Goal: Information Seeking & Learning: Learn about a topic

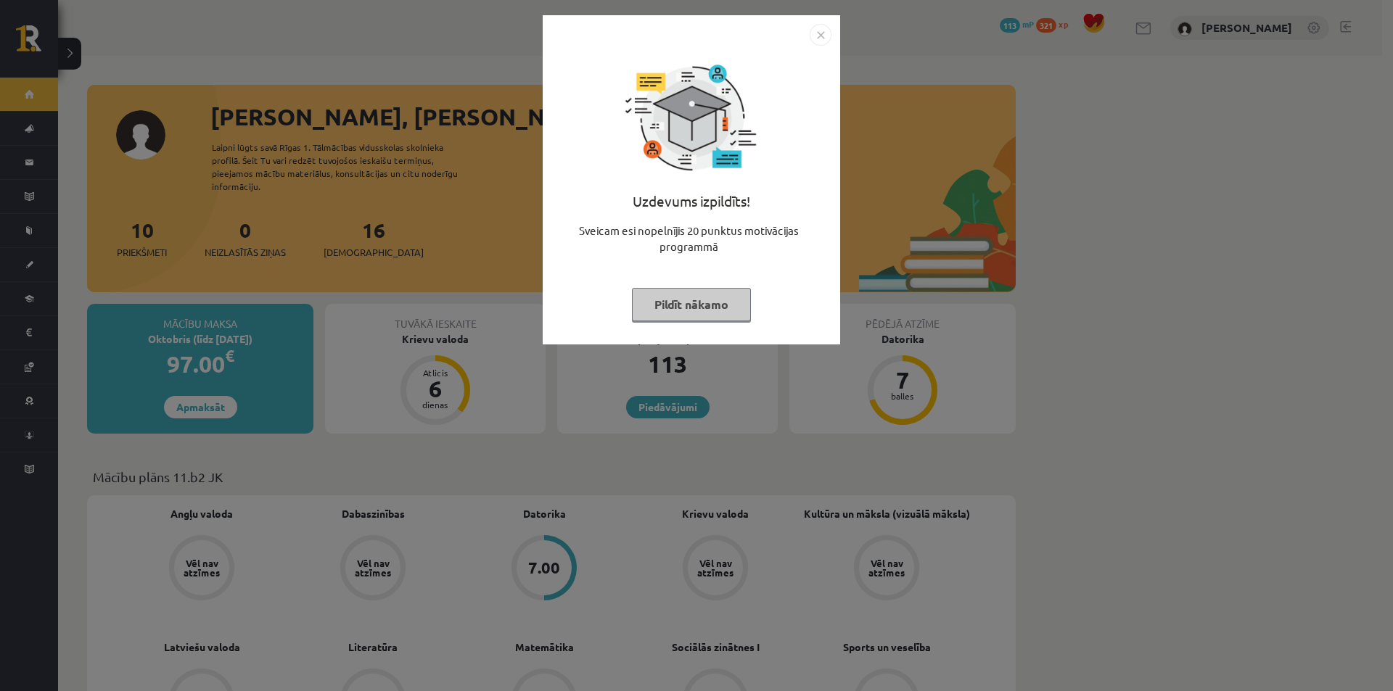
click at [823, 36] on img "Close" at bounding box center [820, 35] width 22 height 22
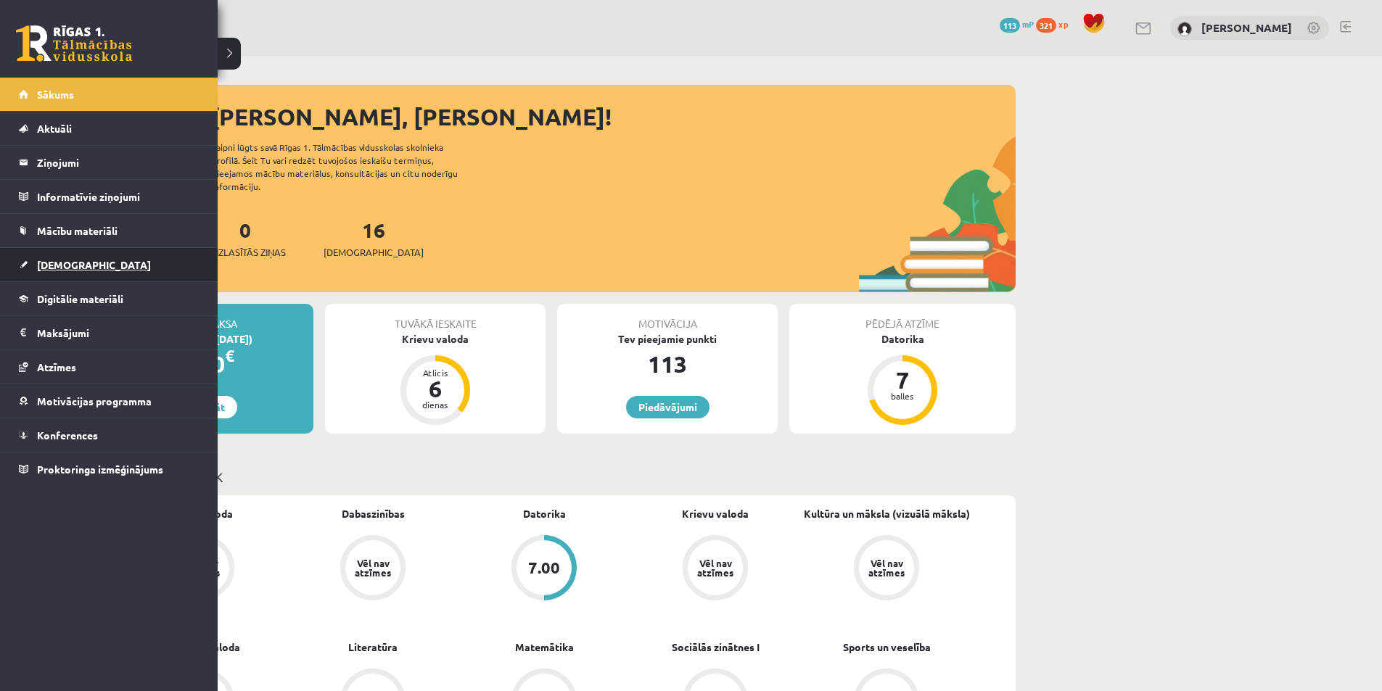
click at [62, 265] on span "[DEMOGRAPHIC_DATA]" at bounding box center [94, 264] width 114 height 13
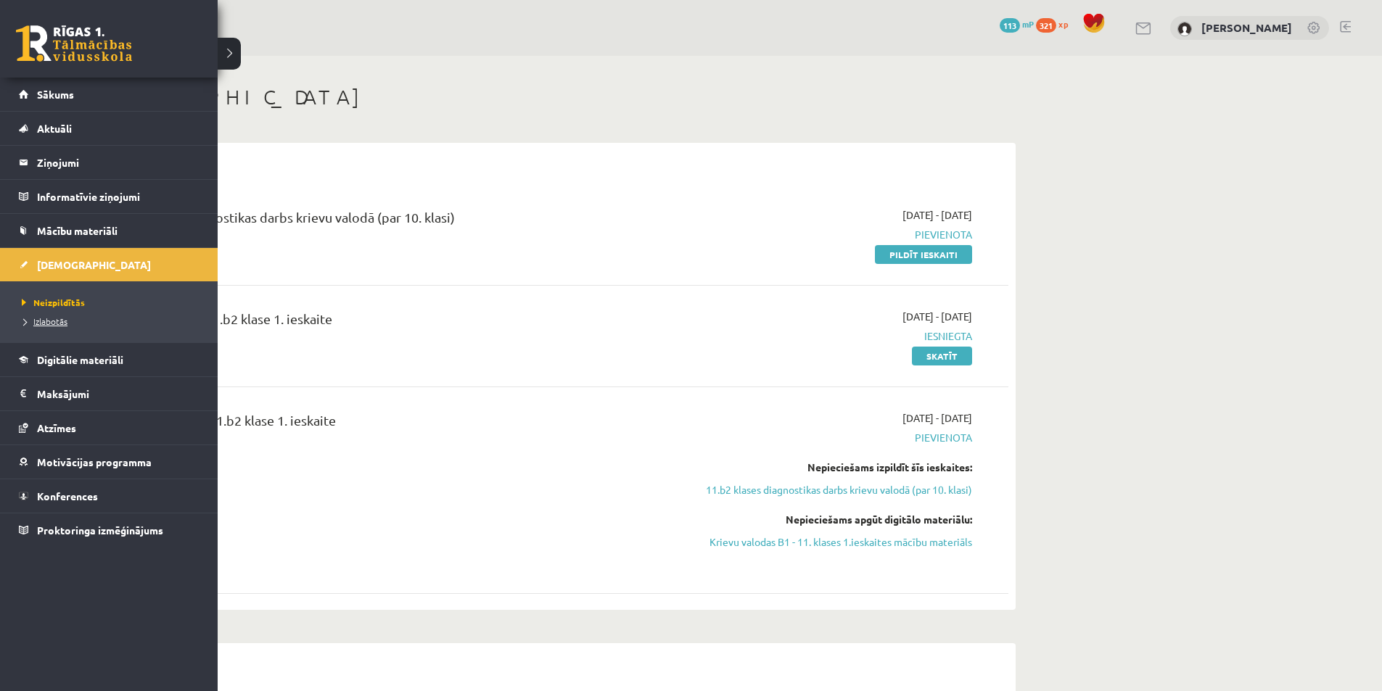
click at [57, 318] on span "Izlabotās" at bounding box center [42, 321] width 49 height 12
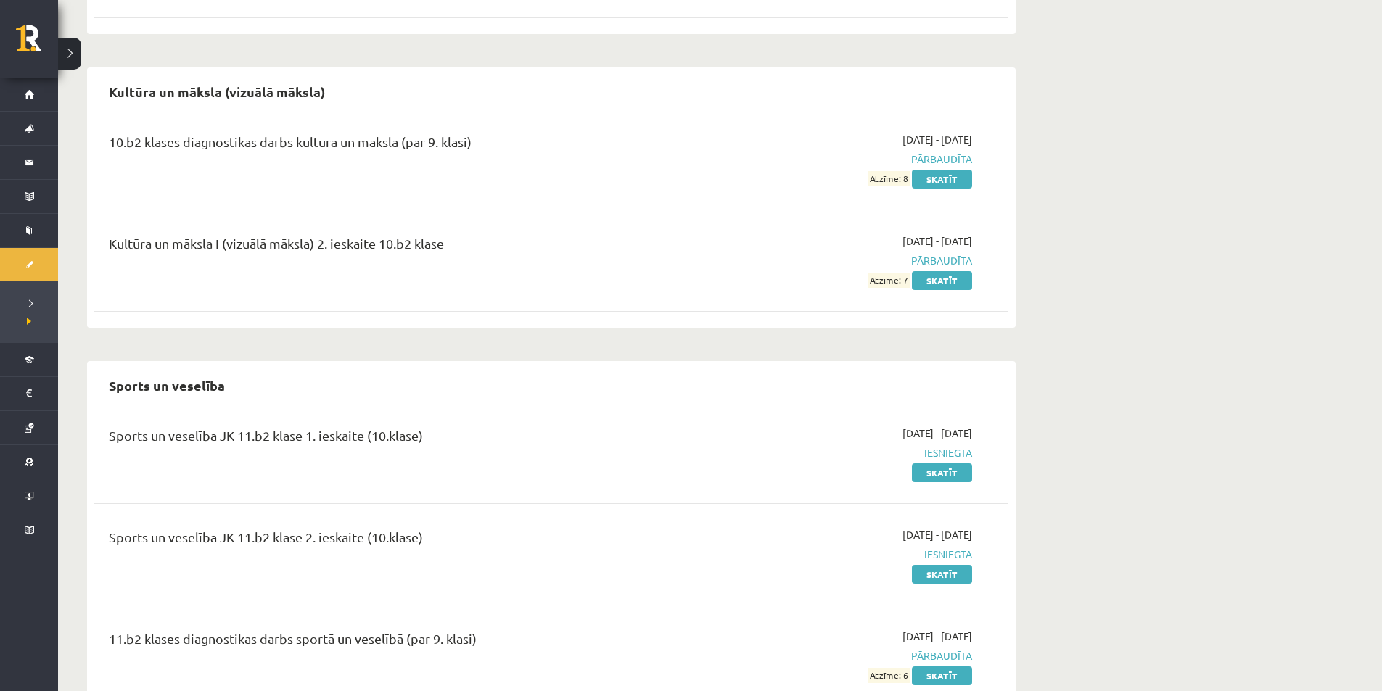
scroll to position [430, 0]
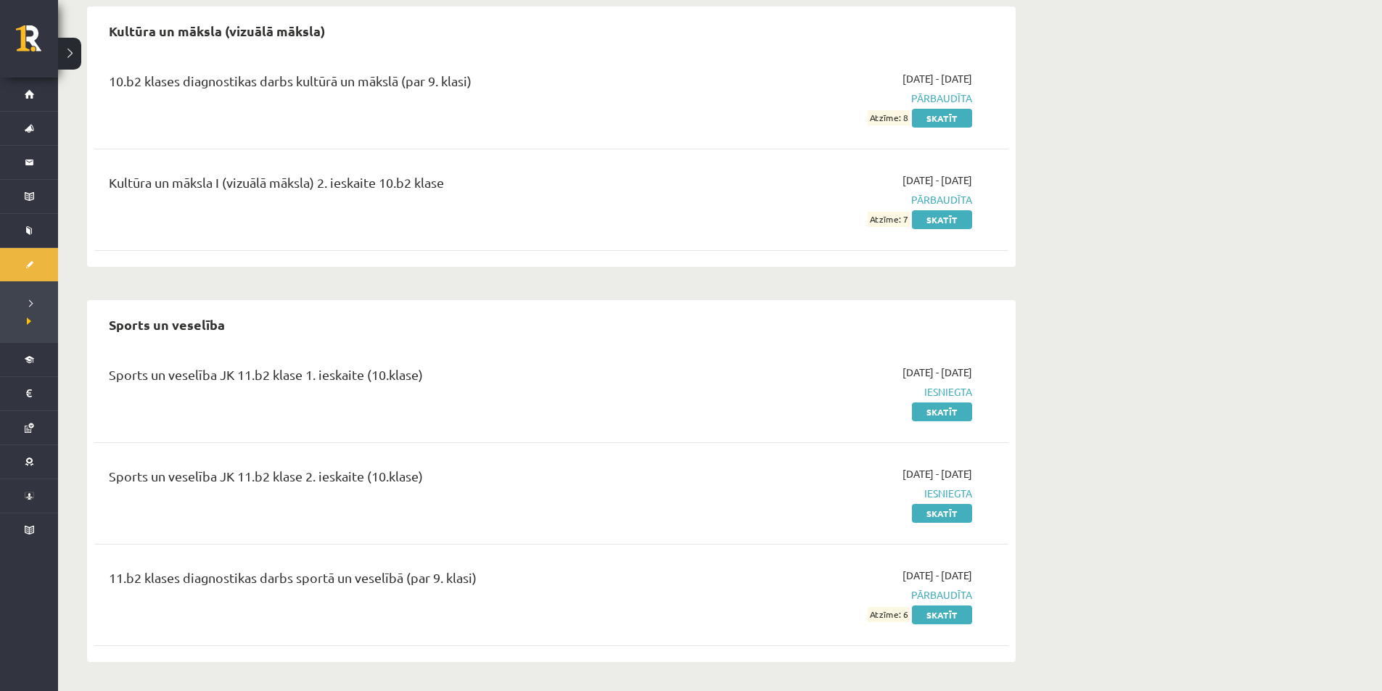
drag, startPoint x: 439, startPoint y: 374, endPoint x: 240, endPoint y: 379, distance: 198.8
click at [107, 371] on div "Sports un veselība JK 11.b2 klase 1. ieskaite (10.klase)" at bounding box center [393, 392] width 590 height 54
click at [250, 381] on div "Sports un veselība JK 11.b2 klase 1. ieskaite (10.klase)" at bounding box center [393, 378] width 568 height 27
drag, startPoint x: 273, startPoint y: 374, endPoint x: 227, endPoint y: 377, distance: 45.8
click at [227, 377] on div "Sports un veselība JK 11.b2 klase 1. ieskaite (10.klase)" at bounding box center [393, 378] width 568 height 27
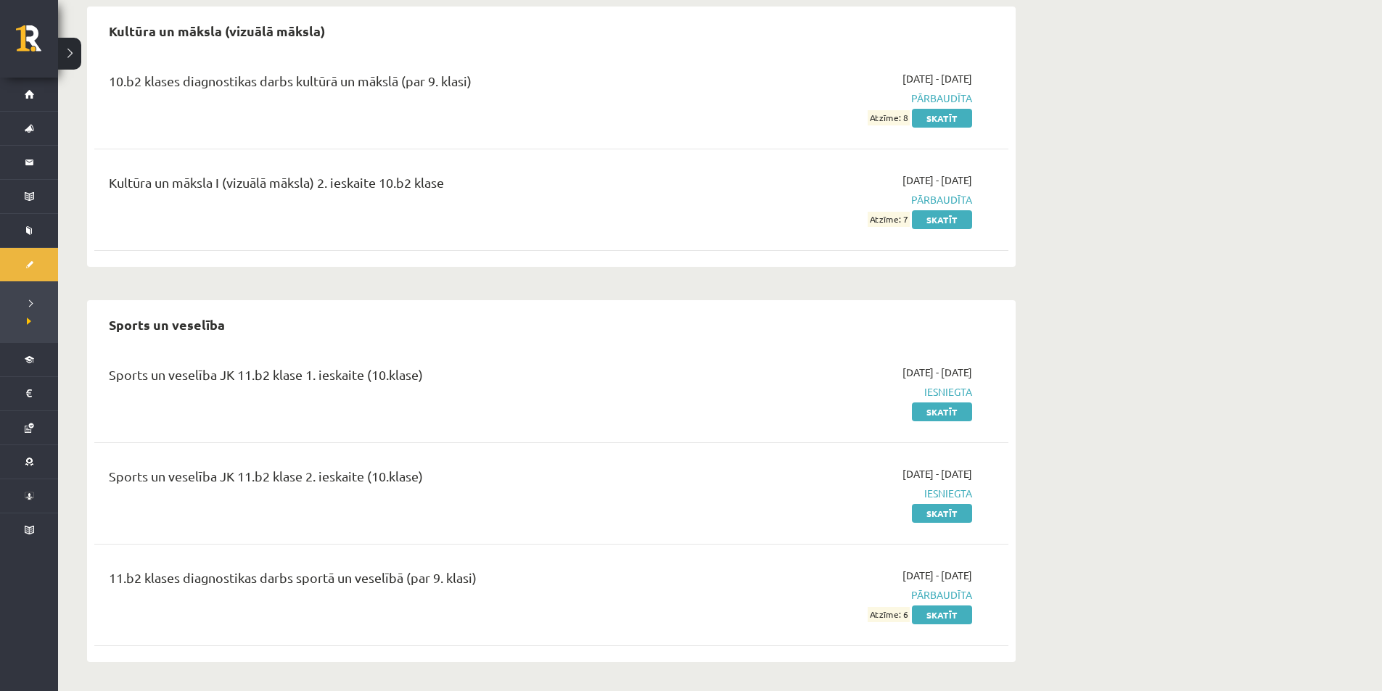
click at [597, 381] on div "Sports un veselība JK 11.b2 klase 1. ieskaite (10.klase)" at bounding box center [393, 378] width 568 height 27
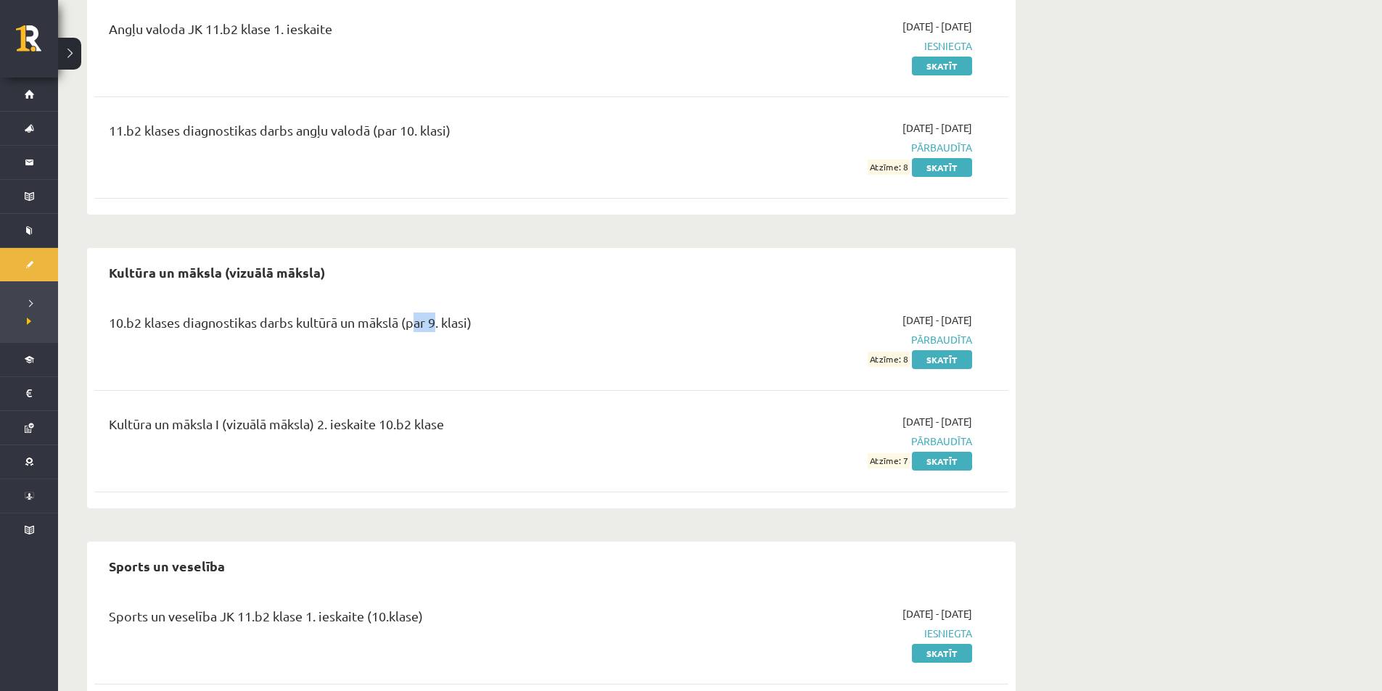
drag, startPoint x: 408, startPoint y: 326, endPoint x: 432, endPoint y: 326, distance: 23.9
click at [432, 326] on div "10.b2 klases diagnostikas darbs kultūrā un mākslā (par 9. klasi)" at bounding box center [393, 326] width 568 height 27
drag, startPoint x: 371, startPoint y: 131, endPoint x: 453, endPoint y: 139, distance: 82.3
click at [453, 139] on div "11.b2 klases diagnostikas darbs angļu valodā (par 10. klasi)" at bounding box center [393, 133] width 568 height 27
click at [503, 231] on div "Angļu valoda Angļu valoda JK 11.b2 klase 1. ieskaite 2025-09-01 - 2025-09-15 Ie…" at bounding box center [551, 428] width 928 height 949
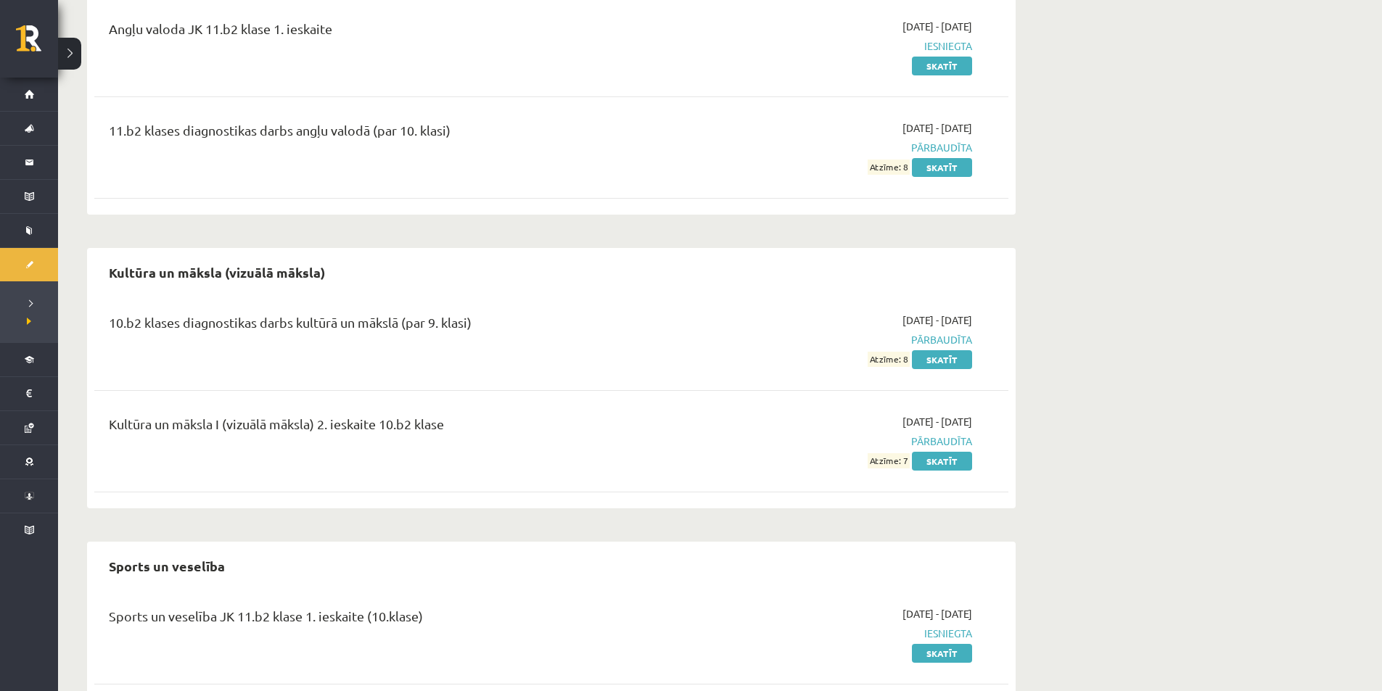
drag, startPoint x: 436, startPoint y: 616, endPoint x: 364, endPoint y: 616, distance: 71.8
click at [364, 616] on div "Sports un veselība JK 11.b2 klase 1. ieskaite (10.klase)" at bounding box center [393, 619] width 568 height 27
click at [420, 553] on div "Sports un veselība" at bounding box center [551, 566] width 914 height 34
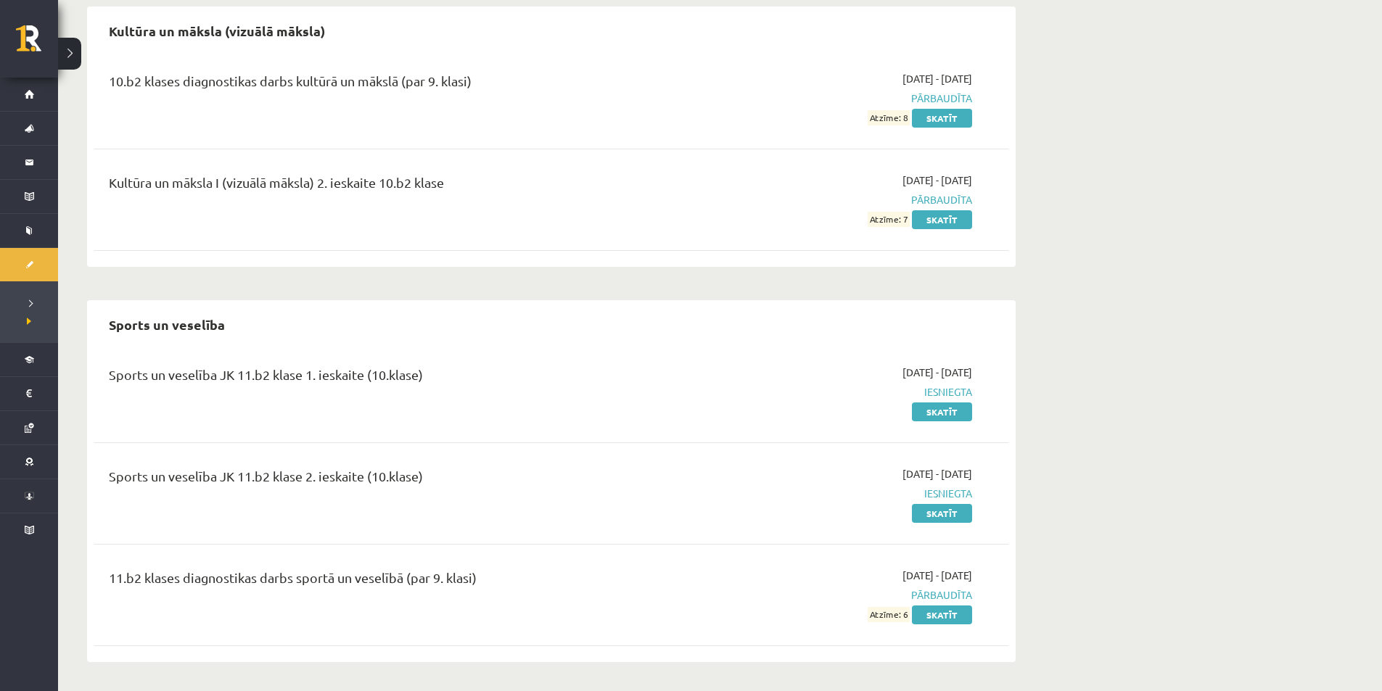
drag, startPoint x: 499, startPoint y: 573, endPoint x: 200, endPoint y: 559, distance: 299.1
click at [200, 559] on div "11.b2 klases diagnostikas darbs sportā un veselībā (par 9. klasi) 2025-09-01 - …" at bounding box center [551, 594] width 914 height 83
click at [342, 558] on div "11.b2 klases diagnostikas darbs sportā un veselībā (par 9. klasi) 2025-09-01 - …" at bounding box center [551, 594] width 914 height 83
drag, startPoint x: 501, startPoint y: 574, endPoint x: 184, endPoint y: 579, distance: 317.0
click at [184, 579] on div "11.b2 klases diagnostikas darbs sportā un veselībā (par 9. klasi)" at bounding box center [393, 581] width 568 height 27
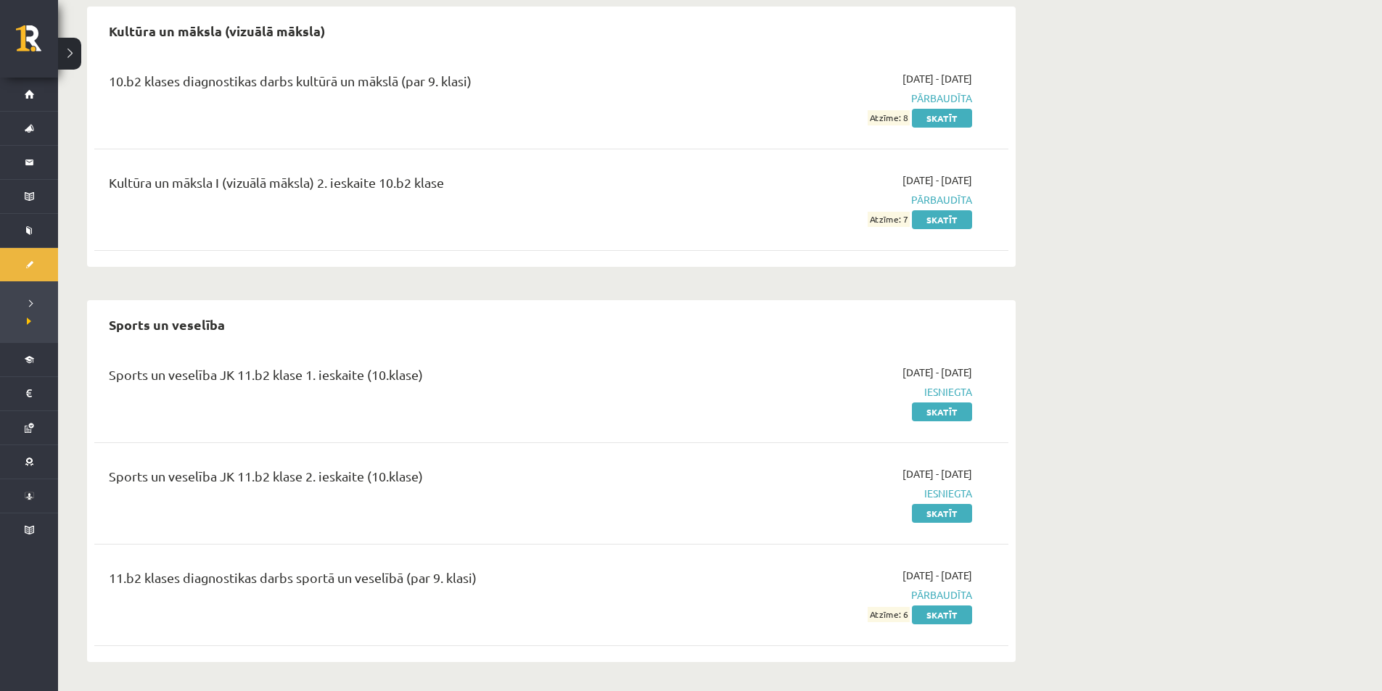
click at [427, 498] on div "Sports un veselība JK 11.b2 klase 2. ieskaite (10.klase)" at bounding box center [393, 493] width 590 height 54
click at [944, 123] on link "Skatīt" at bounding box center [942, 118] width 60 height 19
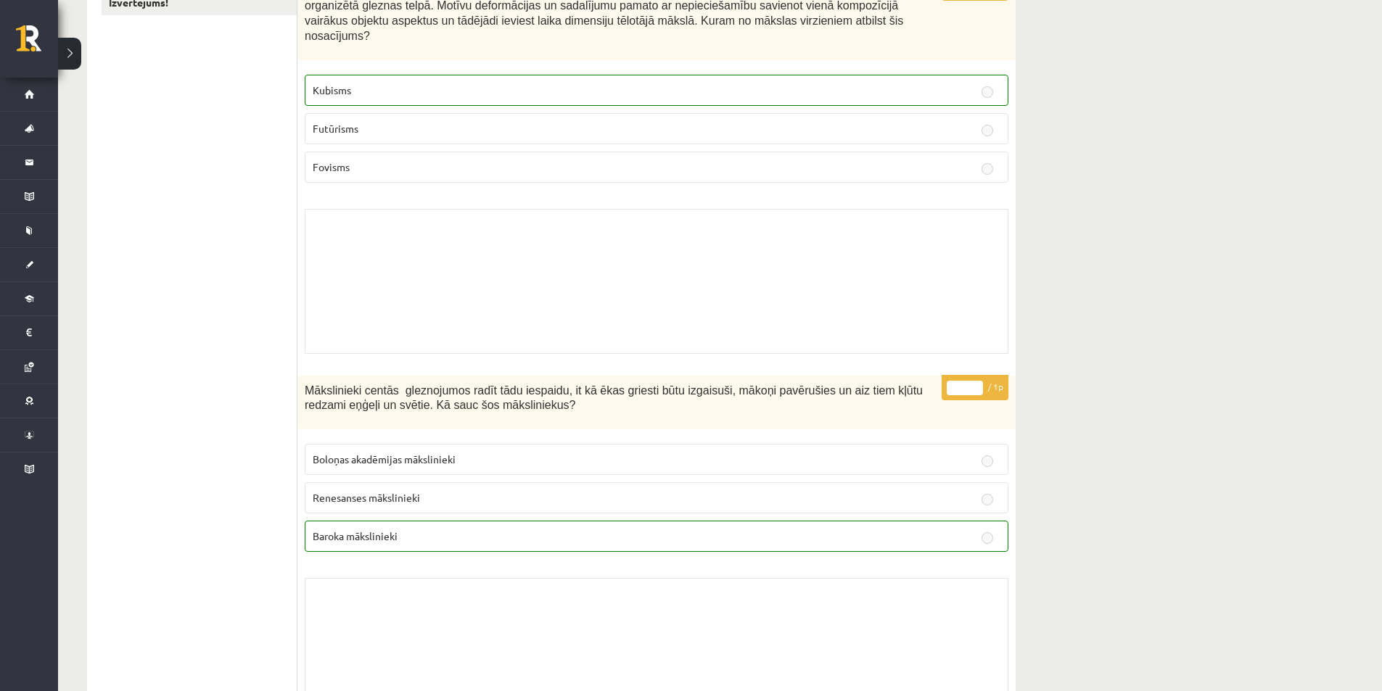
scroll to position [242, 0]
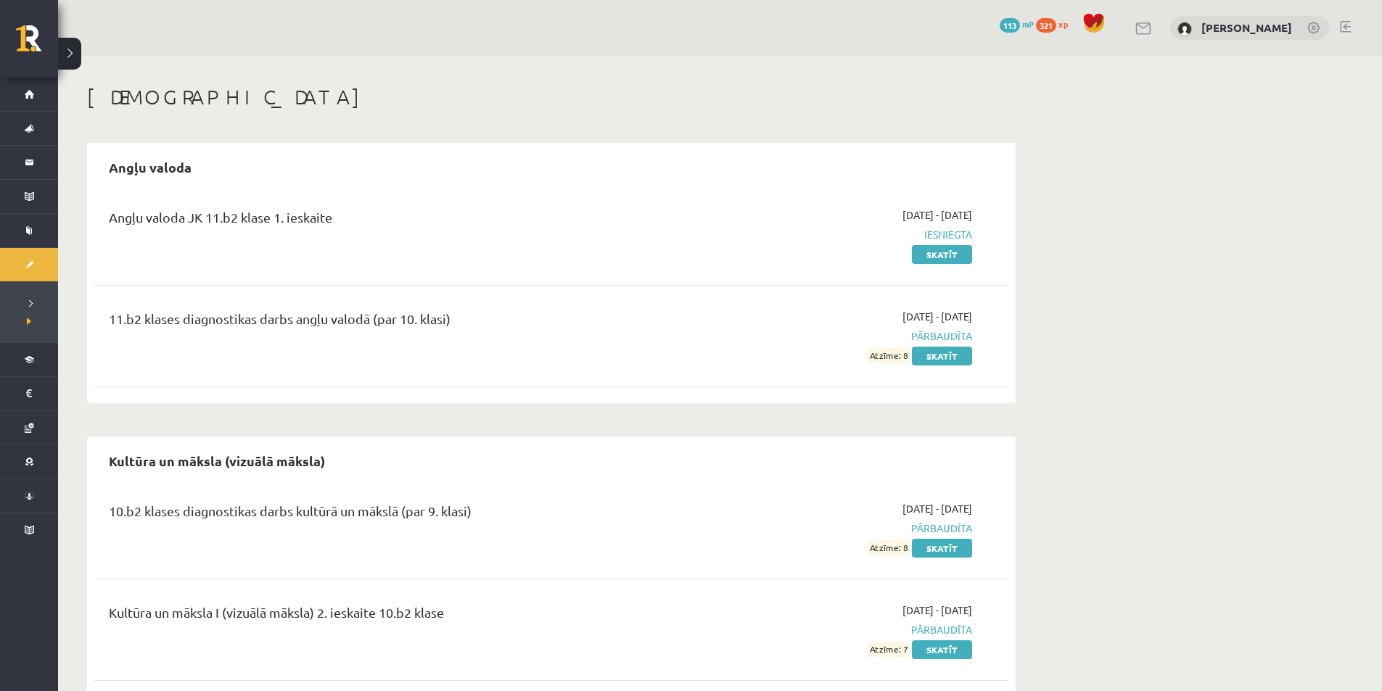
scroll to position [430, 0]
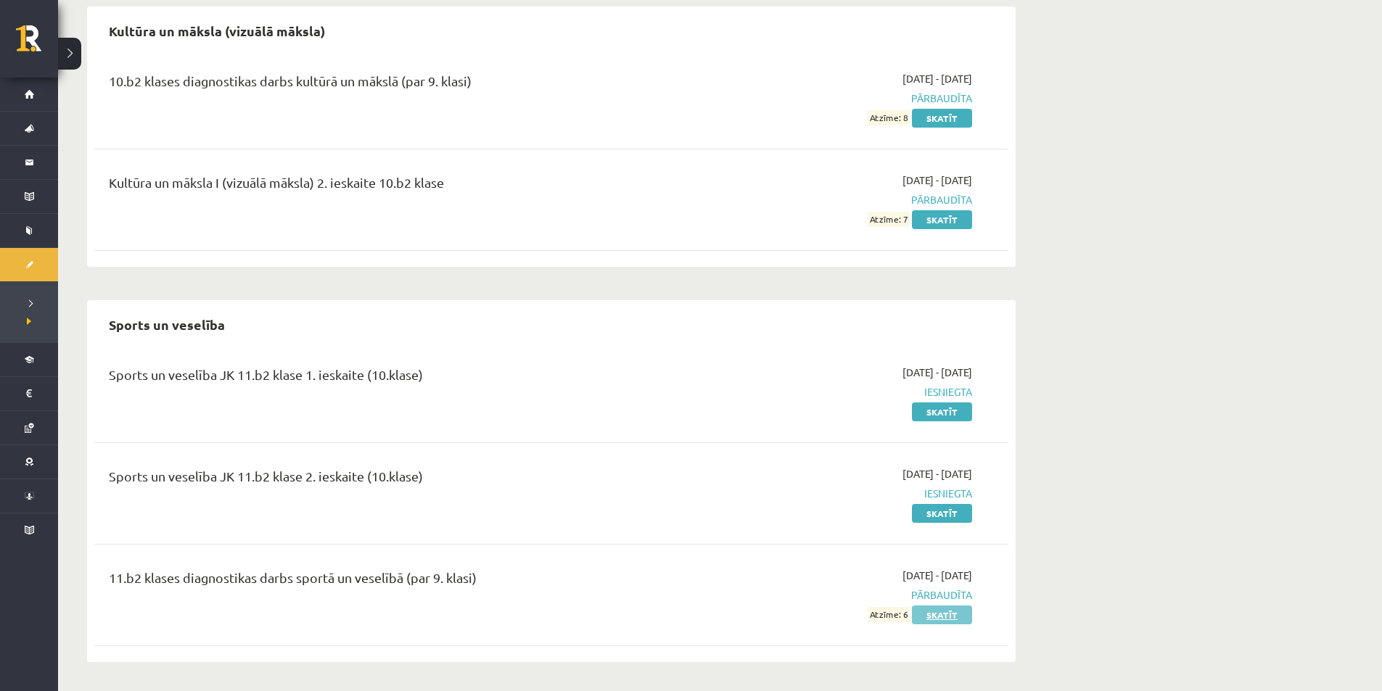
click at [936, 611] on link "Skatīt" at bounding box center [942, 615] width 60 height 19
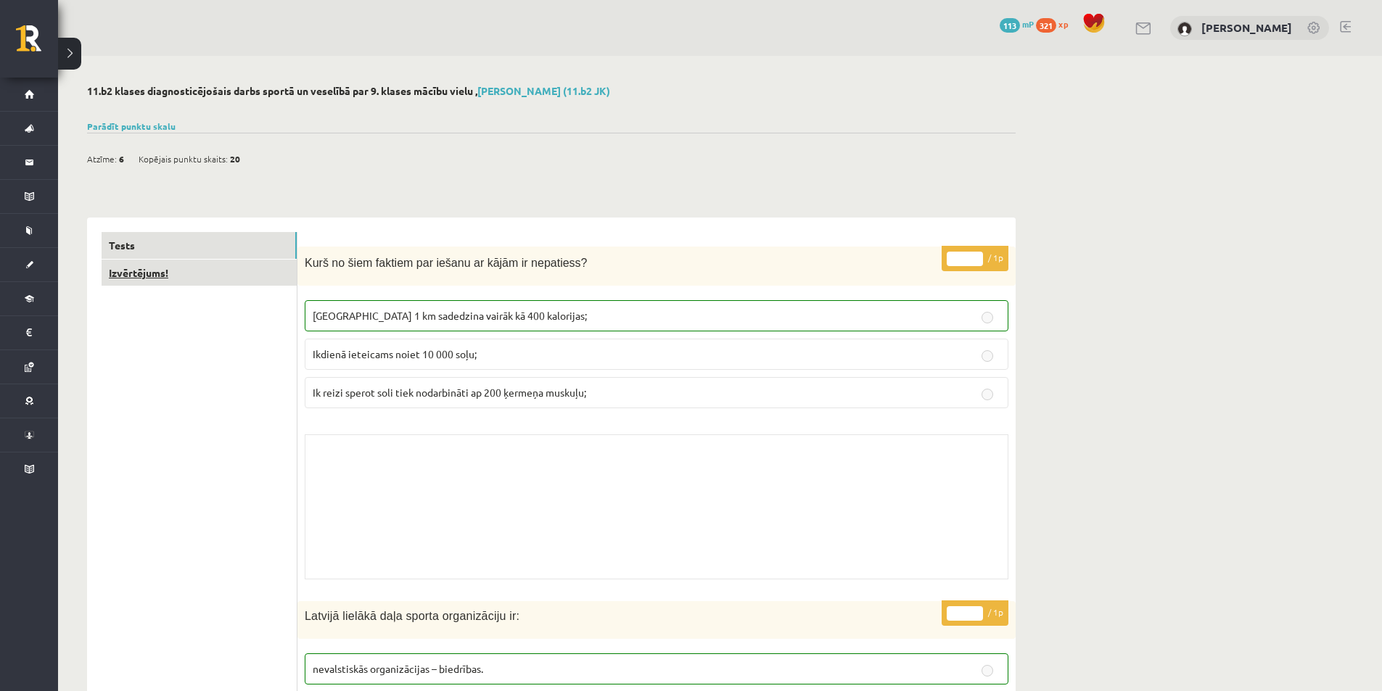
click at [233, 281] on link "Izvērtējums!" at bounding box center [199, 273] width 195 height 27
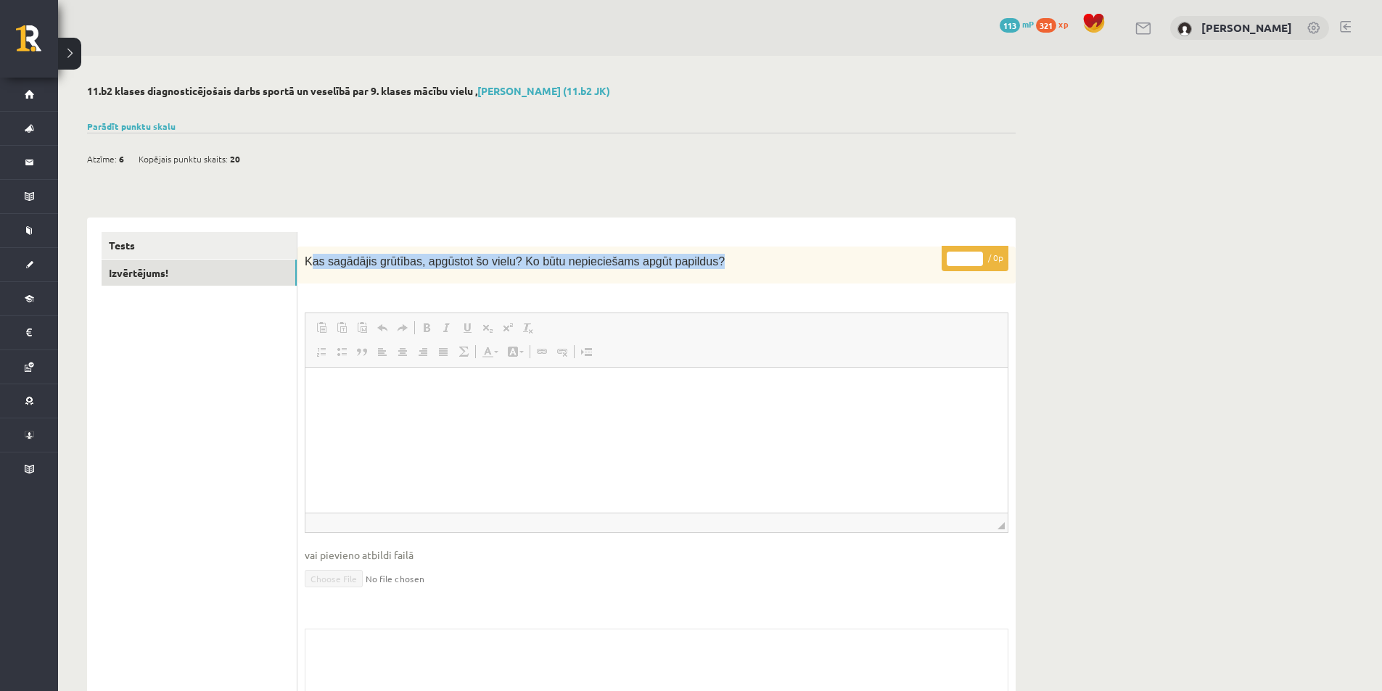
drag, startPoint x: 312, startPoint y: 259, endPoint x: 690, endPoint y: 268, distance: 378.7
click at [690, 268] on p "Kas sagādājis grūtības, apgūstot šo vielu? Ko būtu nepieciešams apgūt papildus?" at bounding box center [620, 261] width 631 height 15
click at [182, 268] on link "Izvērtējums!" at bounding box center [199, 273] width 195 height 27
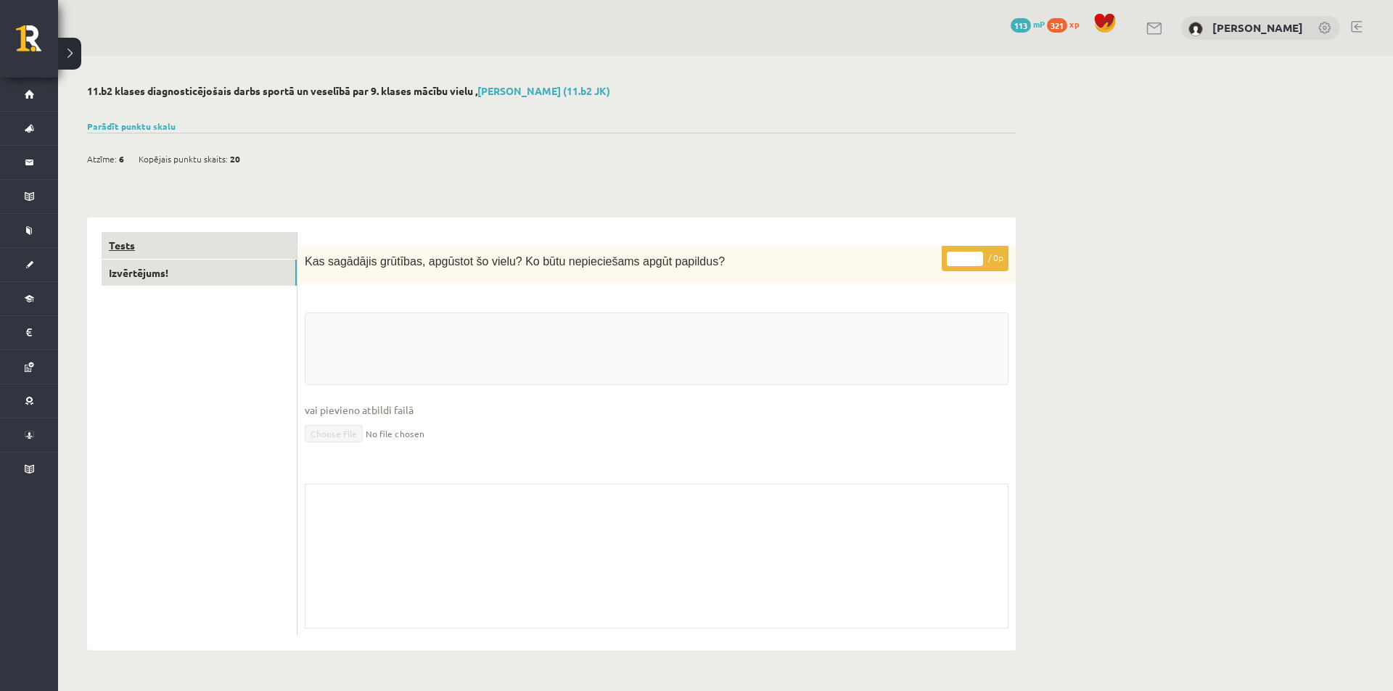
click at [187, 250] on link "Tests" at bounding box center [199, 245] width 195 height 27
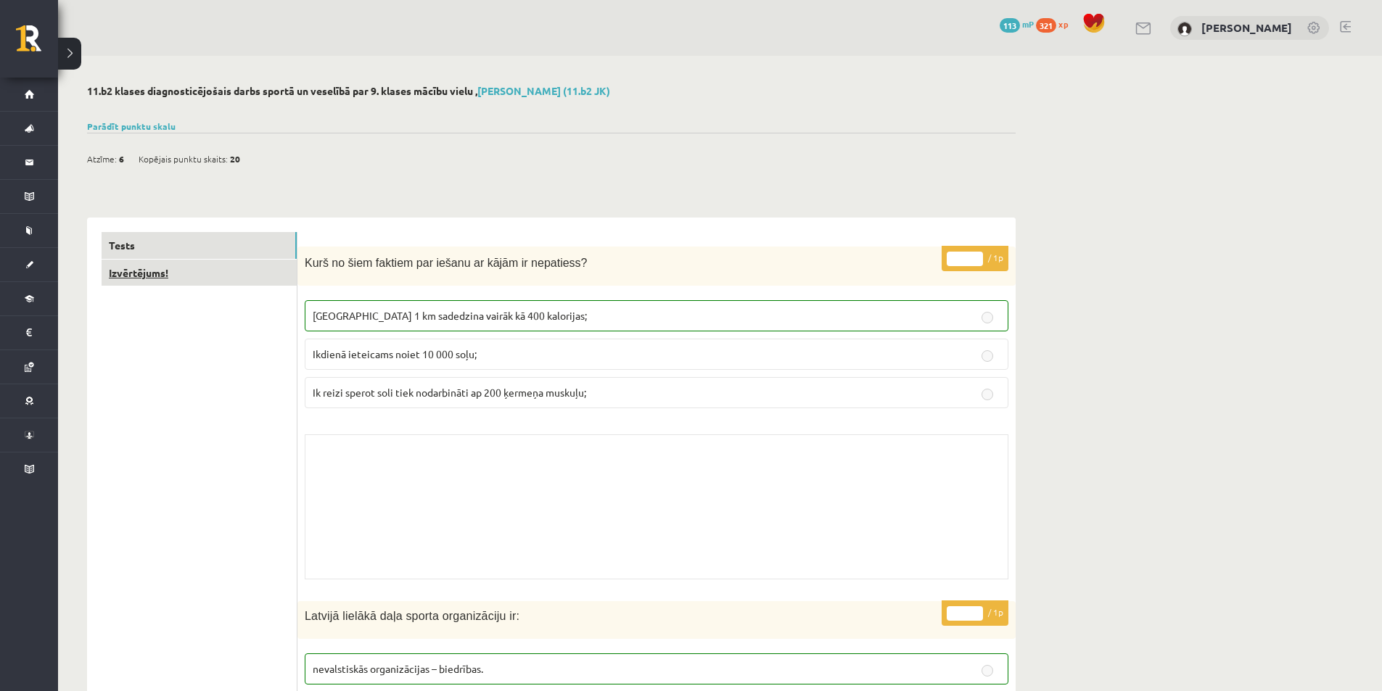
click at [183, 267] on link "Izvērtējums!" at bounding box center [199, 273] width 195 height 27
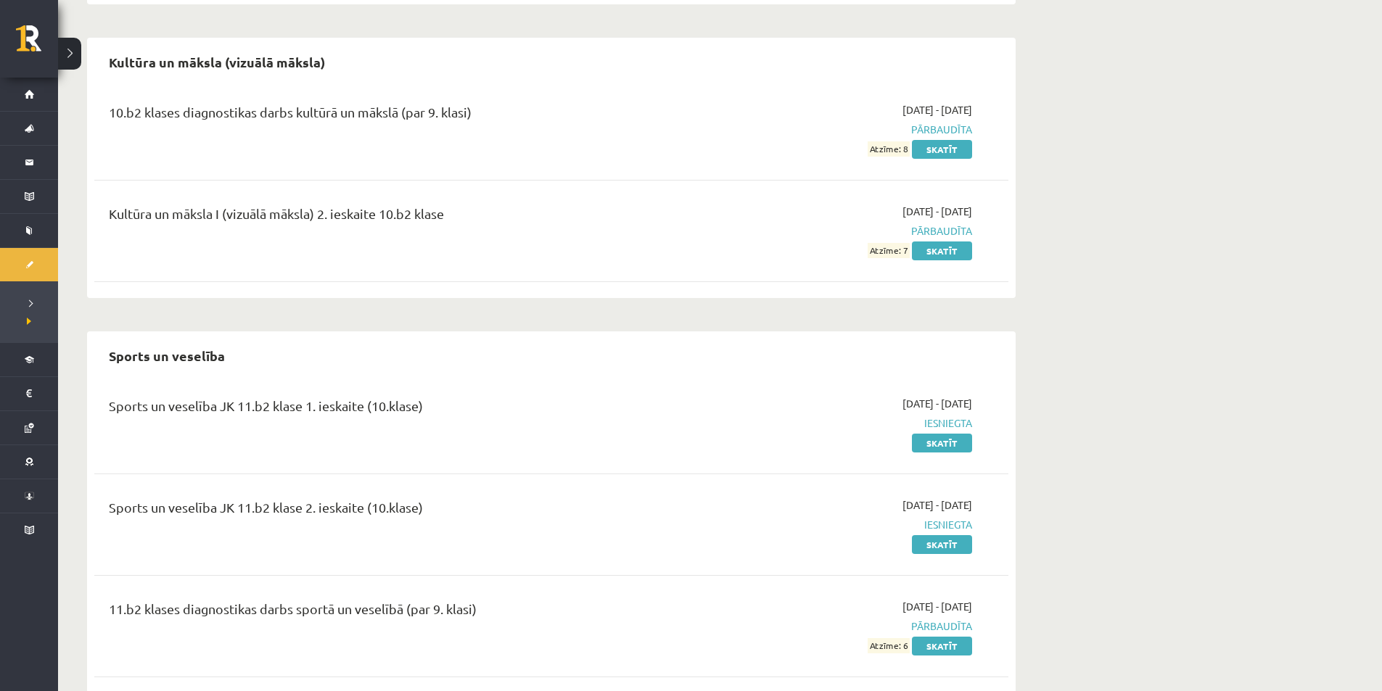
scroll to position [430, 0]
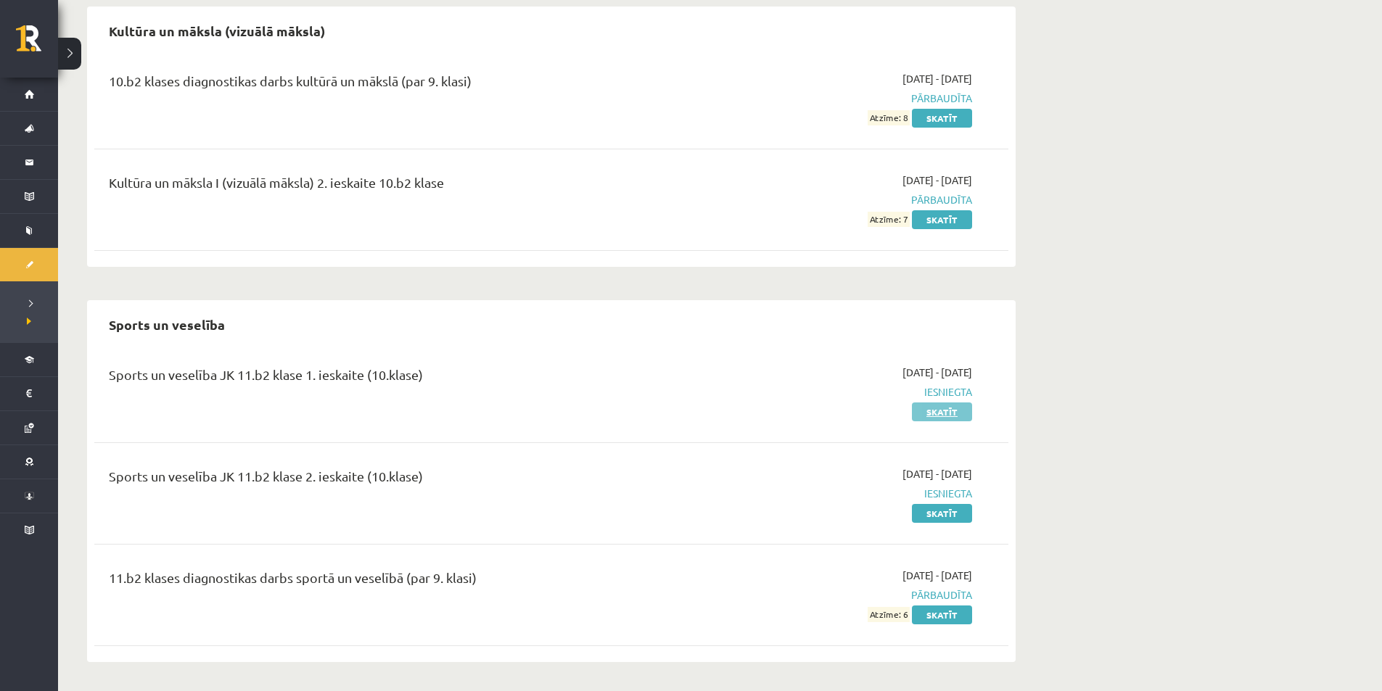
click at [949, 414] on link "Skatīt" at bounding box center [942, 412] width 60 height 19
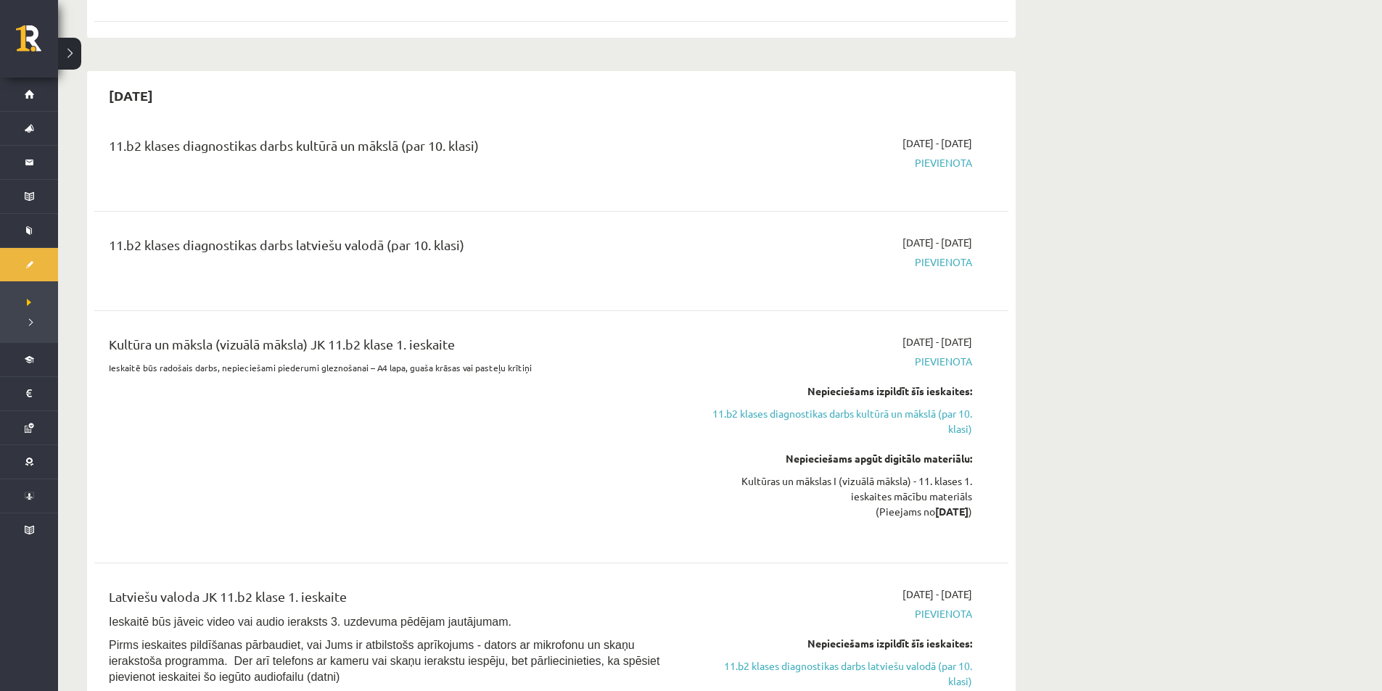
scroll to position [1362, 0]
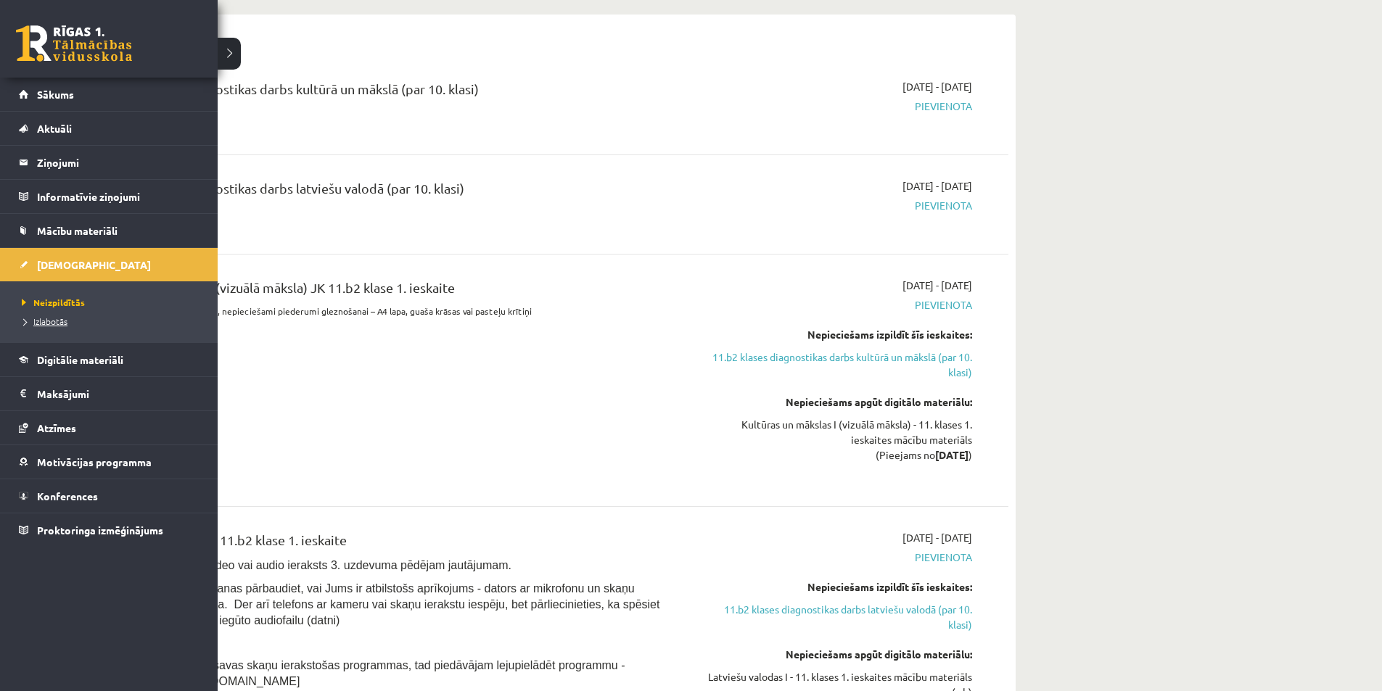
click at [41, 315] on link "Izlabotās" at bounding box center [110, 321] width 185 height 13
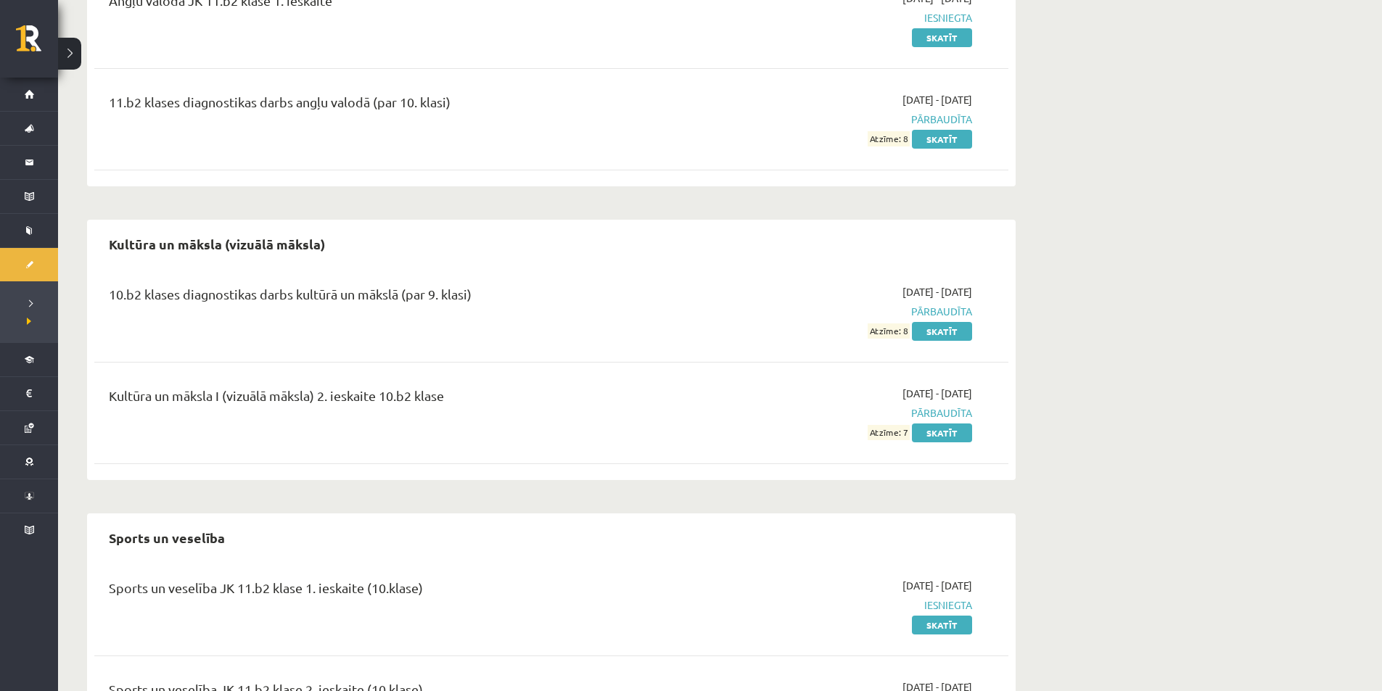
scroll to position [189, 0]
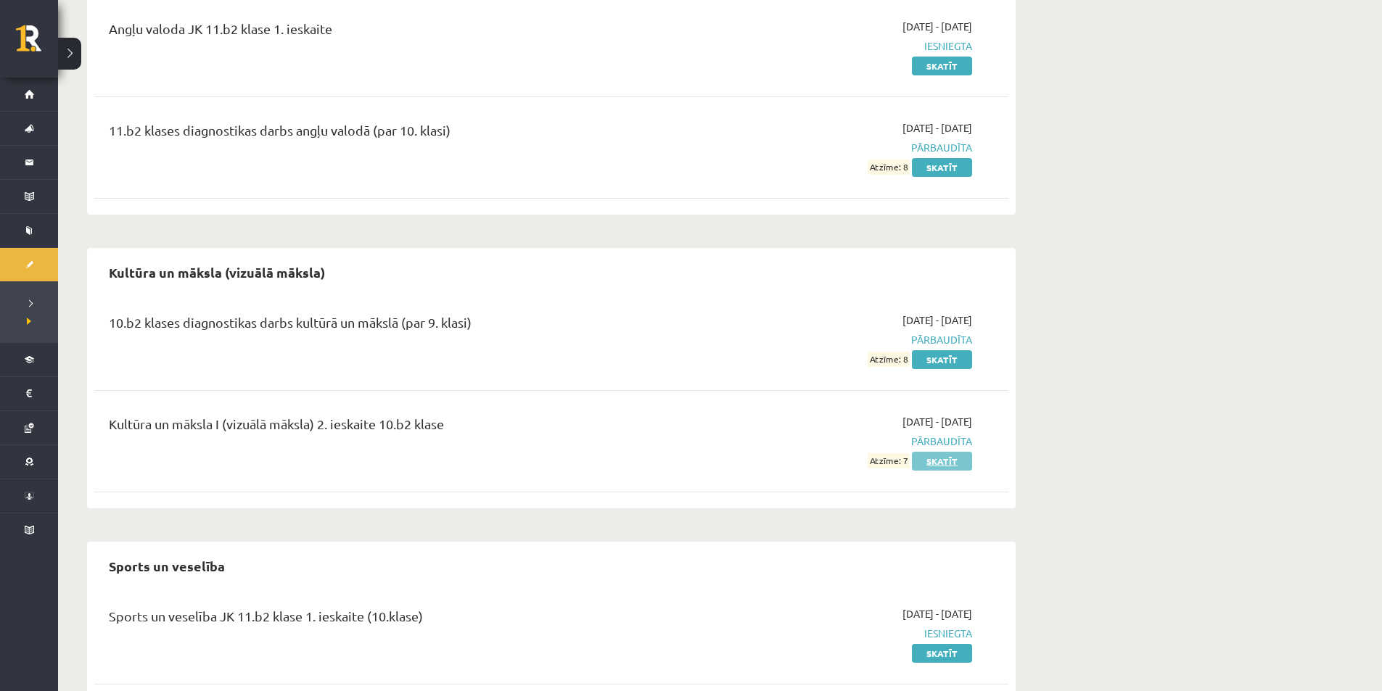
click at [945, 467] on link "Skatīt" at bounding box center [942, 461] width 60 height 19
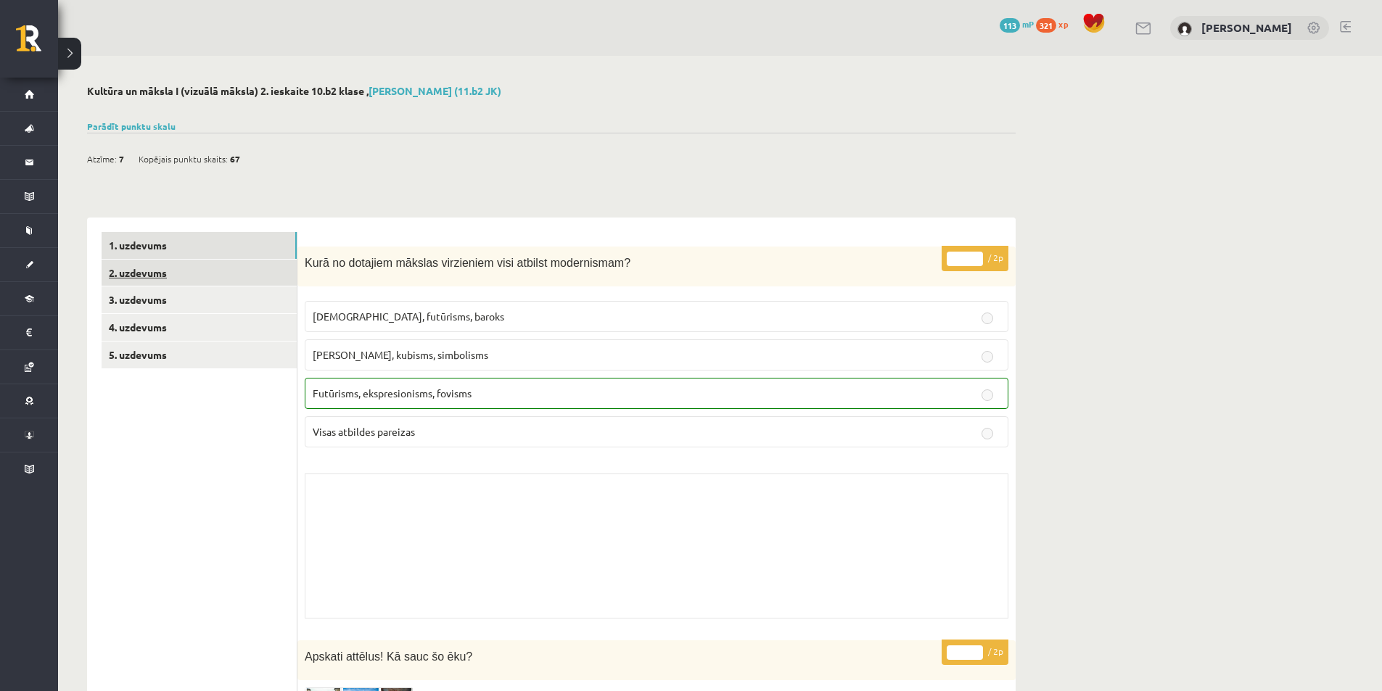
click at [158, 271] on link "2. uzdevums" at bounding box center [199, 273] width 195 height 27
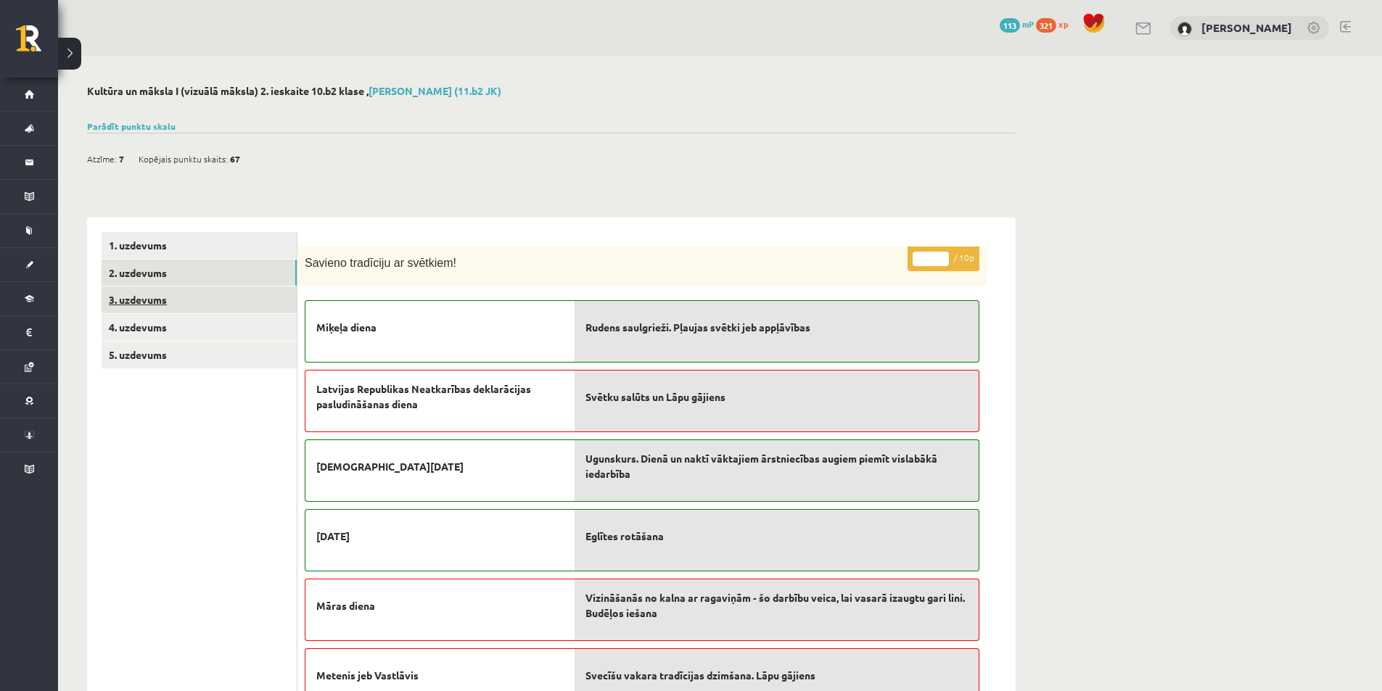
click at [156, 289] on link "3. uzdevums" at bounding box center [199, 299] width 195 height 27
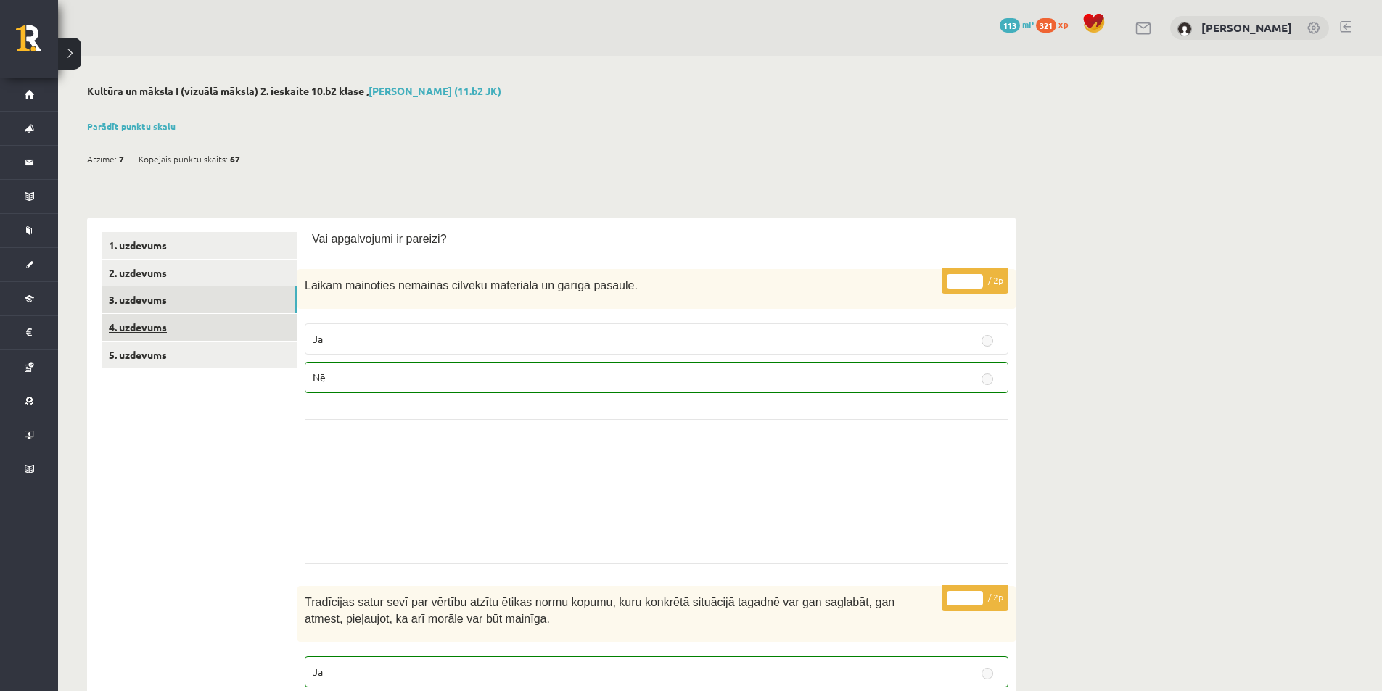
click at [154, 326] on link "4. uzdevums" at bounding box center [199, 327] width 195 height 27
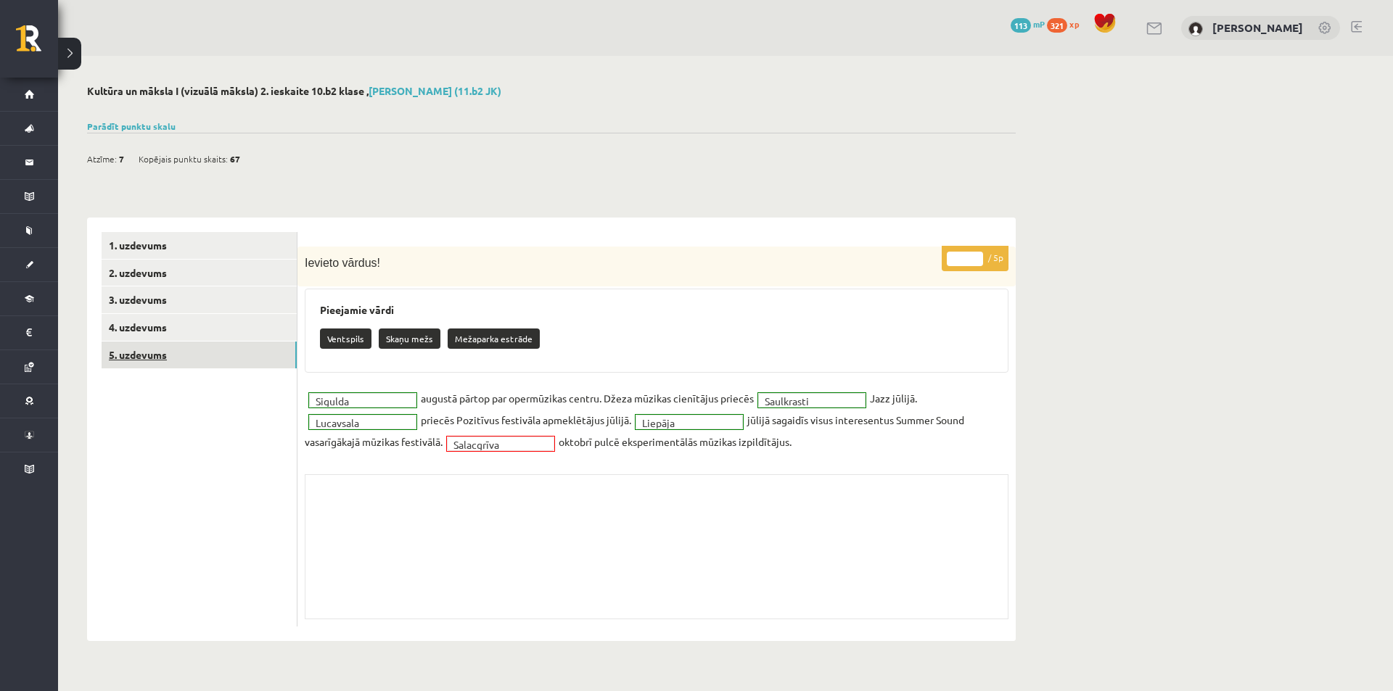
click at [152, 351] on link "5. uzdevums" at bounding box center [199, 355] width 195 height 27
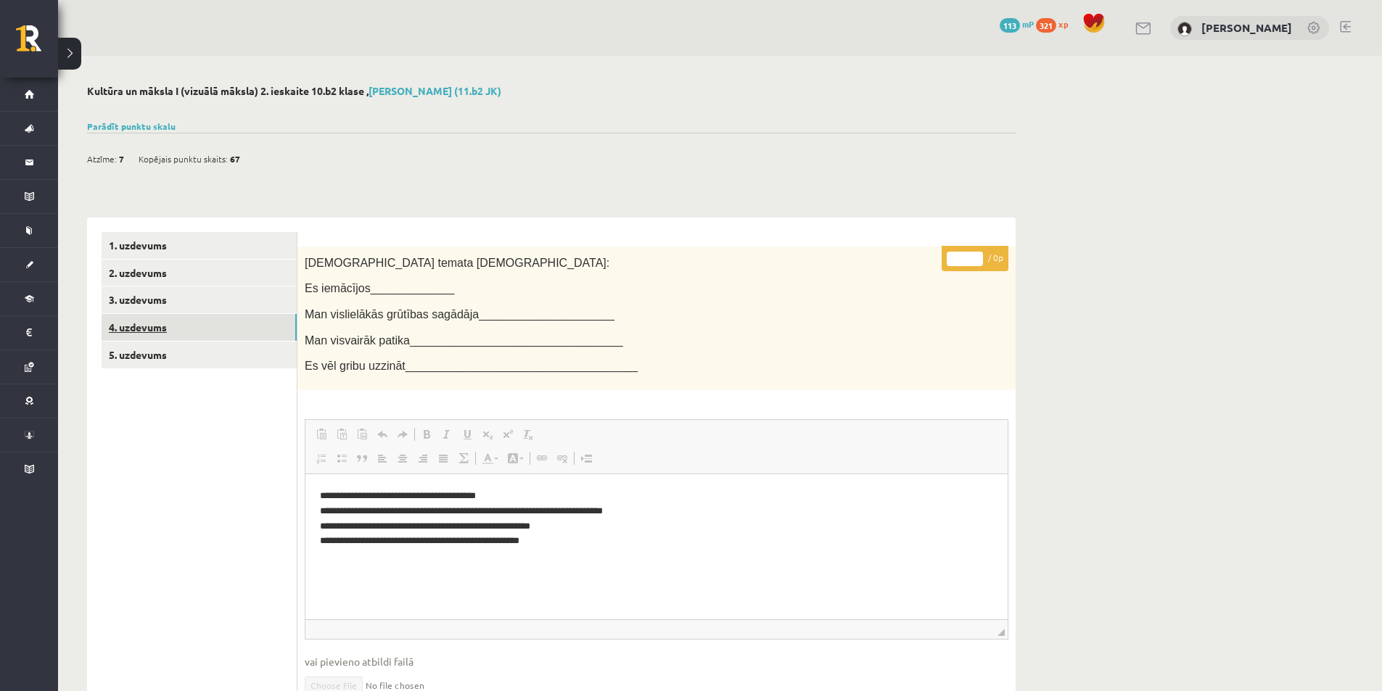
click at [154, 323] on link "4. uzdevums" at bounding box center [199, 327] width 195 height 27
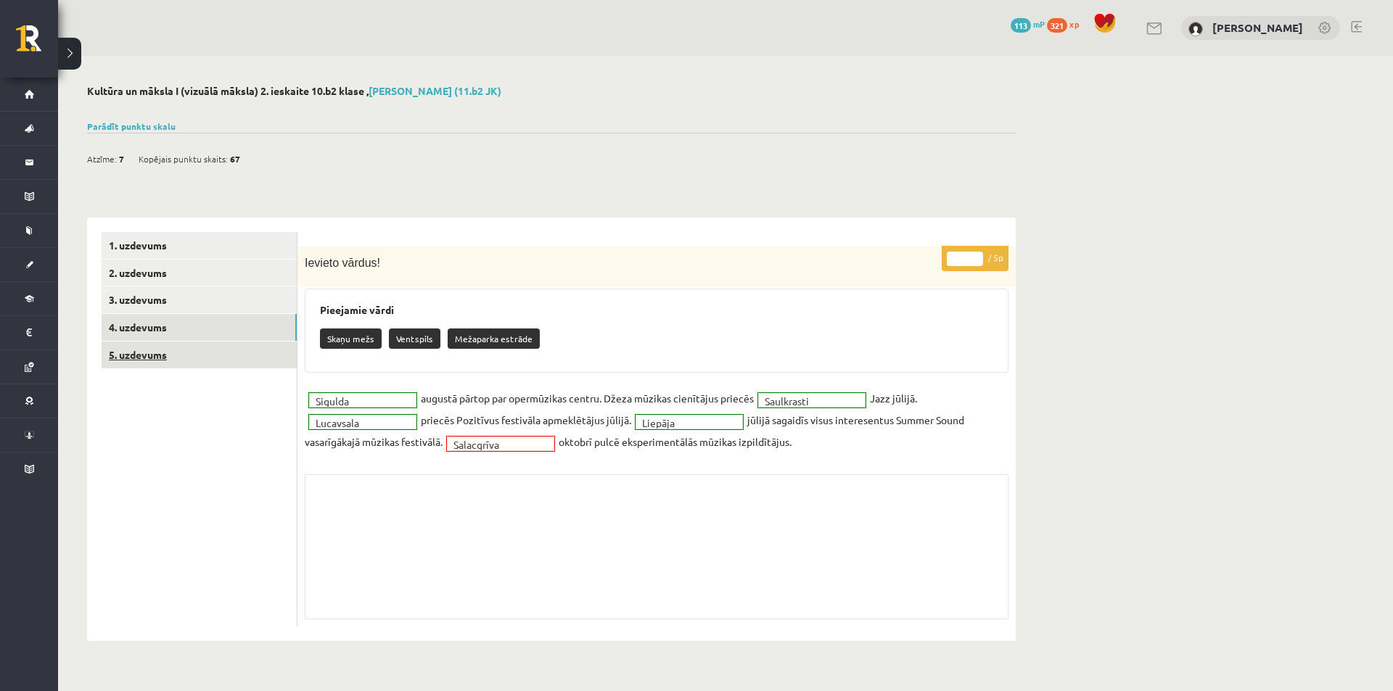
click at [158, 350] on link "5. uzdevums" at bounding box center [199, 355] width 195 height 27
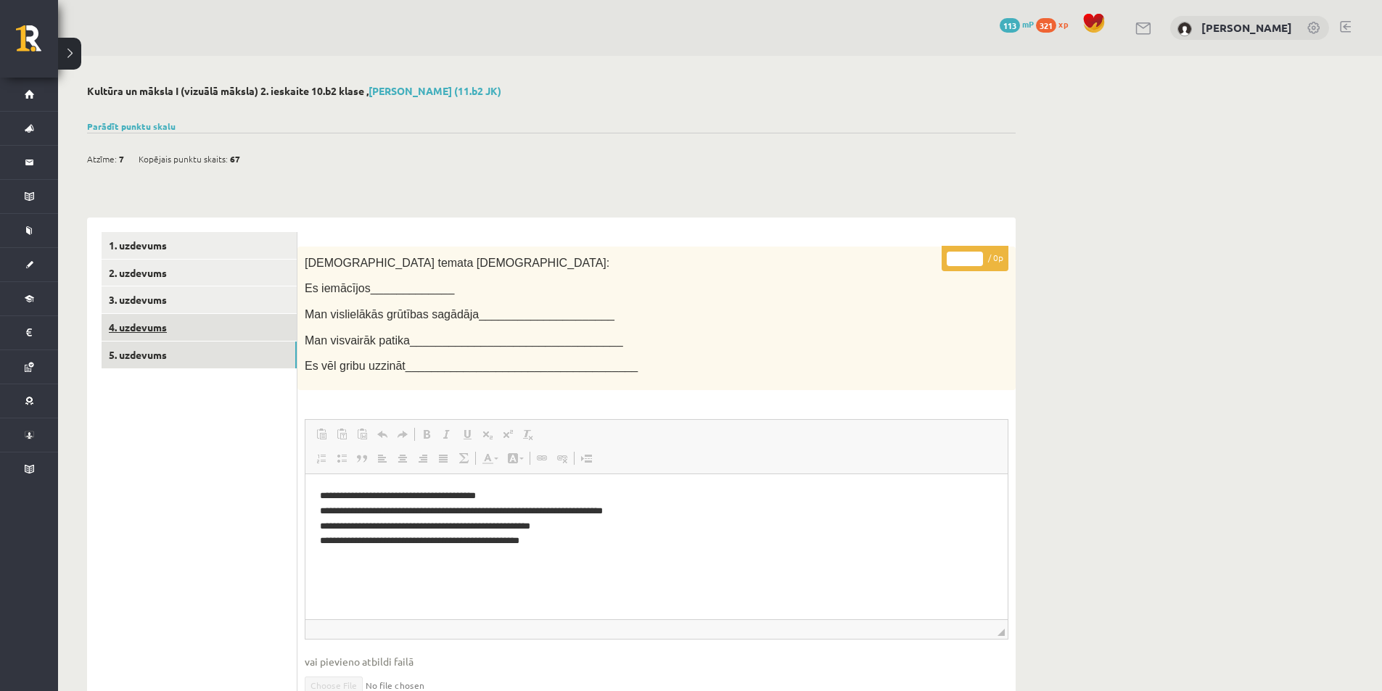
click at [154, 326] on link "4. uzdevums" at bounding box center [199, 327] width 195 height 27
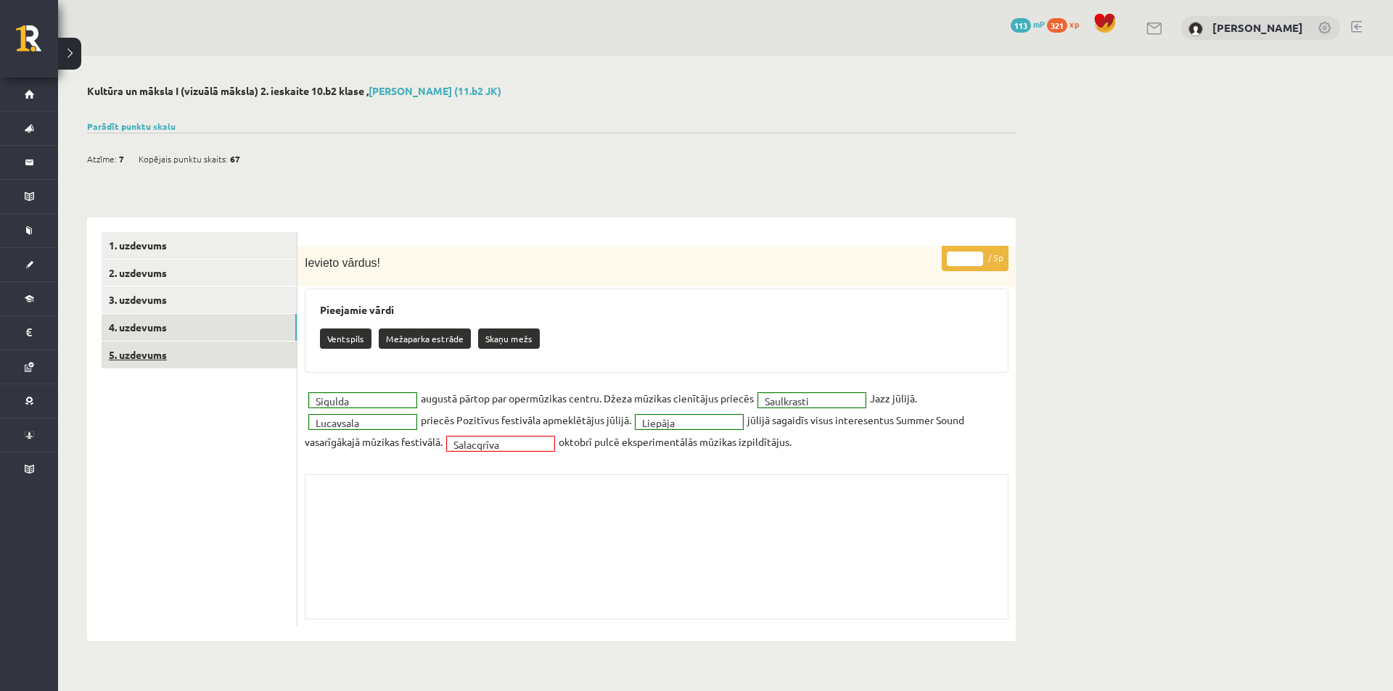
click at [153, 353] on link "5. uzdevums" at bounding box center [199, 355] width 195 height 27
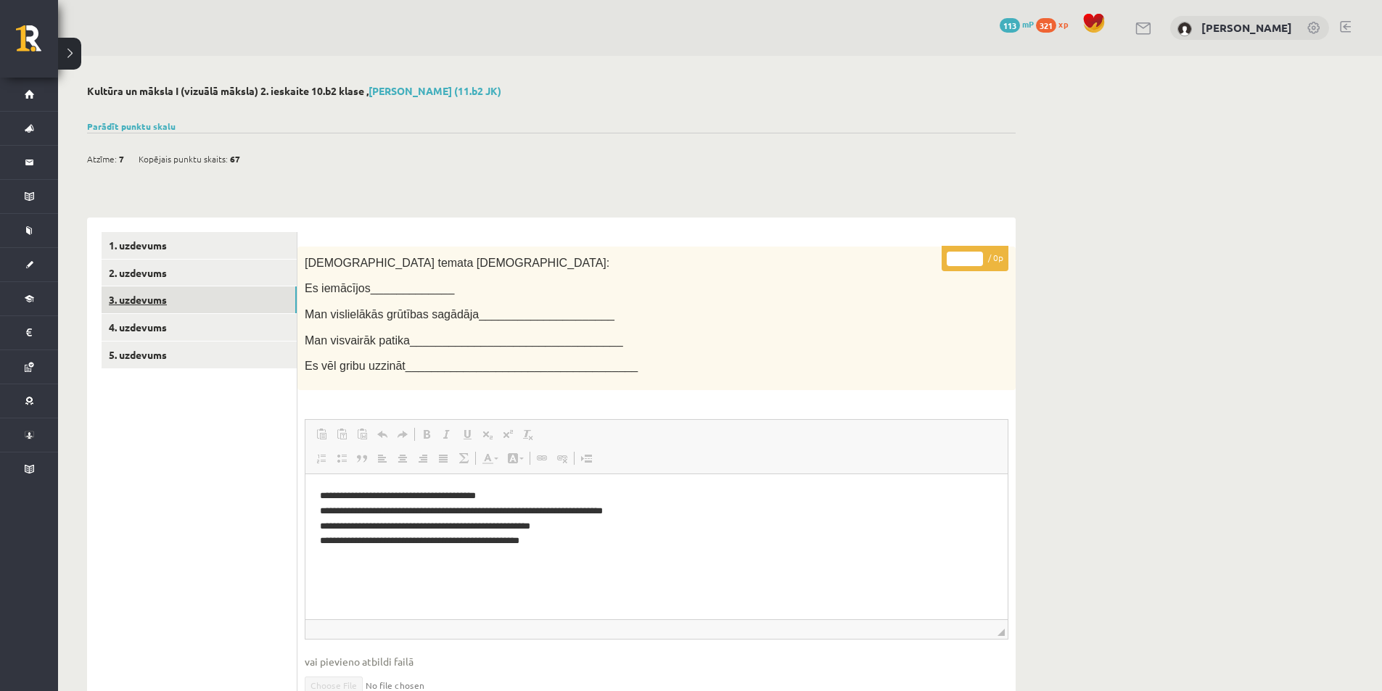
click at [157, 297] on link "3. uzdevums" at bounding box center [199, 299] width 195 height 27
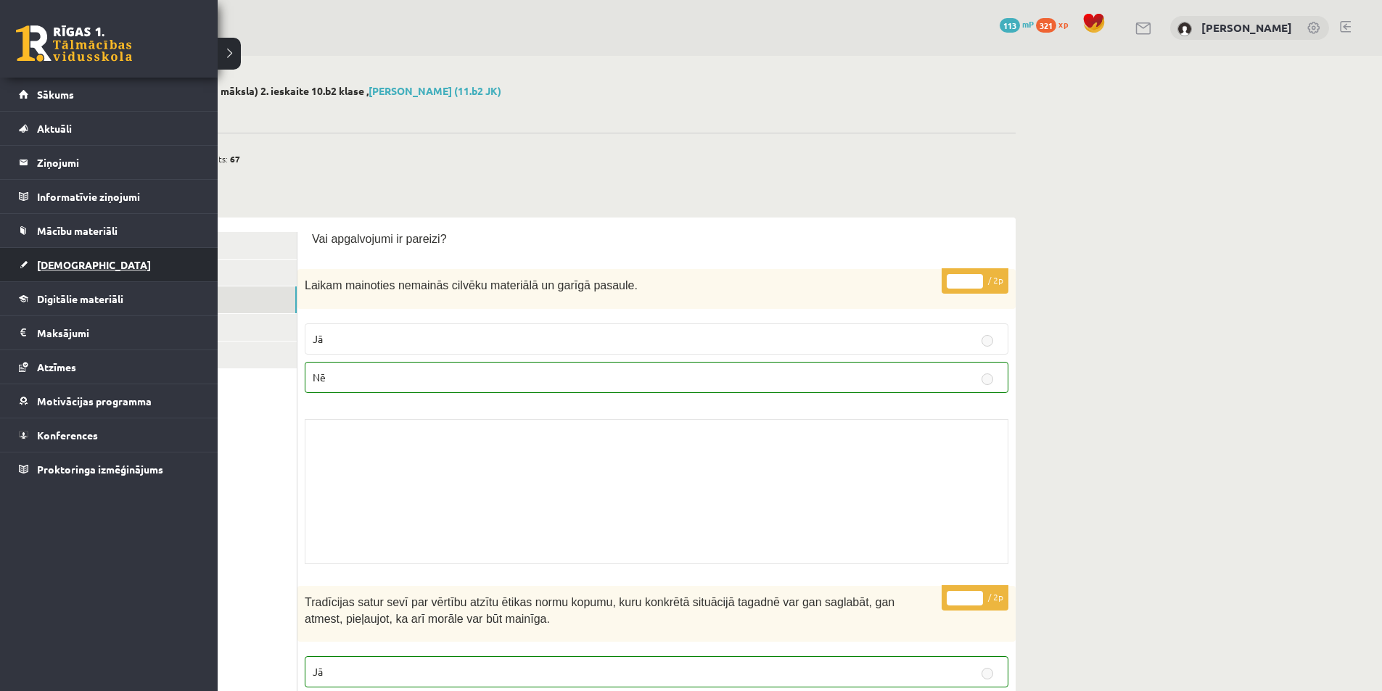
click at [72, 263] on span "[DEMOGRAPHIC_DATA]" at bounding box center [94, 264] width 114 height 13
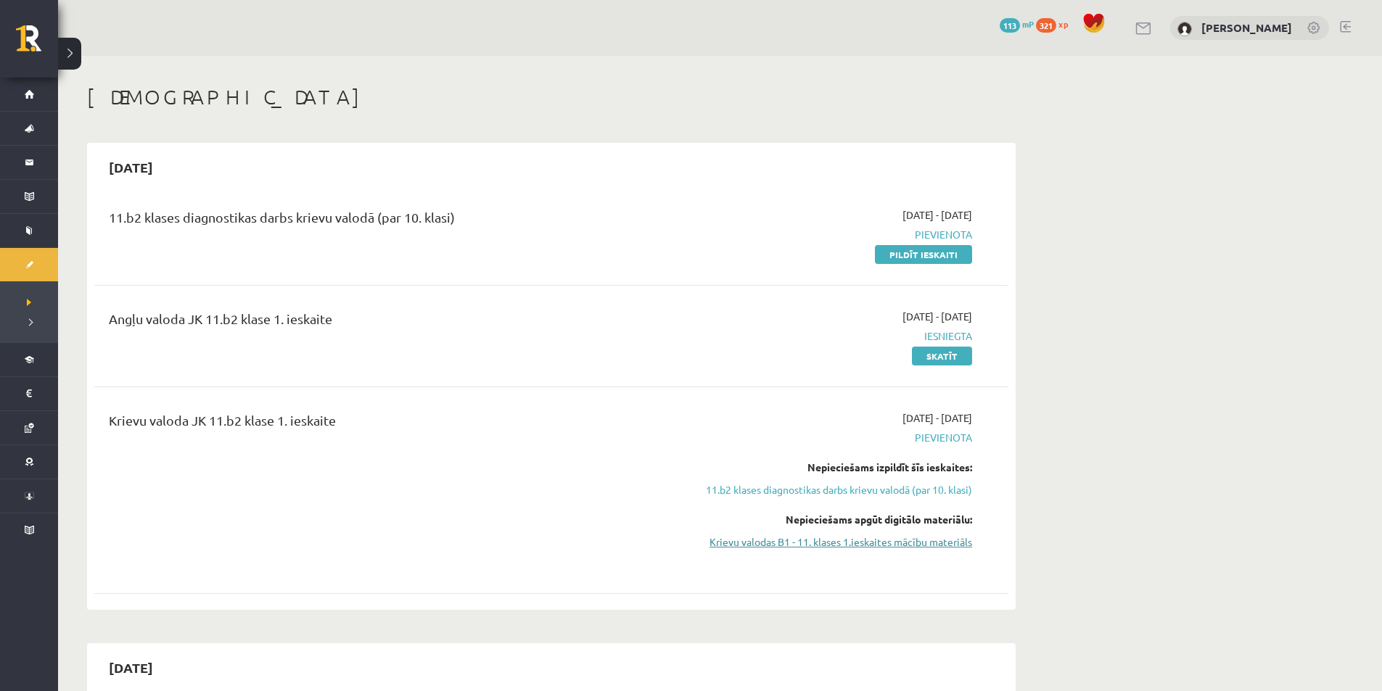
click at [911, 543] on link "Krievu valodas B1 - 11. klases 1.ieskaites mācību materiāls" at bounding box center [834, 542] width 273 height 15
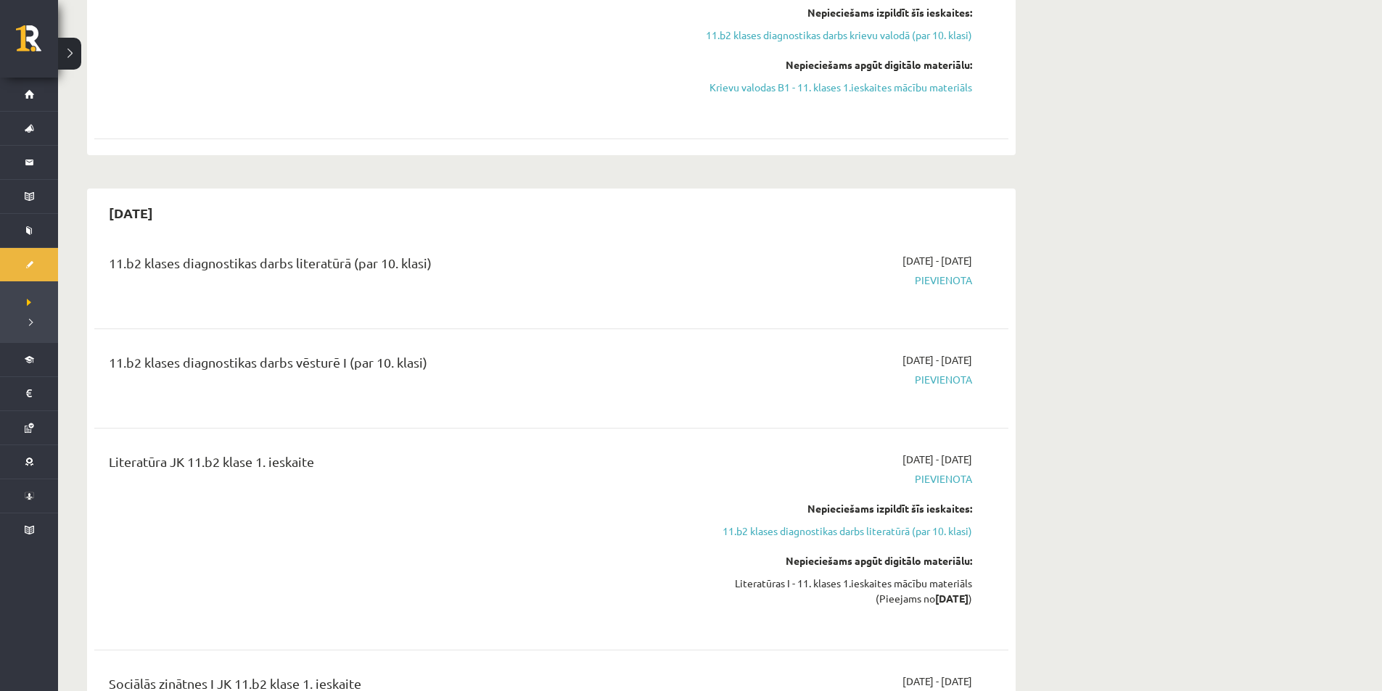
scroll to position [484, 0]
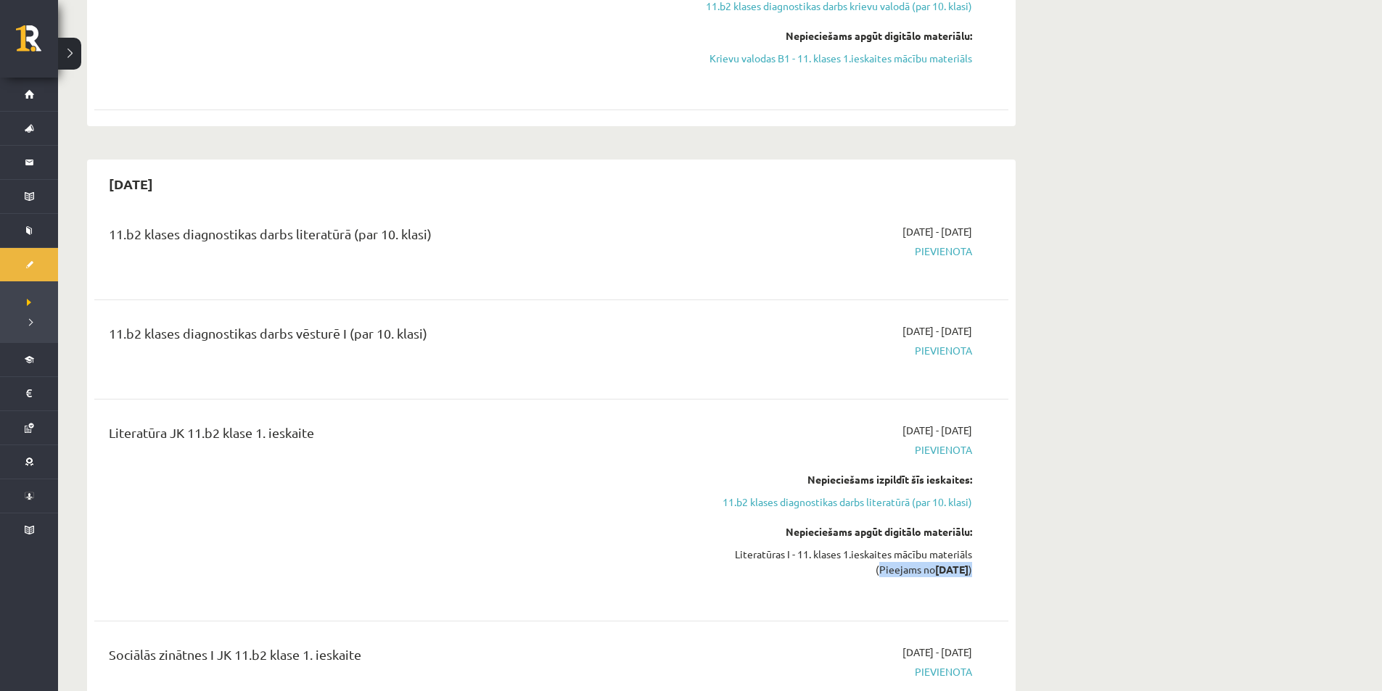
drag, startPoint x: 975, startPoint y: 564, endPoint x: 855, endPoint y: 570, distance: 119.8
click at [855, 570] on div "2025-09-16 - 2025-09-30 Pievienota Nepieciešams izpildīt šīs ieskaites: 11.b2 k…" at bounding box center [835, 510] width 295 height 175
click at [855, 570] on div "Literatūras I - 11. klases 1.ieskaites mācību materiāls (Pieejams no 2025-09-16…" at bounding box center [834, 562] width 273 height 30
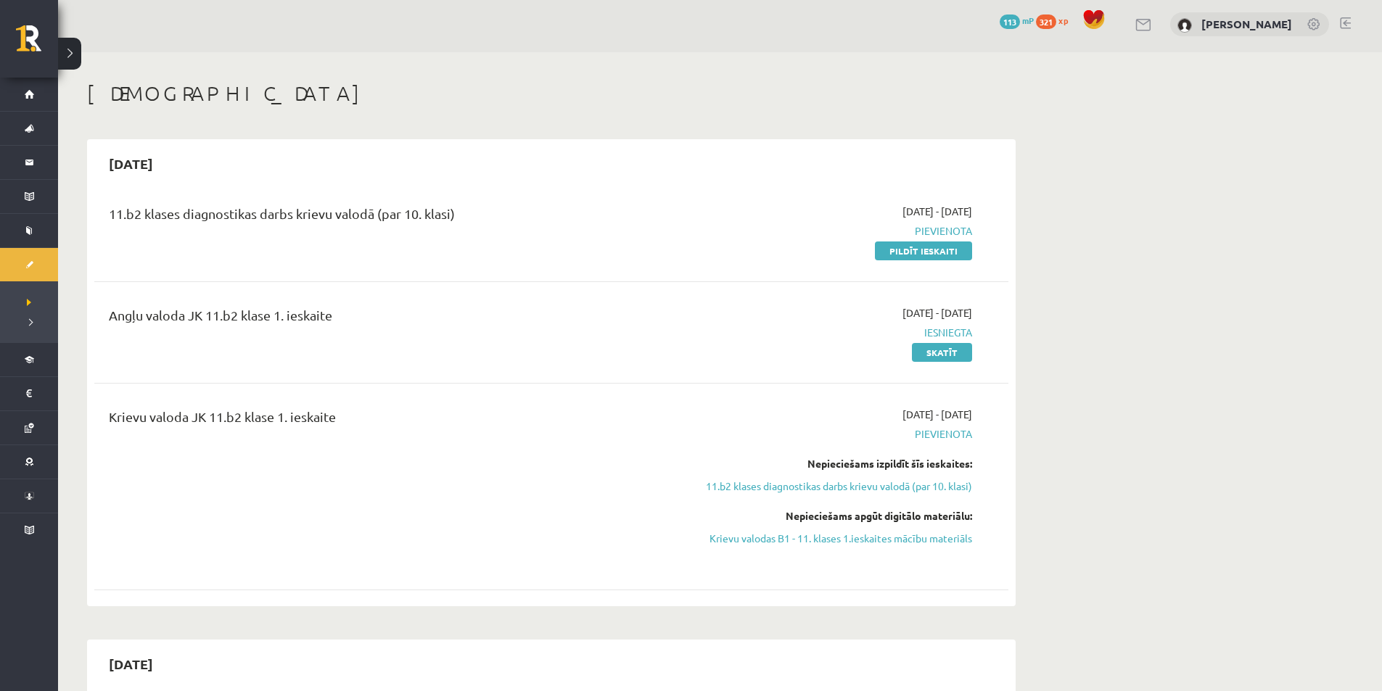
scroll to position [0, 0]
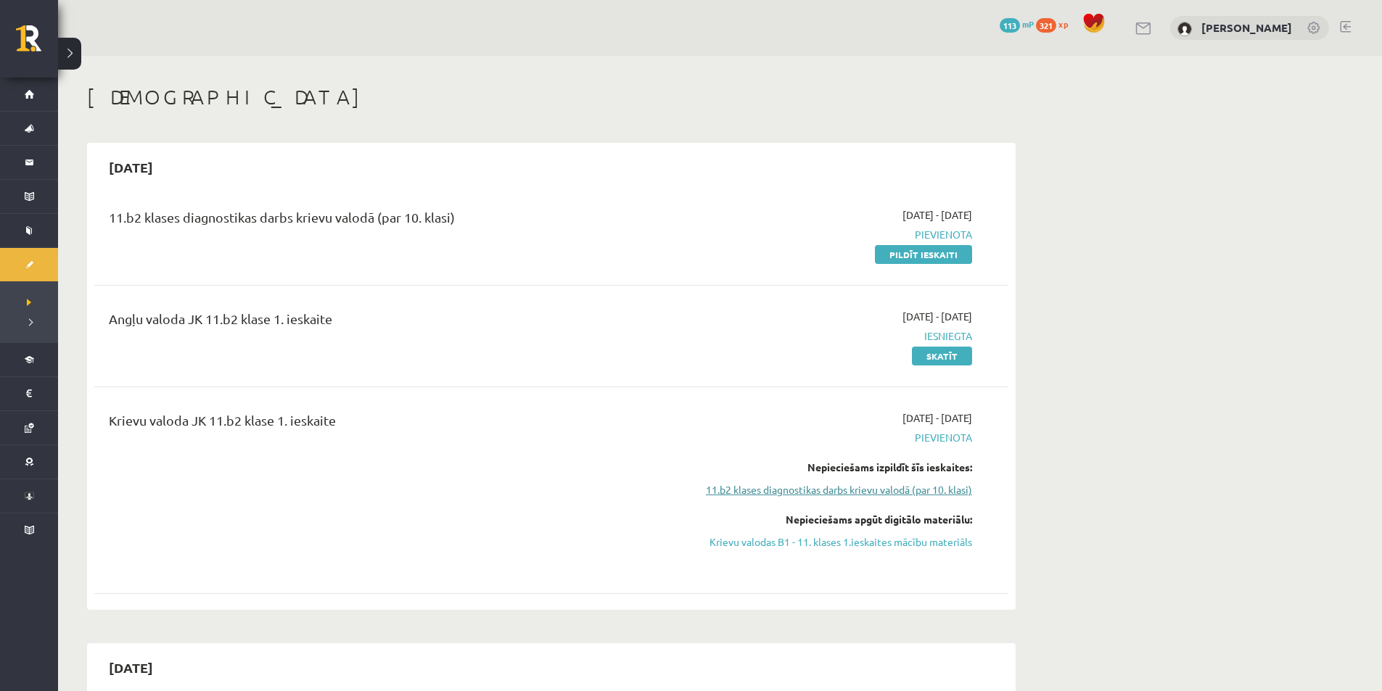
click at [871, 490] on link "11.b2 klases diagnostikas darbs krievu valodā (par 10. klasi)" at bounding box center [834, 489] width 273 height 15
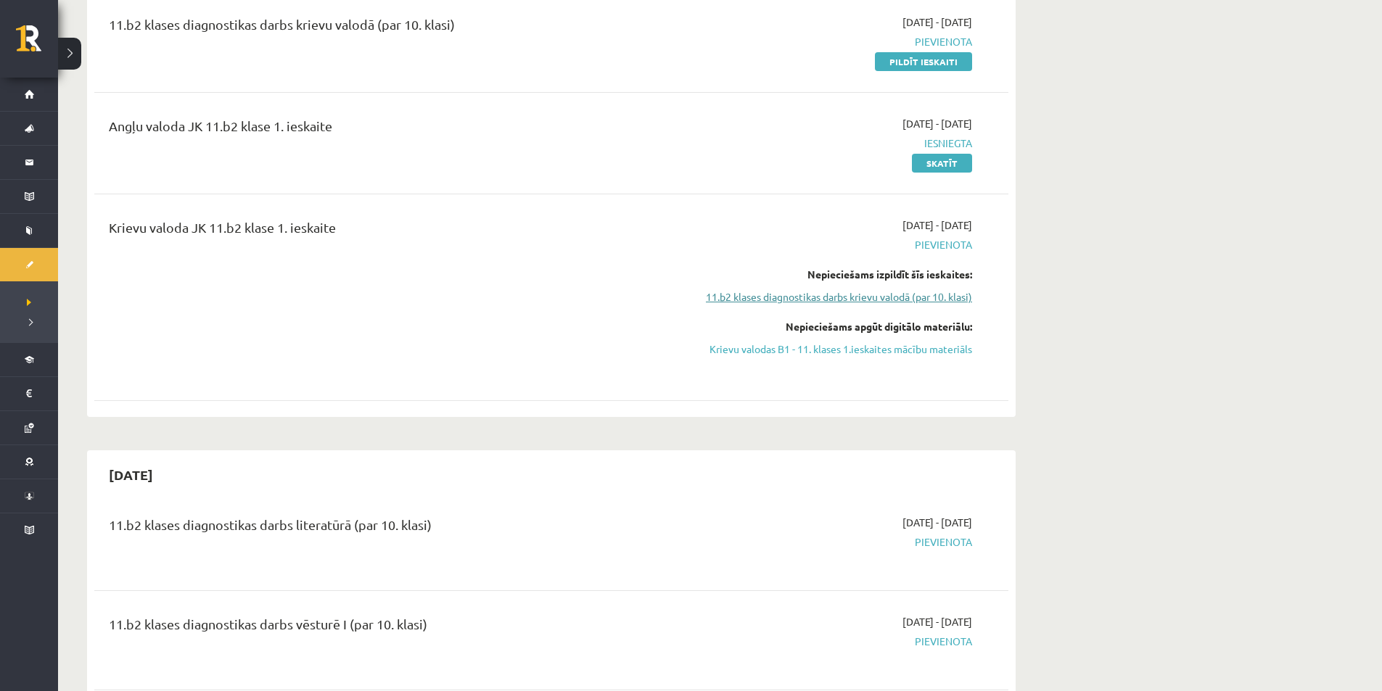
click at [825, 302] on link "11.b2 klases diagnostikas darbs krievu valodā (par 10. klasi)" at bounding box center [834, 296] width 273 height 15
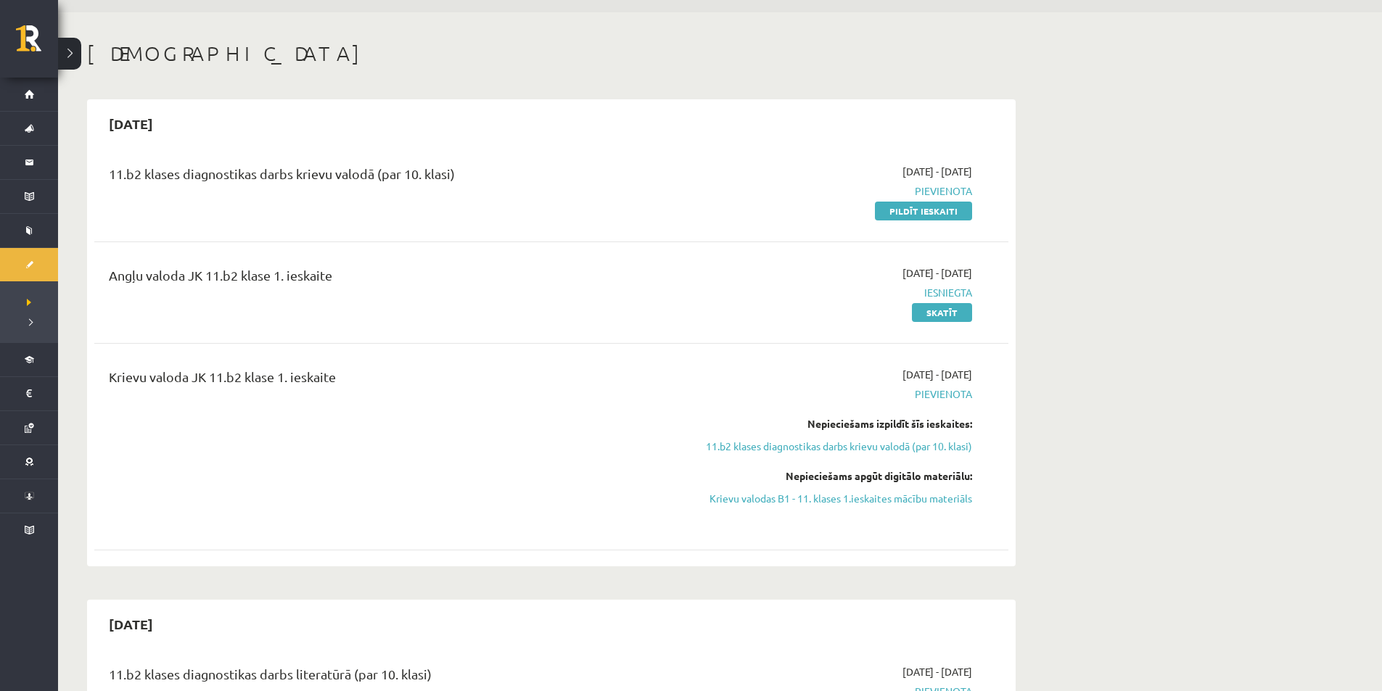
scroll to position [0, 0]
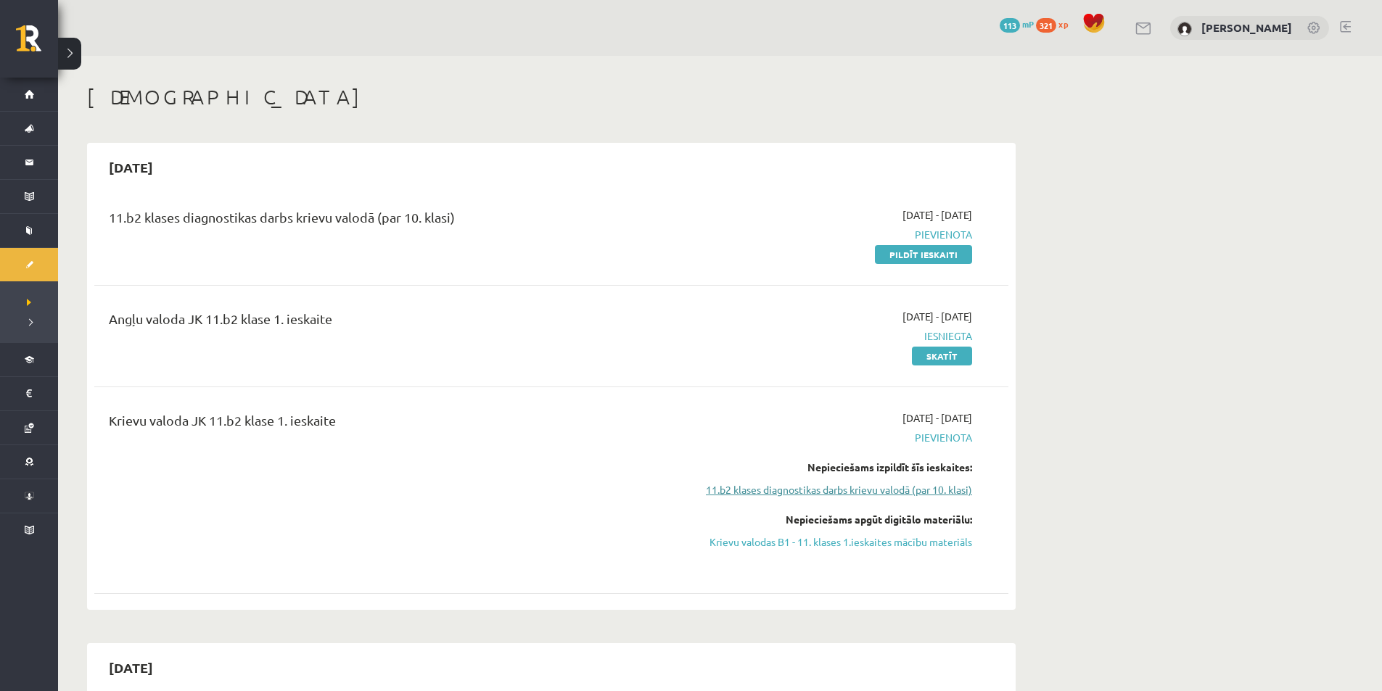
click at [822, 490] on link "11.b2 klases diagnostikas darbs krievu valodā (par 10. klasi)" at bounding box center [834, 489] width 273 height 15
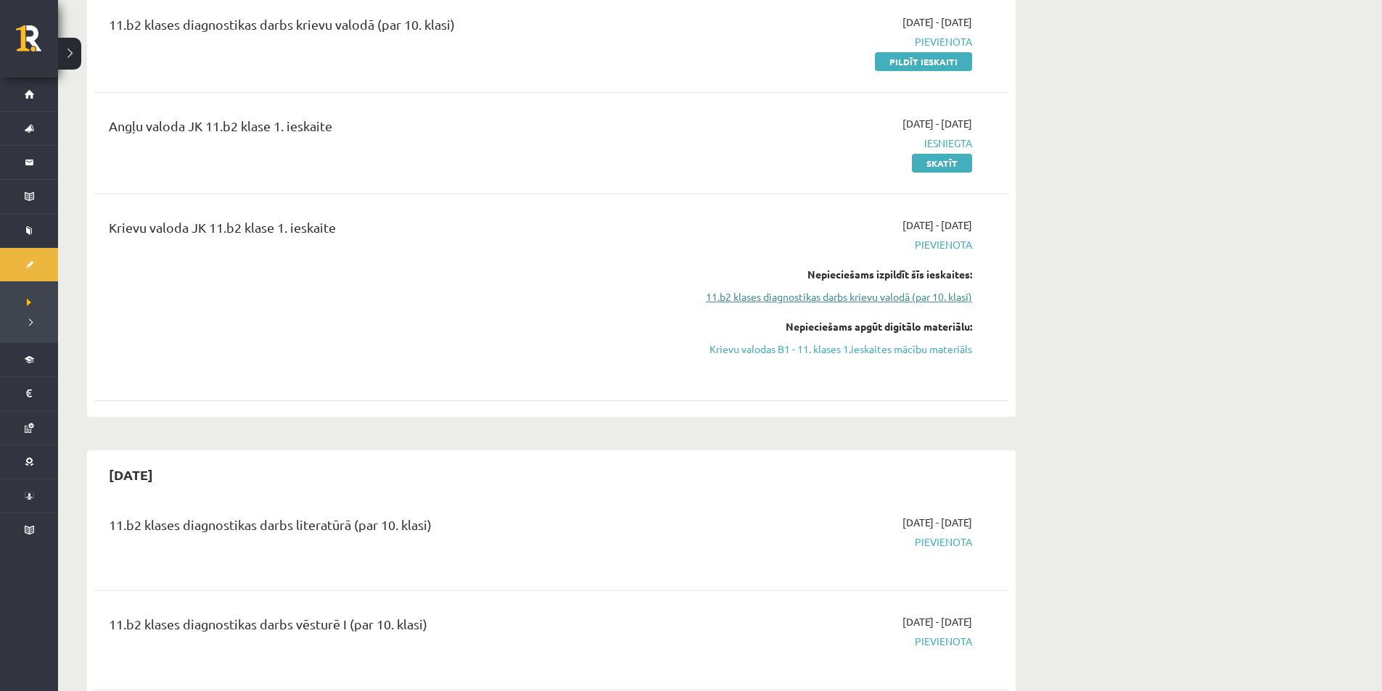
click at [903, 299] on link "11.b2 klases diagnostikas darbs krievu valodā (par 10. klasi)" at bounding box center [834, 296] width 273 height 15
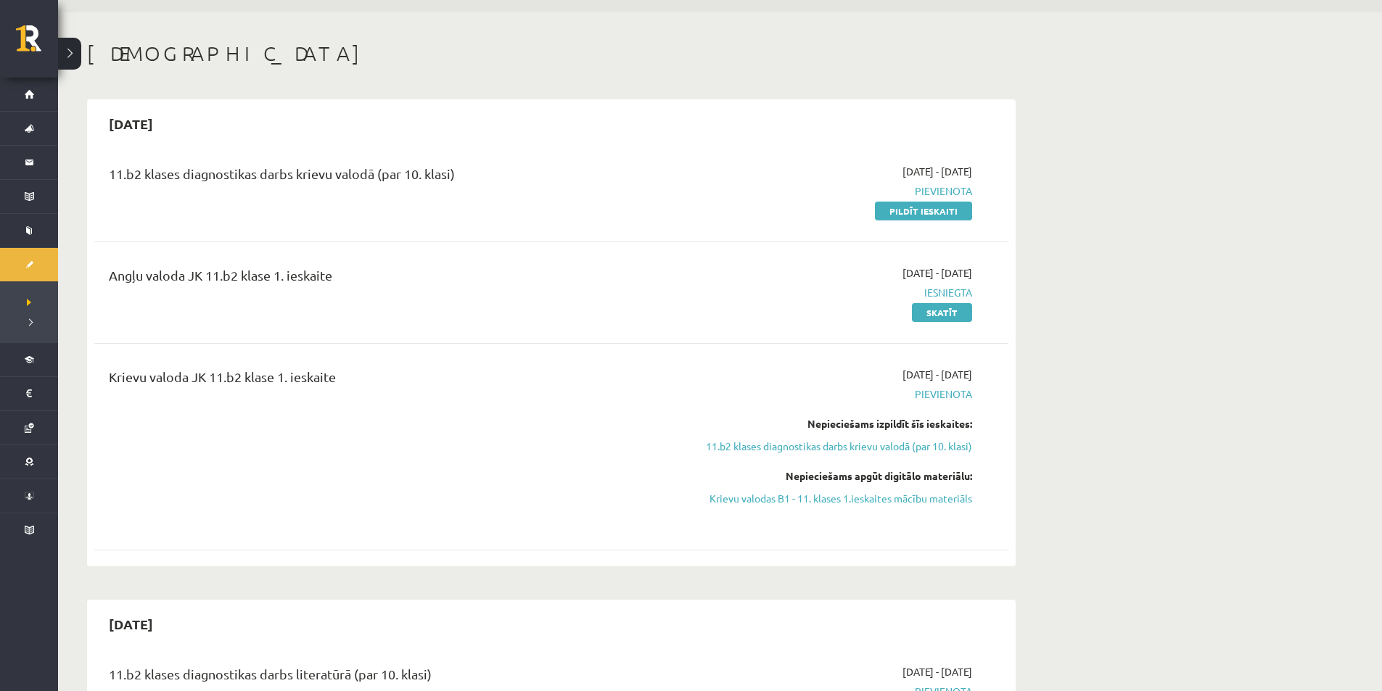
scroll to position [0, 0]
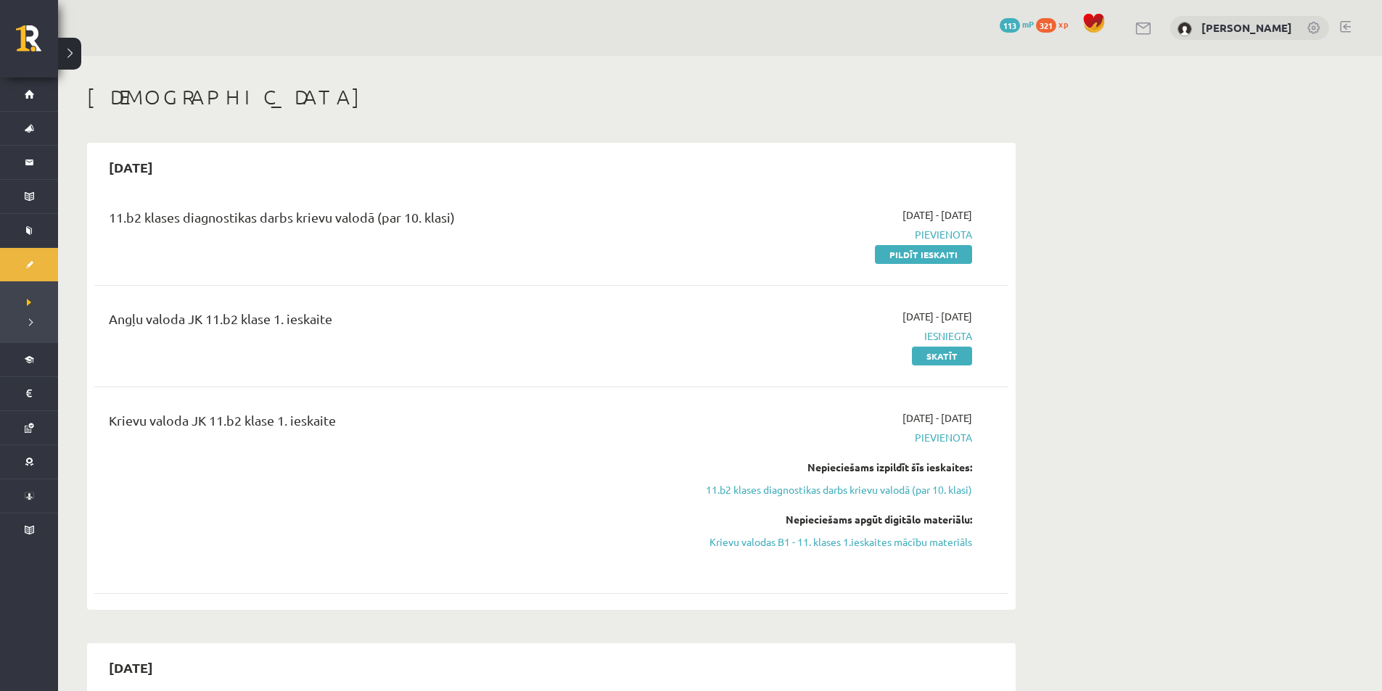
drag, startPoint x: 849, startPoint y: 544, endPoint x: 744, endPoint y: 76, distance: 479.5
click at [849, 543] on link "Krievu valodas B1 - 11. klases 1.ieskaites mācību materiāls" at bounding box center [834, 542] width 273 height 15
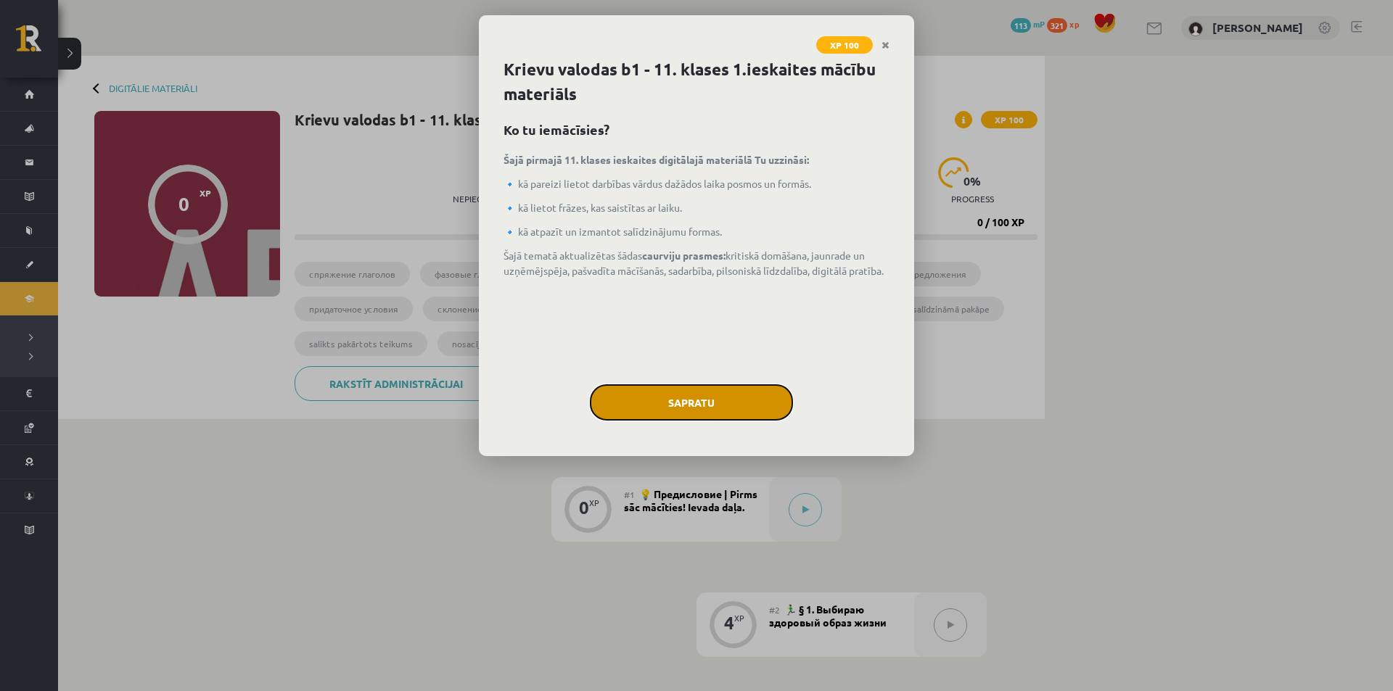
click at [701, 405] on button "Sapratu" at bounding box center [691, 402] width 203 height 36
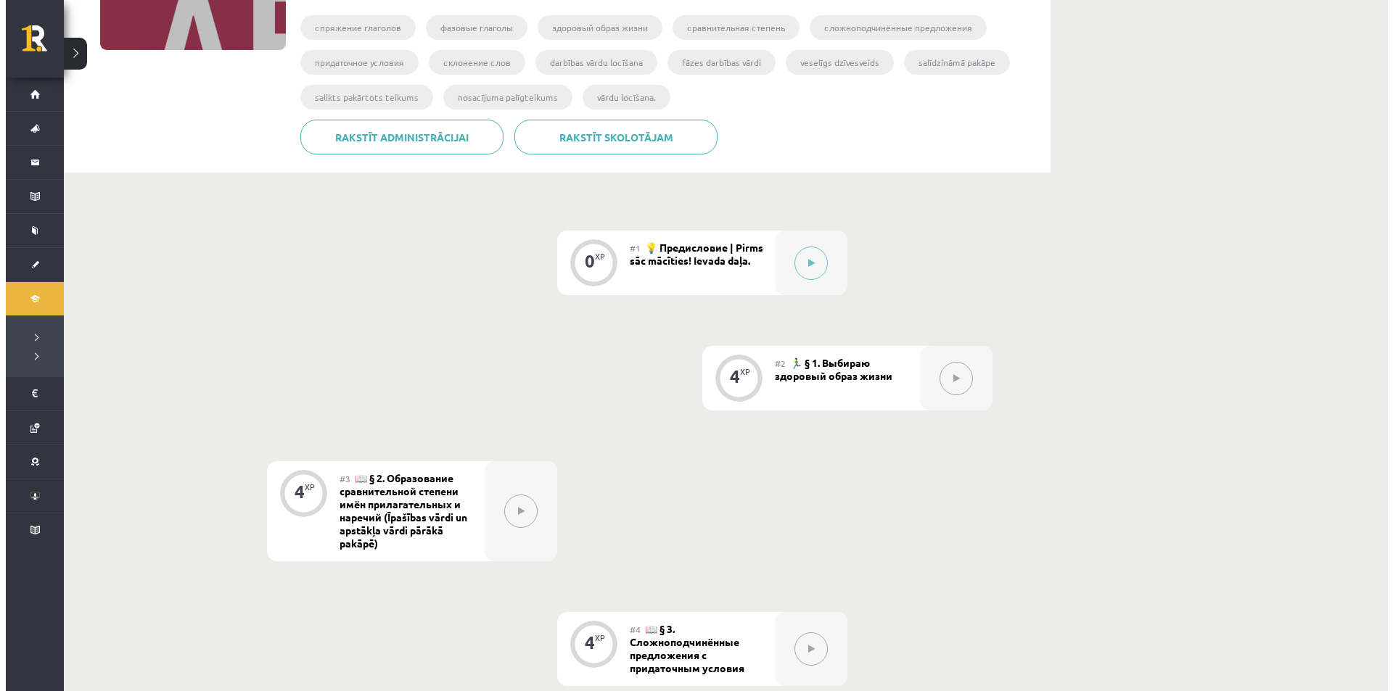
scroll to position [5, 0]
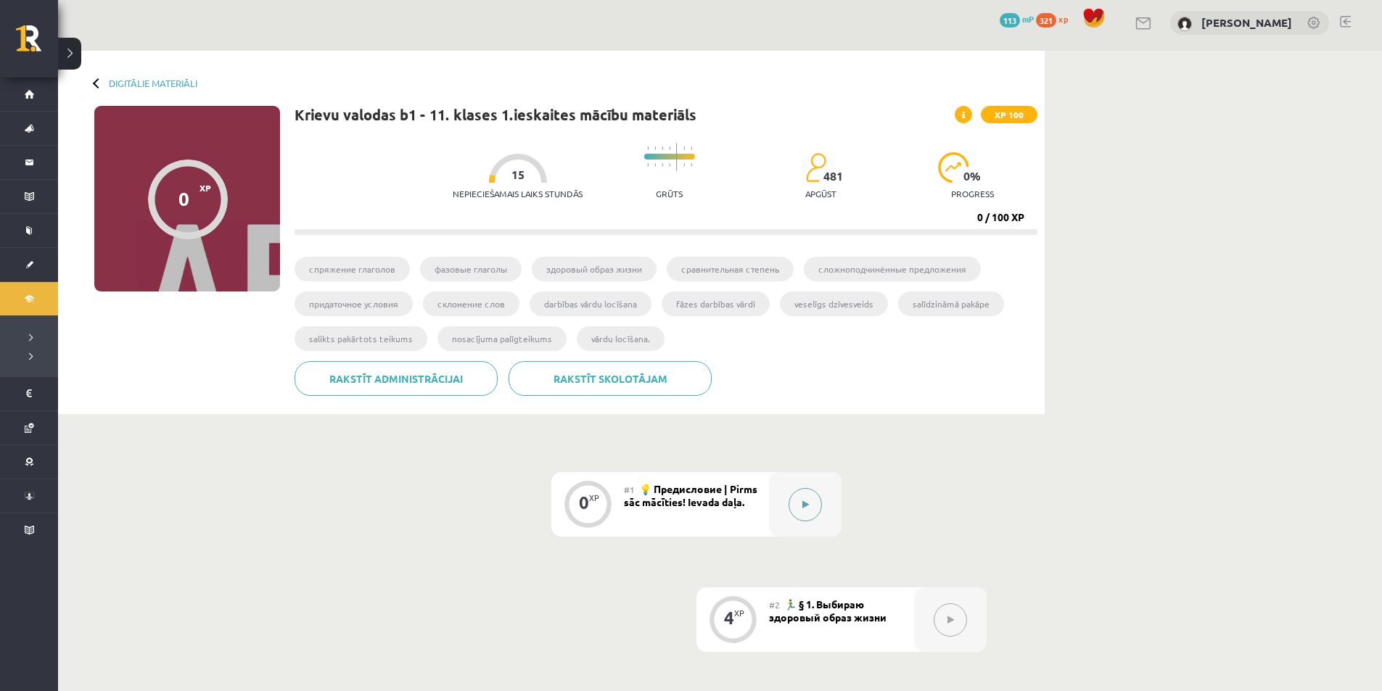
click at [804, 506] on icon at bounding box center [805, 504] width 7 height 9
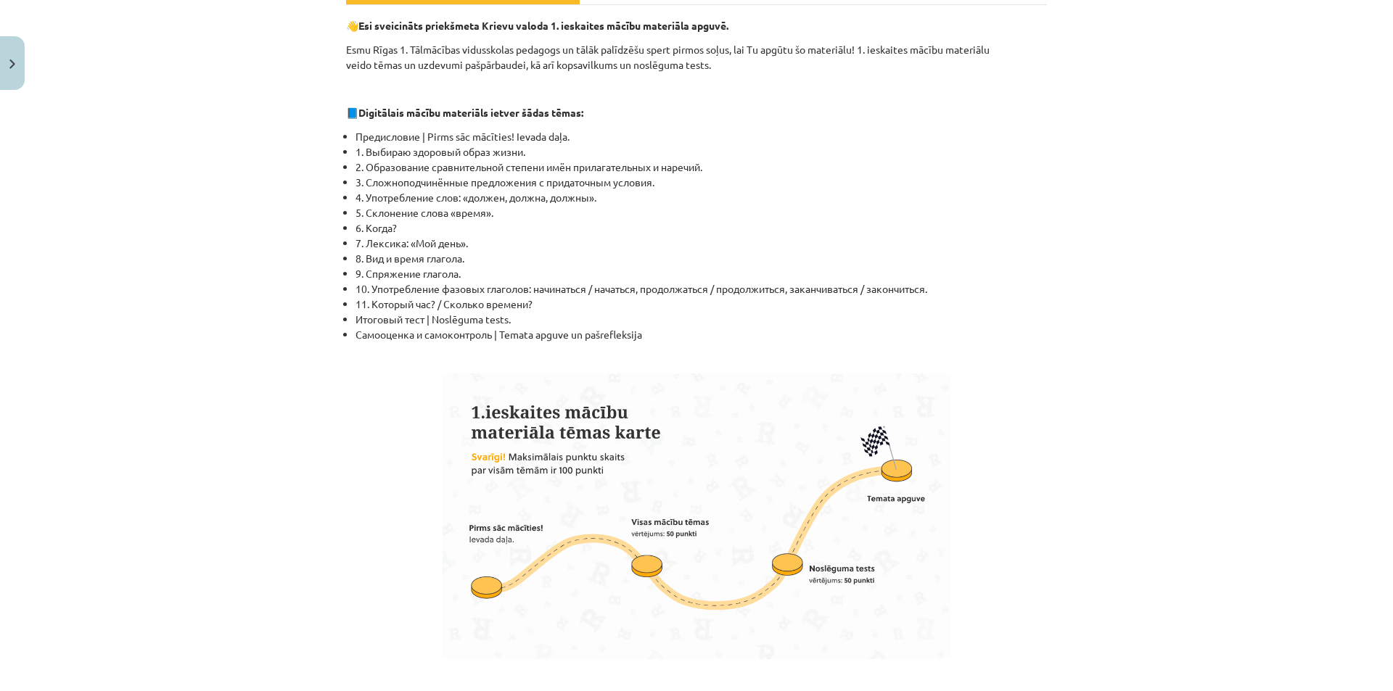
scroll to position [0, 0]
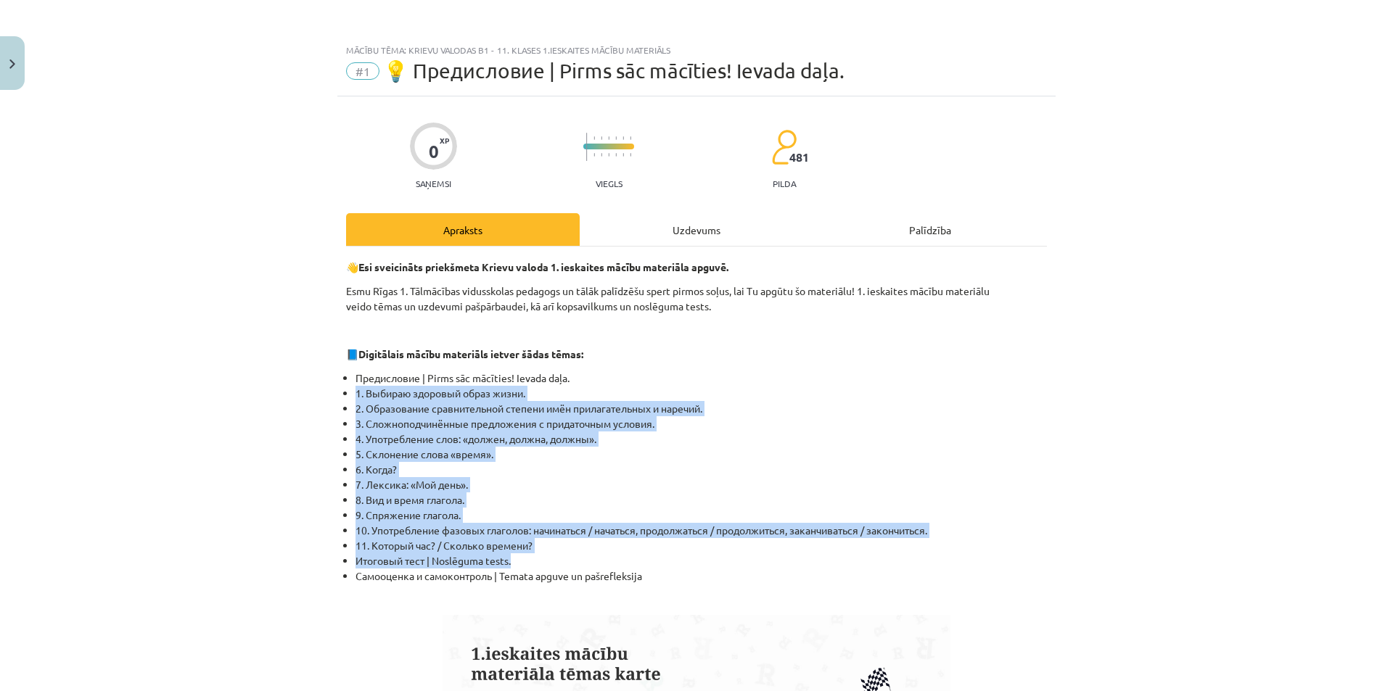
drag, startPoint x: 350, startPoint y: 392, endPoint x: 669, endPoint y: 567, distance: 363.9
click at [669, 567] on ul "Предисловие | Pirms sāc mācīties! Ievada daļa. 1. Выбираю здоровый образ жизни.…" at bounding box center [696, 477] width 701 height 213
click at [677, 559] on li "Итоговый тест | Noslēguma tests." at bounding box center [700, 560] width 691 height 15
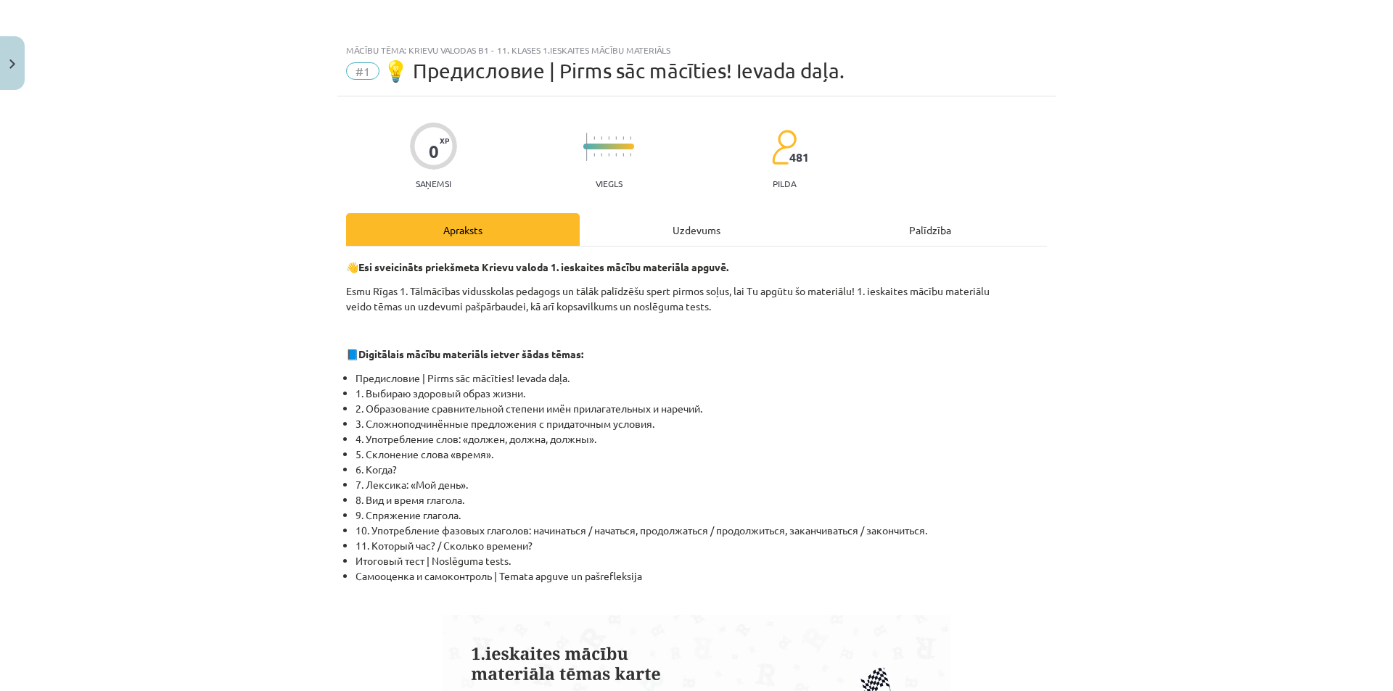
scroll to position [242, 0]
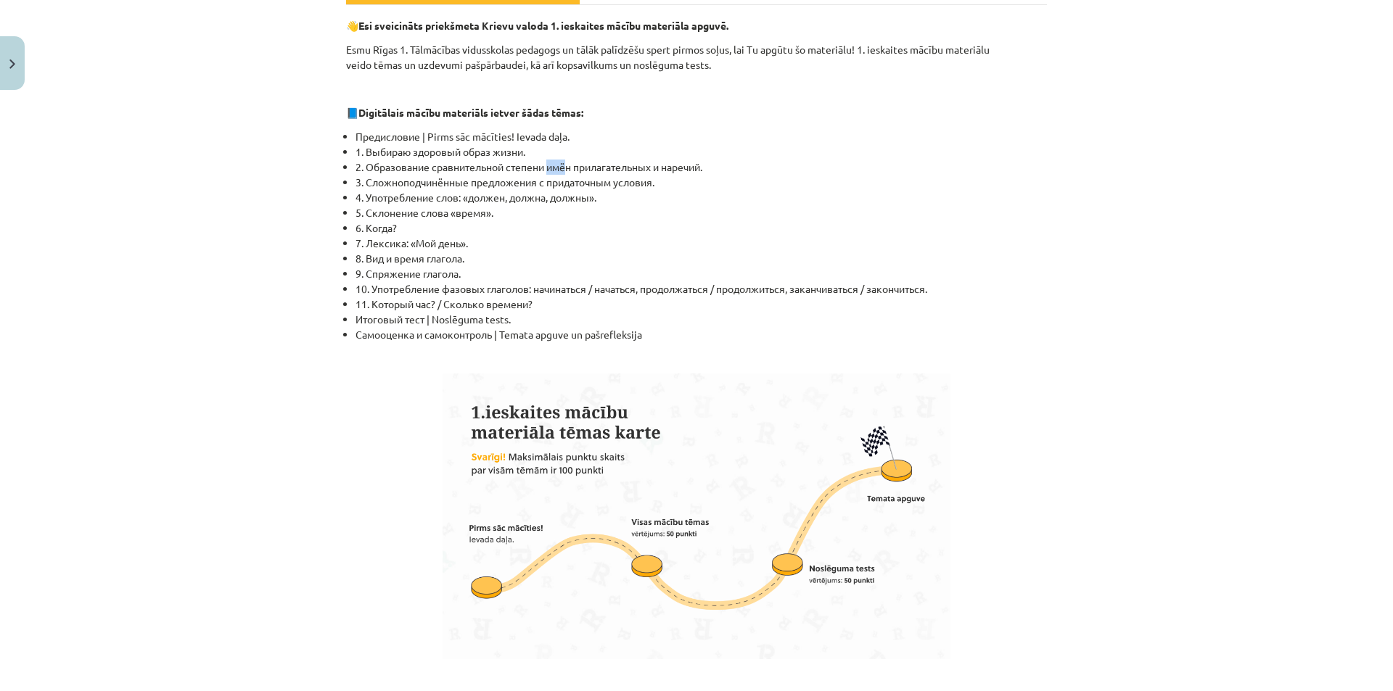
drag, startPoint x: 547, startPoint y: 164, endPoint x: 564, endPoint y: 166, distance: 17.5
click at [564, 166] on li "2. Образование сравнительной степени имён прилагательных и наречий." at bounding box center [700, 167] width 691 height 15
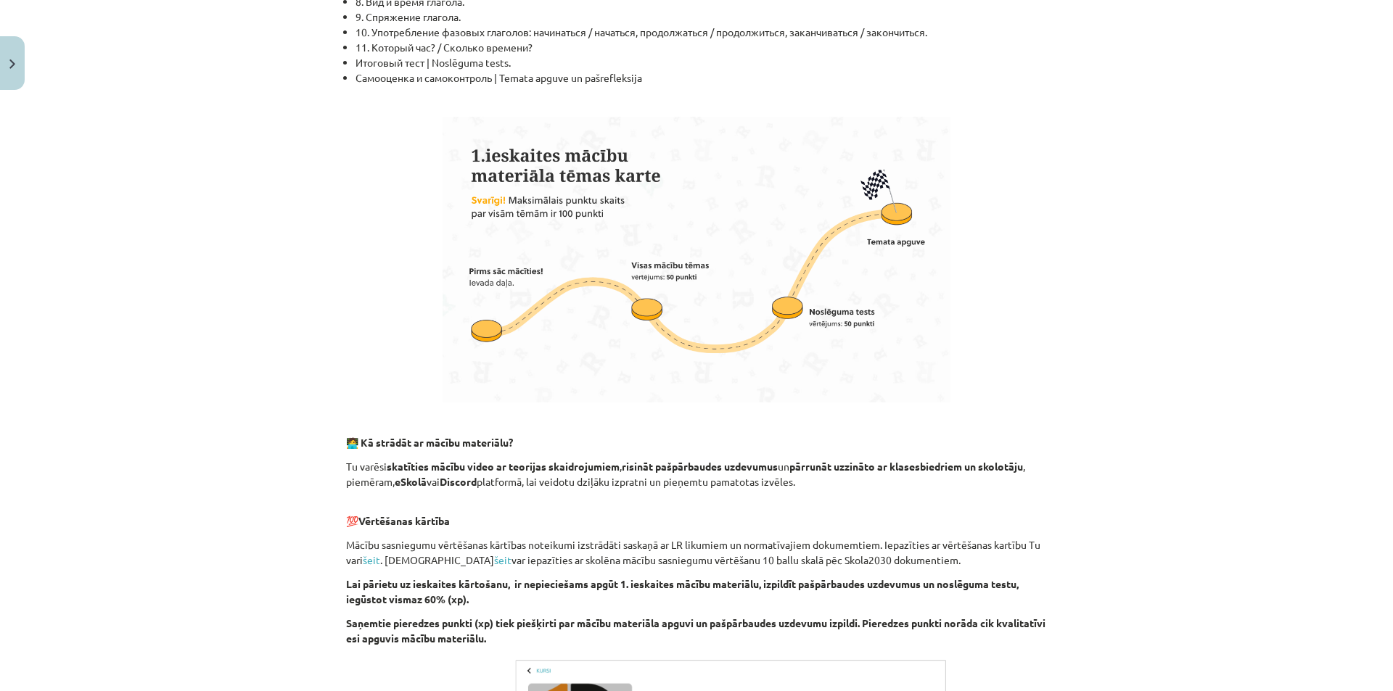
scroll to position [725, 0]
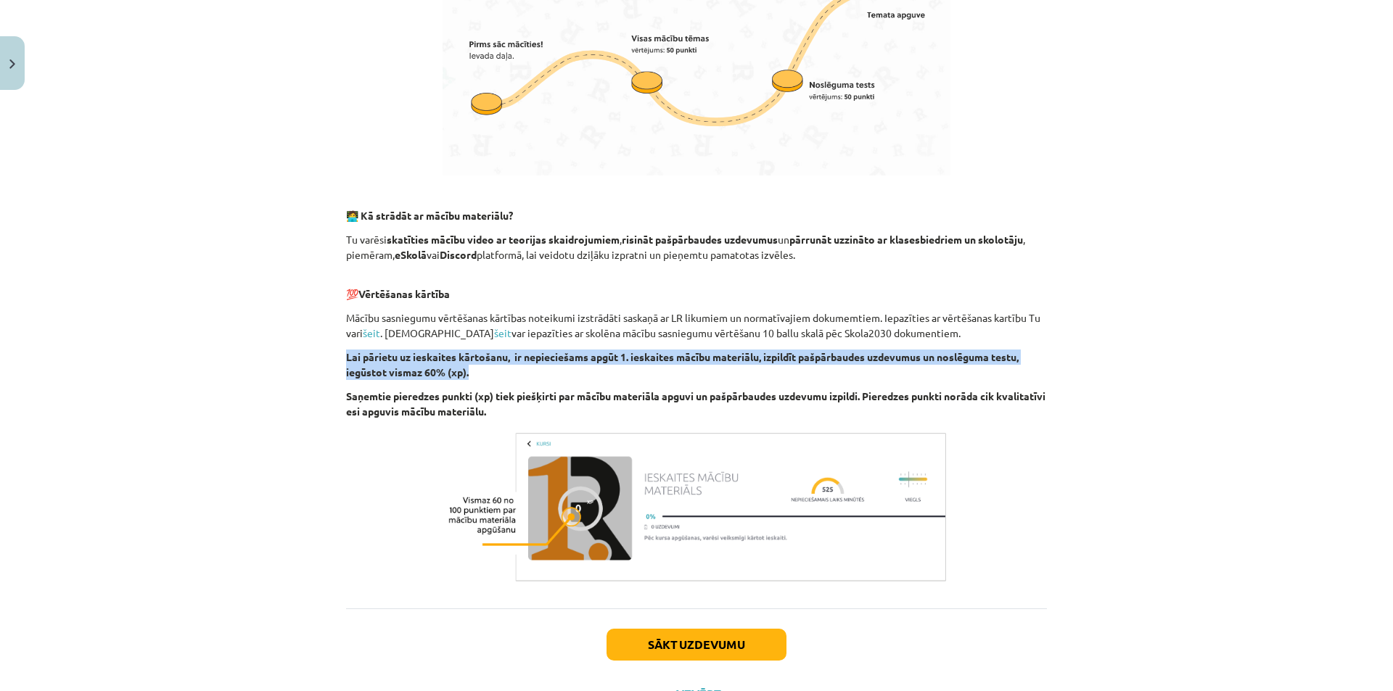
drag, startPoint x: 336, startPoint y: 354, endPoint x: 530, endPoint y: 375, distance: 195.5
click at [530, 375] on div "0 XP Saņemsi Viegls 481 pilda Apraksts Uzdevums Palīdzība 👋 Esi sveicināts prie…" at bounding box center [696, 45] width 718 height 1348
click at [537, 373] on p "Lai pārietu uz ieskaites kārtošanu, ir nepieciešams apgūt 1. ieskaites mācību m…" at bounding box center [696, 365] width 701 height 30
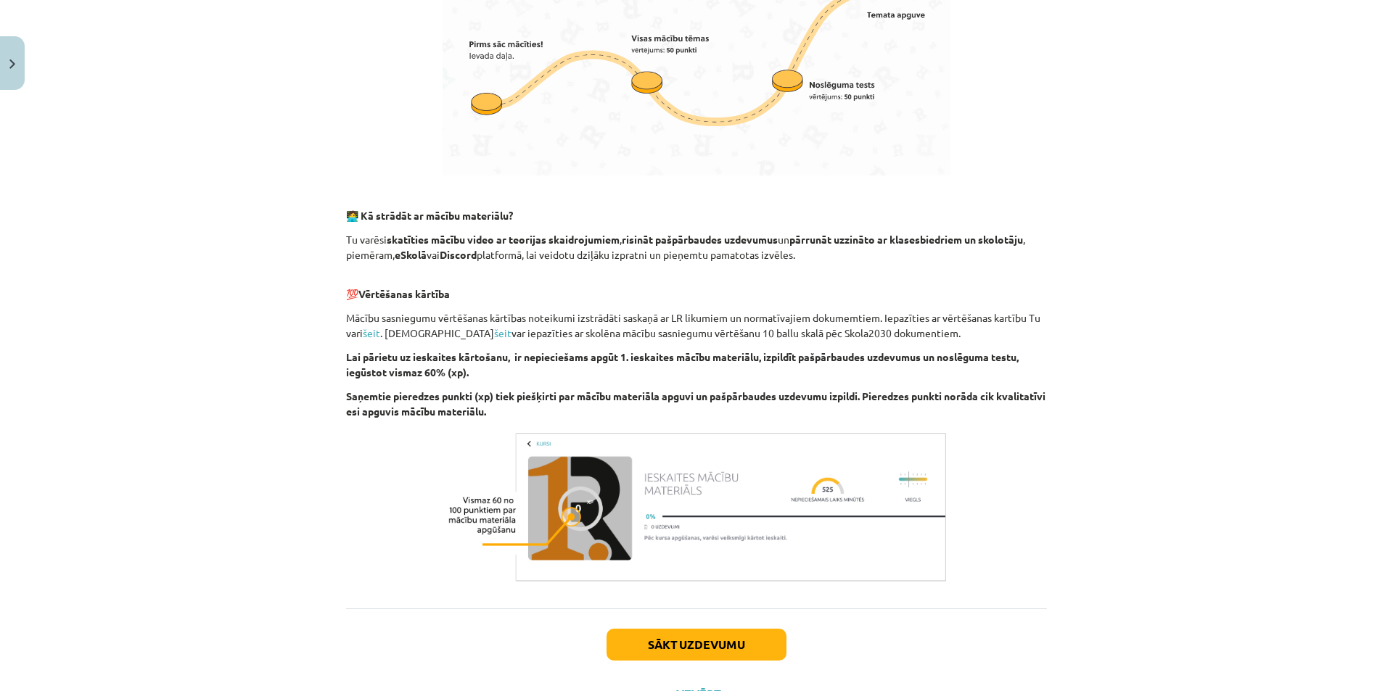
drag, startPoint x: 347, startPoint y: 223, endPoint x: 729, endPoint y: 408, distance: 424.6
click at [729, 408] on div "Mācību tēma: Krievu valodas b1 - 11. klases 1.ieskaites mācību materiāls #1 💡 П…" at bounding box center [696, 345] width 1393 height 691
click at [714, 411] on p "Saņemtie pieredzes punkti (xp) tiek piešķirti par mācību materiāla apguvi un pa…" at bounding box center [696, 404] width 701 height 30
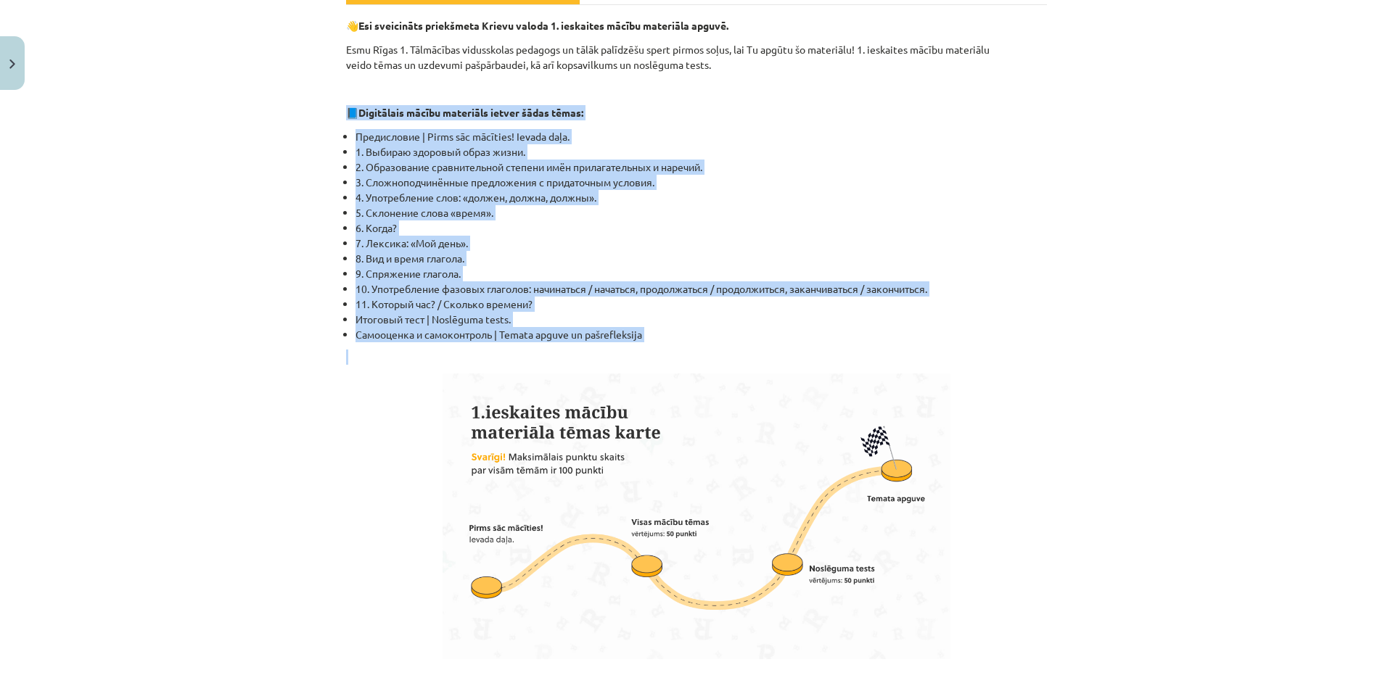
drag, startPoint x: 350, startPoint y: 131, endPoint x: 635, endPoint y: 356, distance: 363.5
click at [635, 356] on div "Mācību tēma: Krievu valodas b1 - 11. klases 1.ieskaites mācību materiāls #1 💡 П…" at bounding box center [696, 345] width 1393 height 691
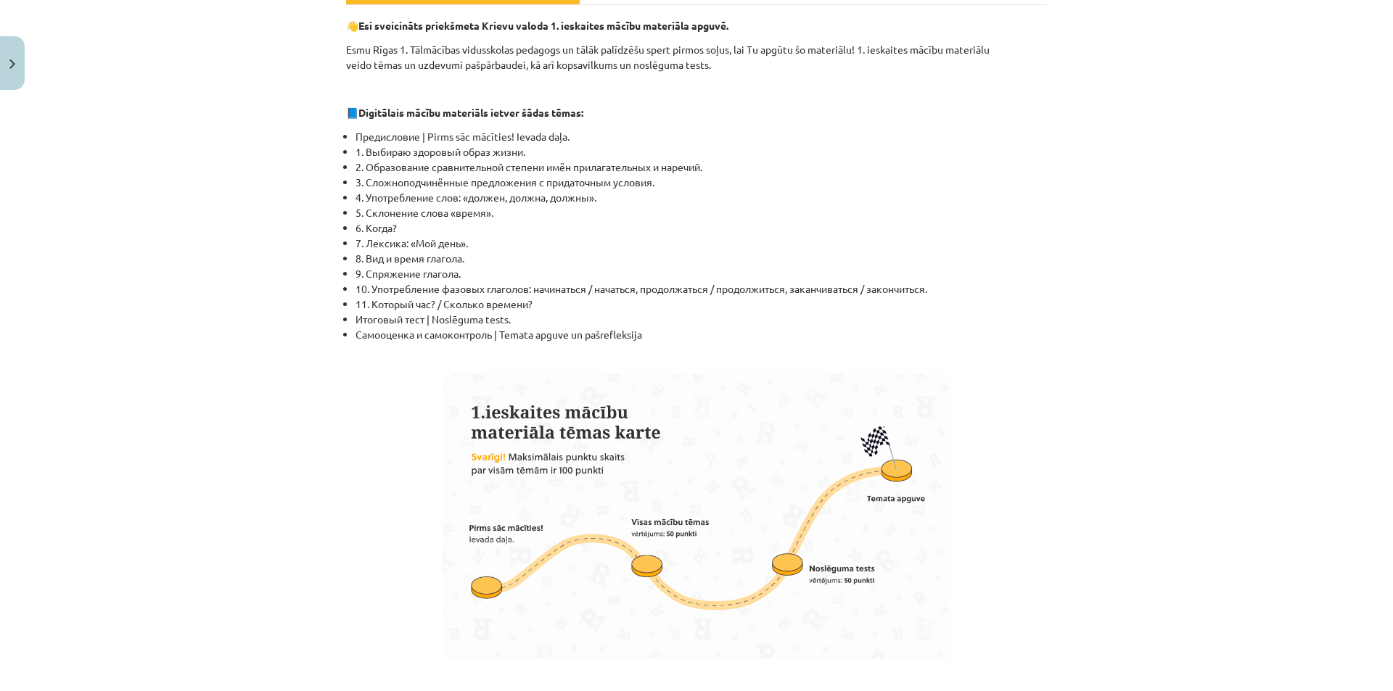
click at [397, 371] on div "👋 Esi sveicināts priekšmeta Krievu valoda 1. ieskaites mācību materiāla apguvē.…" at bounding box center [696, 544] width 701 height 1052
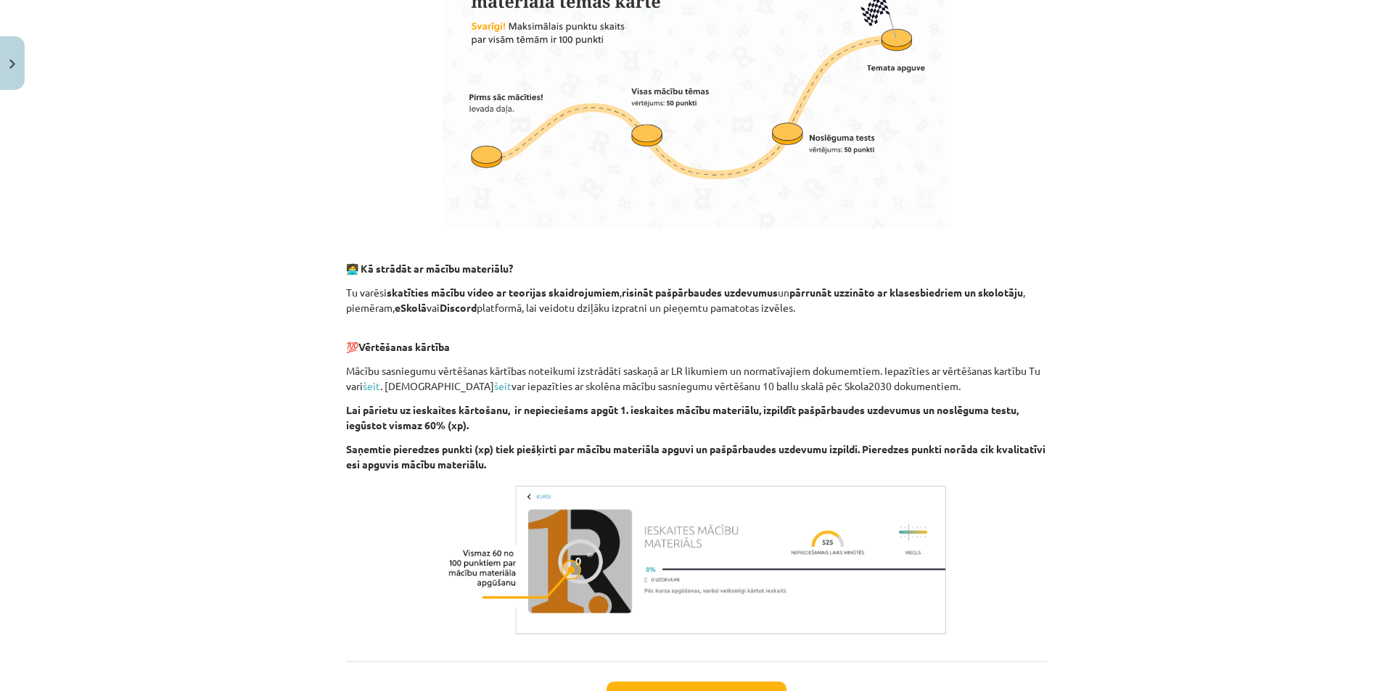
scroll to position [789, 0]
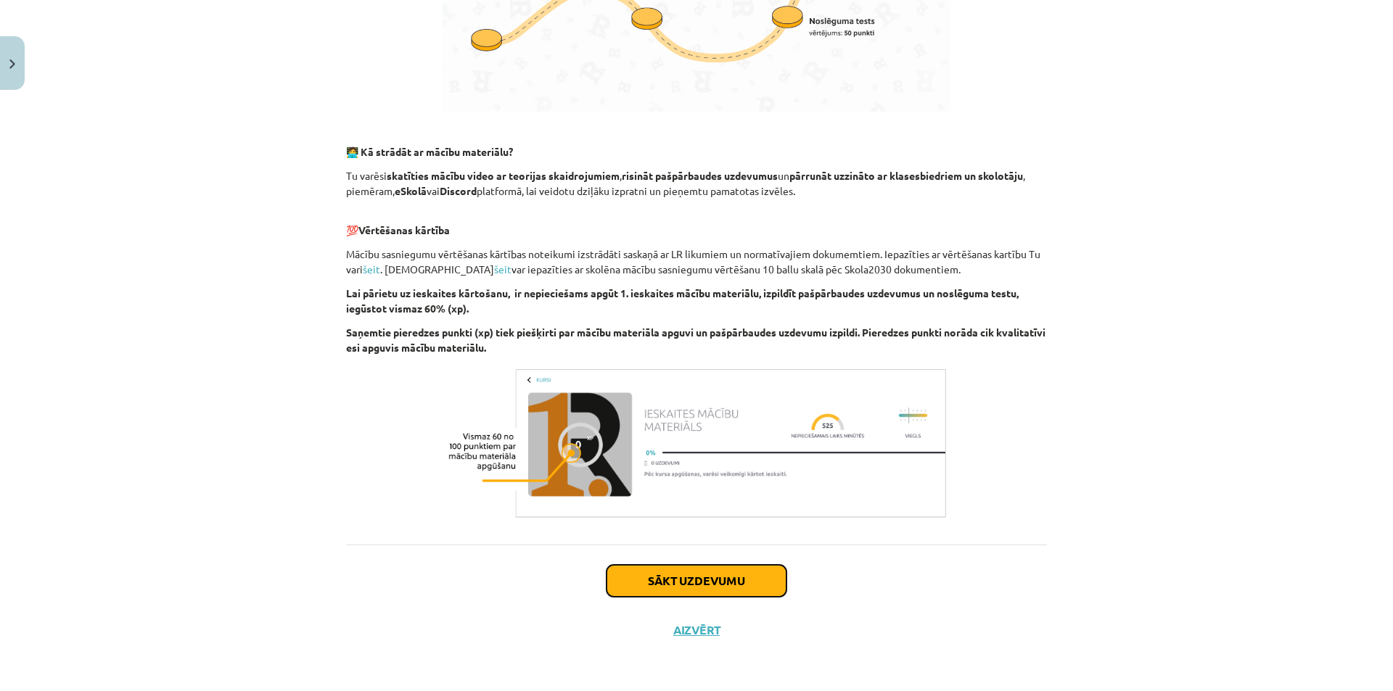
click at [651, 577] on button "Sākt uzdevumu" at bounding box center [696, 581] width 180 height 32
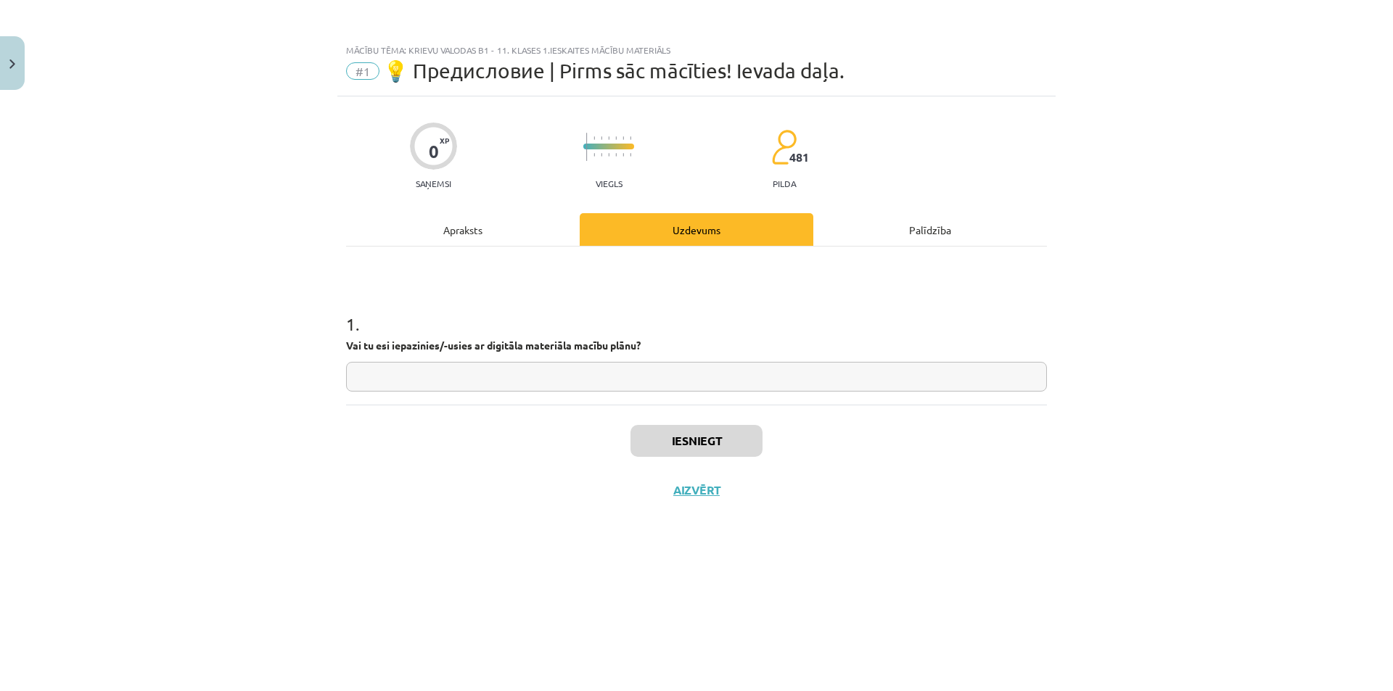
click at [574, 384] on input "text" at bounding box center [696, 377] width 701 height 30
type input "*"
type input "**"
click at [656, 428] on button "Iesniegt" at bounding box center [696, 441] width 132 height 32
click at [722, 492] on button "Nākamā nodarbība" at bounding box center [696, 499] width 142 height 33
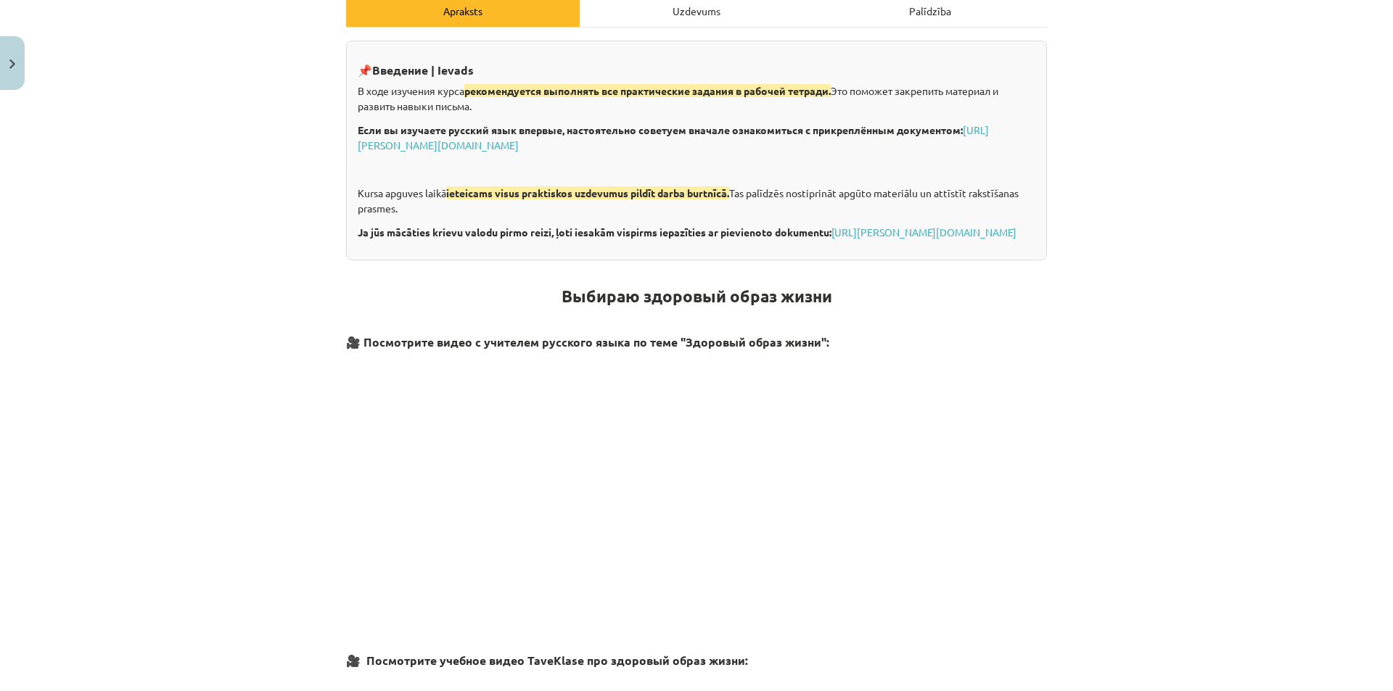
scroll to position [242, 0]
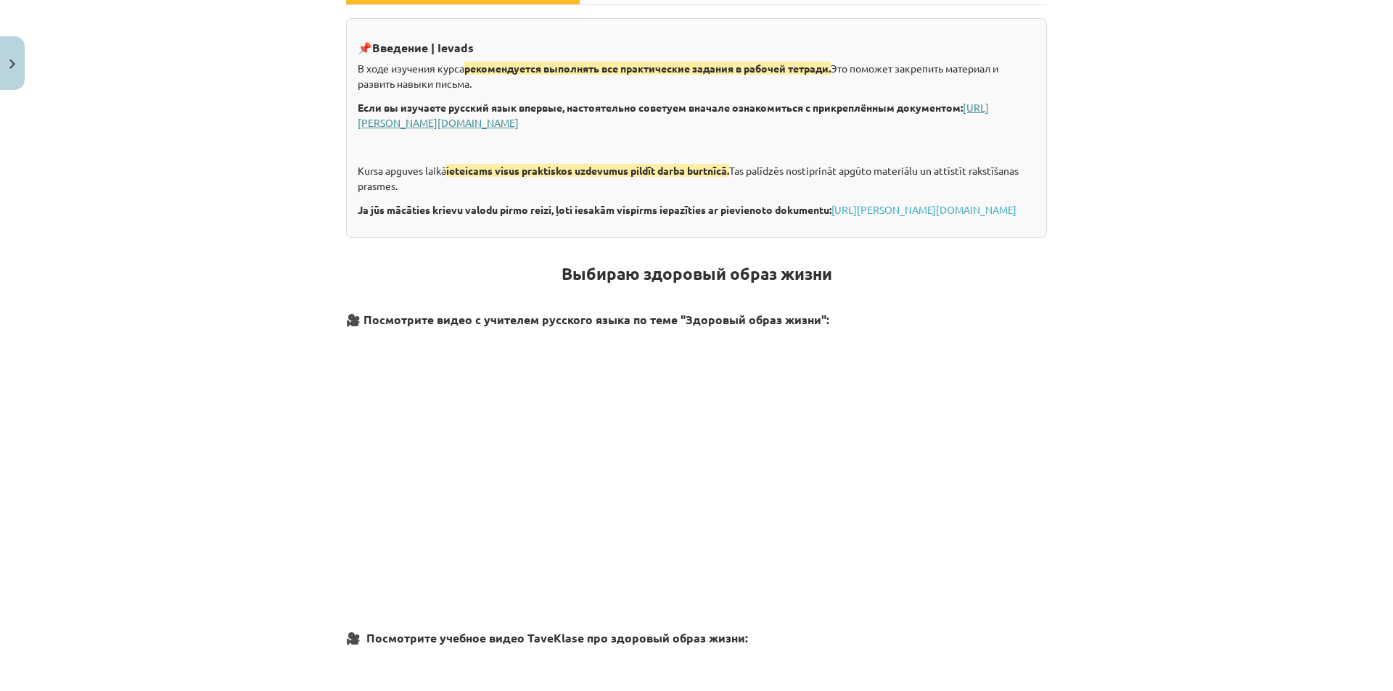
click at [772, 120] on link "https://eskola.r1tv.lv/system/uploads/attachment/file/71355/Krievu_valoda_iesac…" at bounding box center [673, 115] width 631 height 28
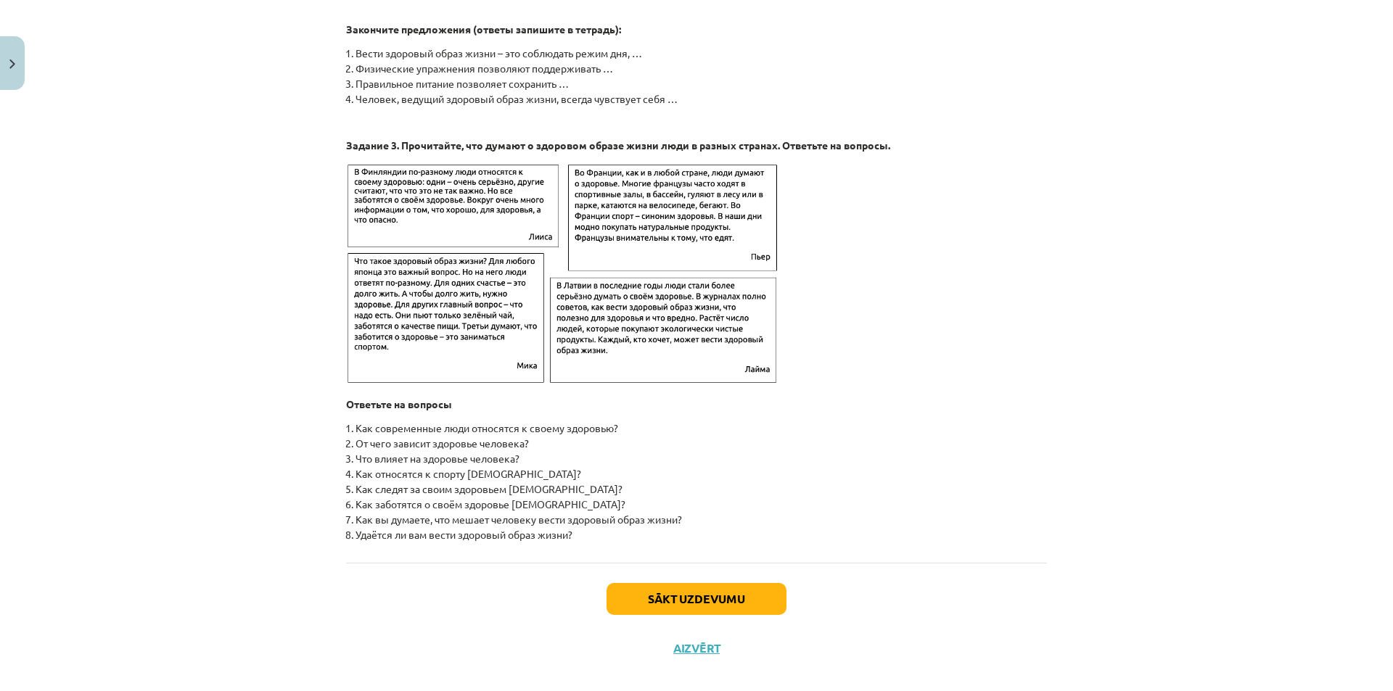
scroll to position [2169, 0]
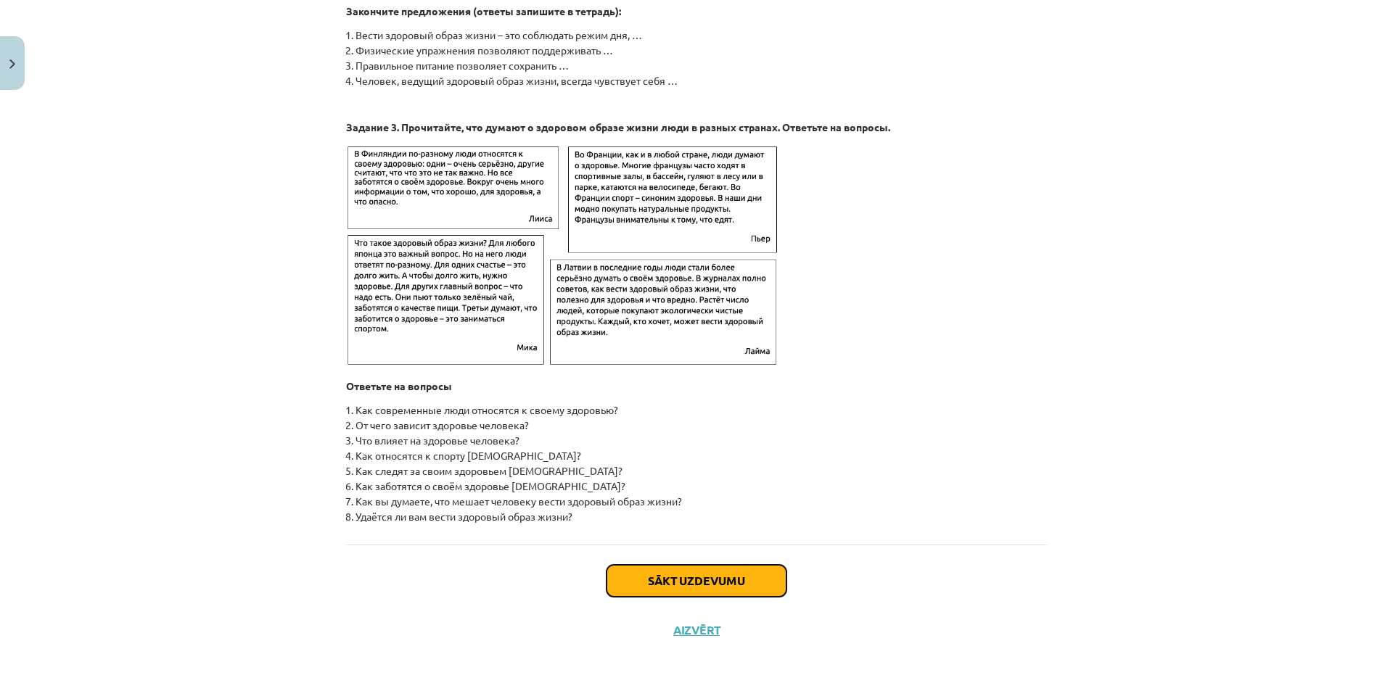
click at [714, 574] on button "Sākt uzdevumu" at bounding box center [696, 581] width 180 height 32
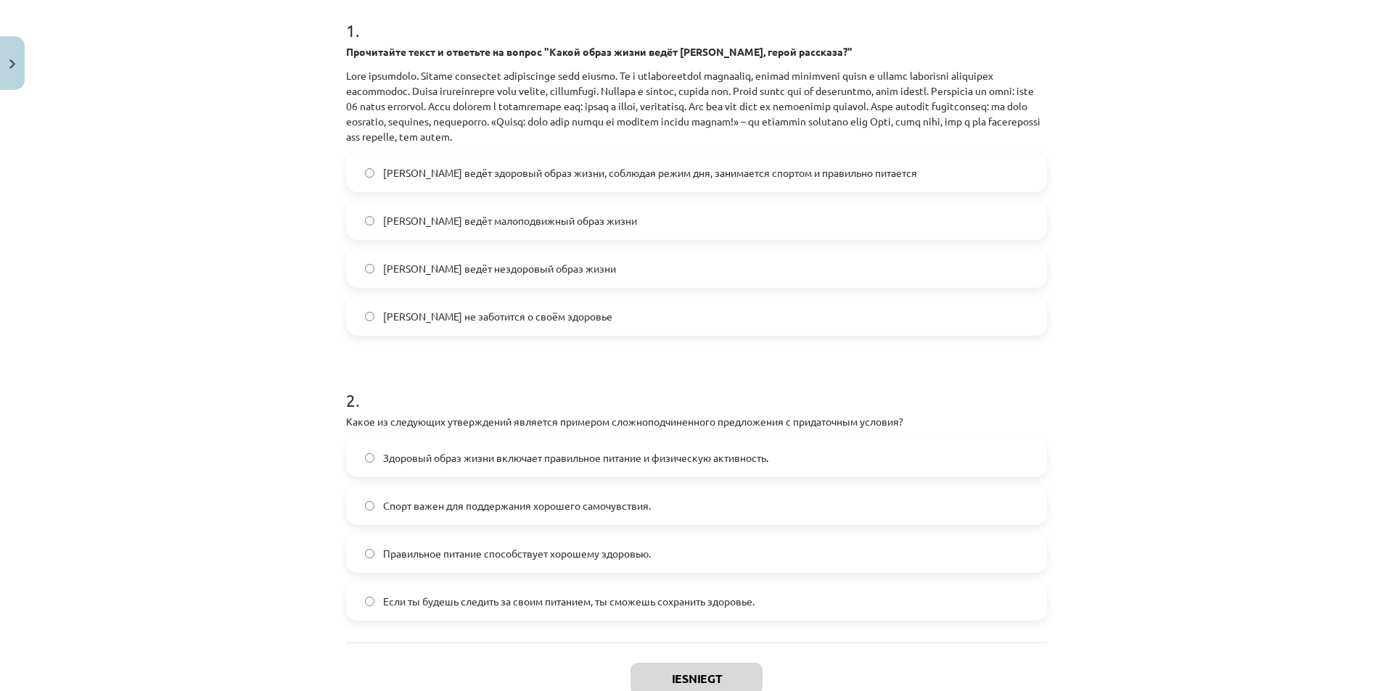
scroll to position [286, 0]
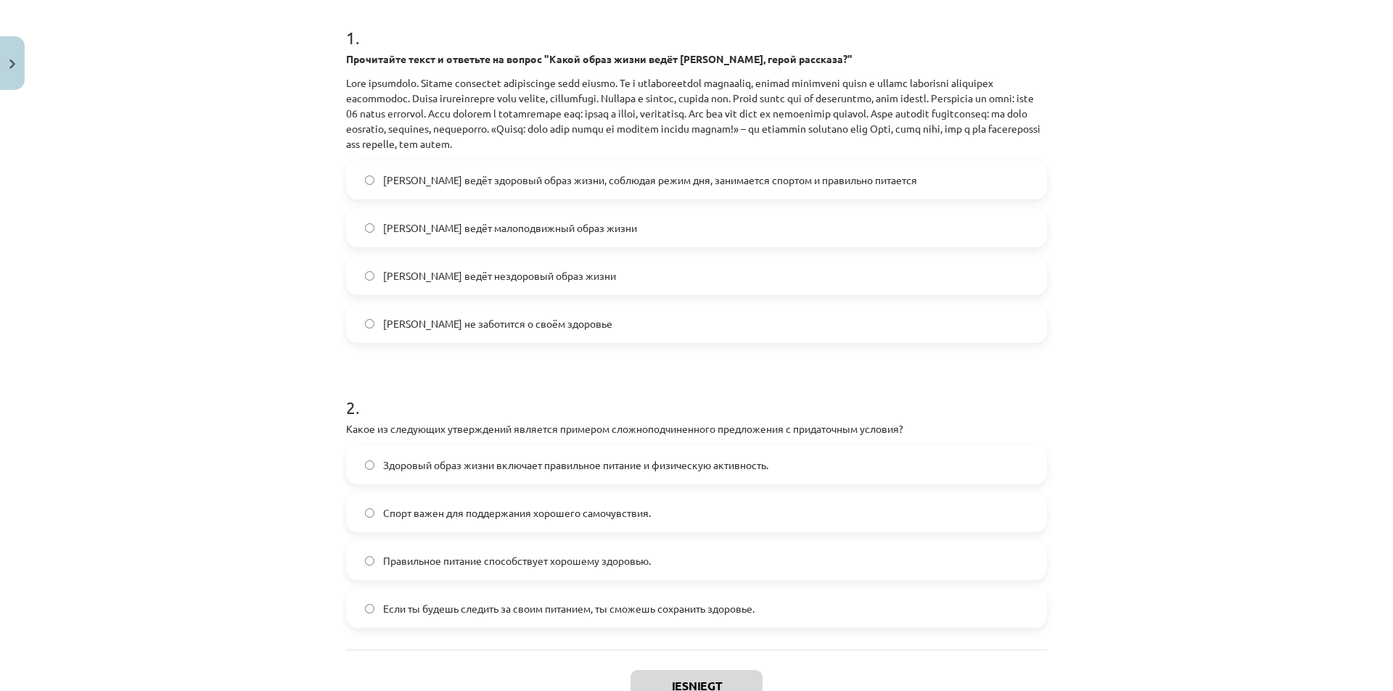
click at [413, 182] on span "Олег ведёт здоровый образ жизни, соблюдая режим дня, занимается спортом и прави…" at bounding box center [650, 180] width 534 height 15
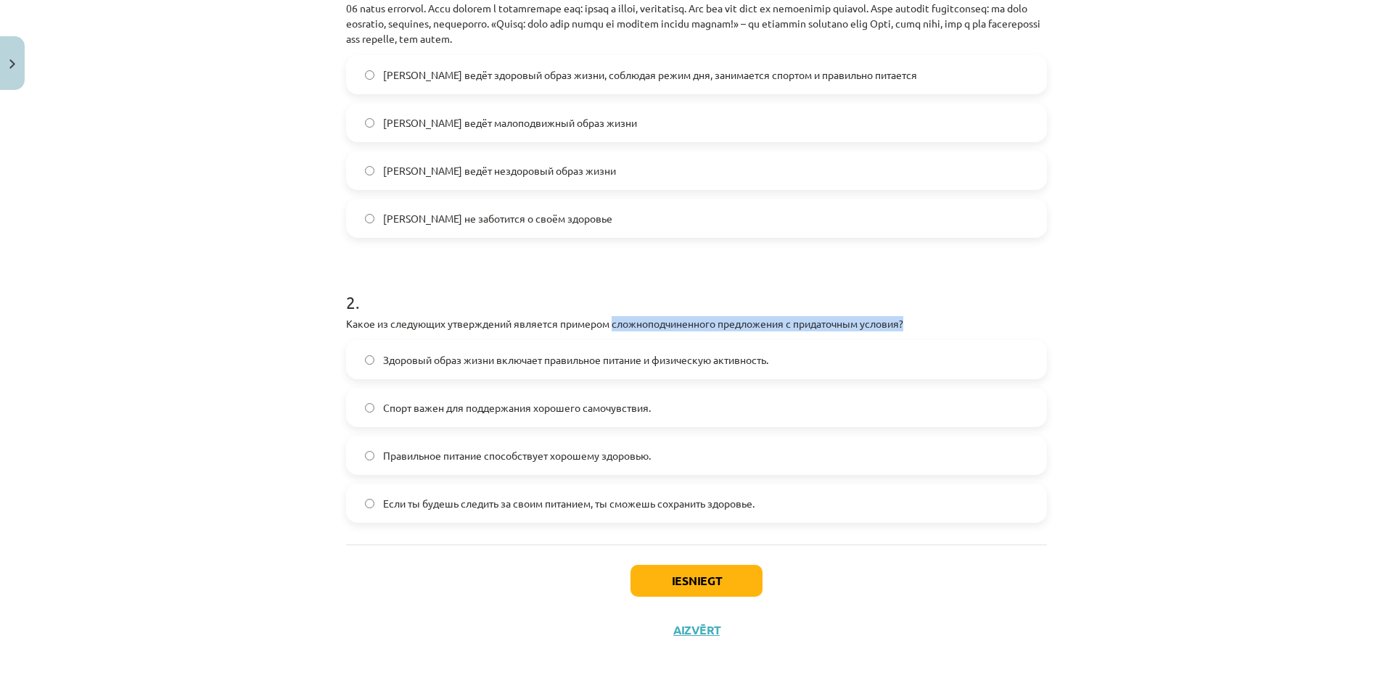
drag, startPoint x: 608, startPoint y: 323, endPoint x: 960, endPoint y: 330, distance: 351.8
click at [960, 330] on p "Какое из следующих утверждений является примером сложноподчиненного предложения…" at bounding box center [696, 323] width 701 height 15
copy p "сложноподчиненного предложения с придаточным условия?"
click at [206, 144] on div "Mācību tēma: Krievu valodas b1 - 11. klases 1.ieskaites mācību materiāls #2 🏃‍♂…" at bounding box center [696, 345] width 1393 height 691
click at [724, 508] on span "Если ты будешь следить за своим питанием, ты сможешь сохранить здоровье." at bounding box center [568, 503] width 371 height 15
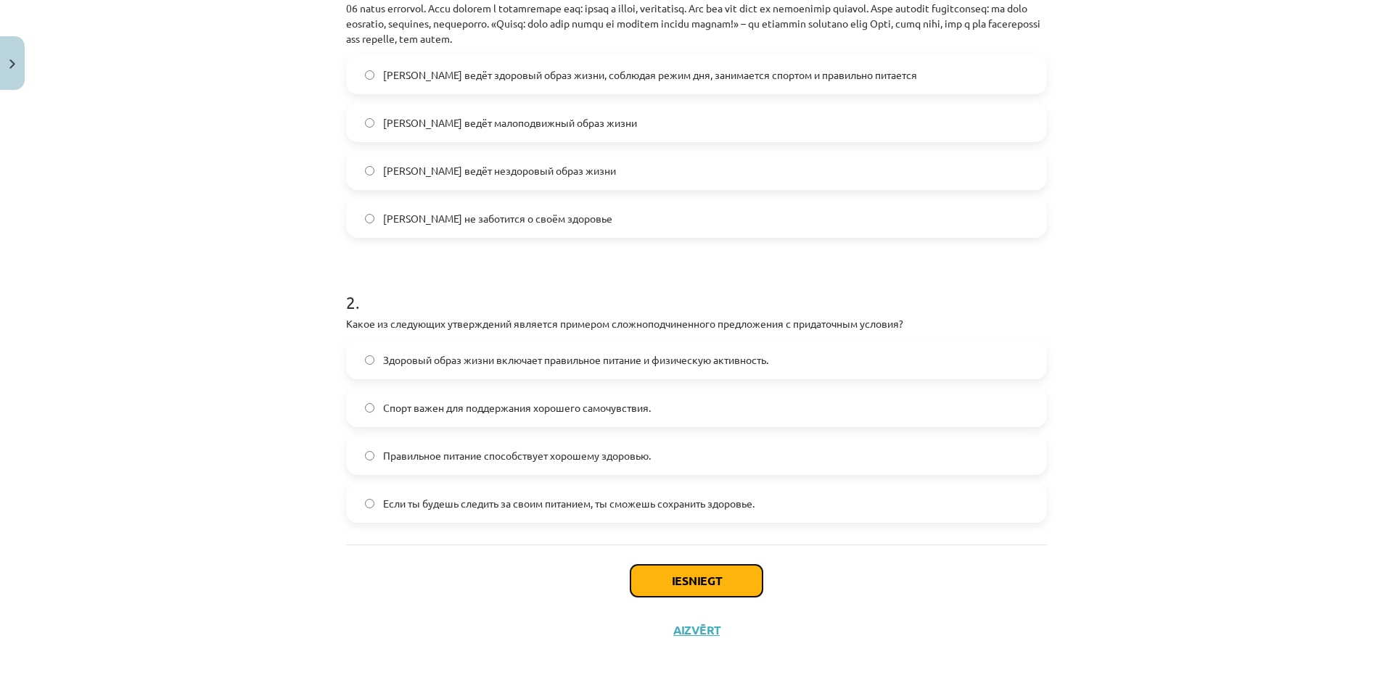
click at [667, 574] on button "Iesniegt" at bounding box center [696, 581] width 132 height 32
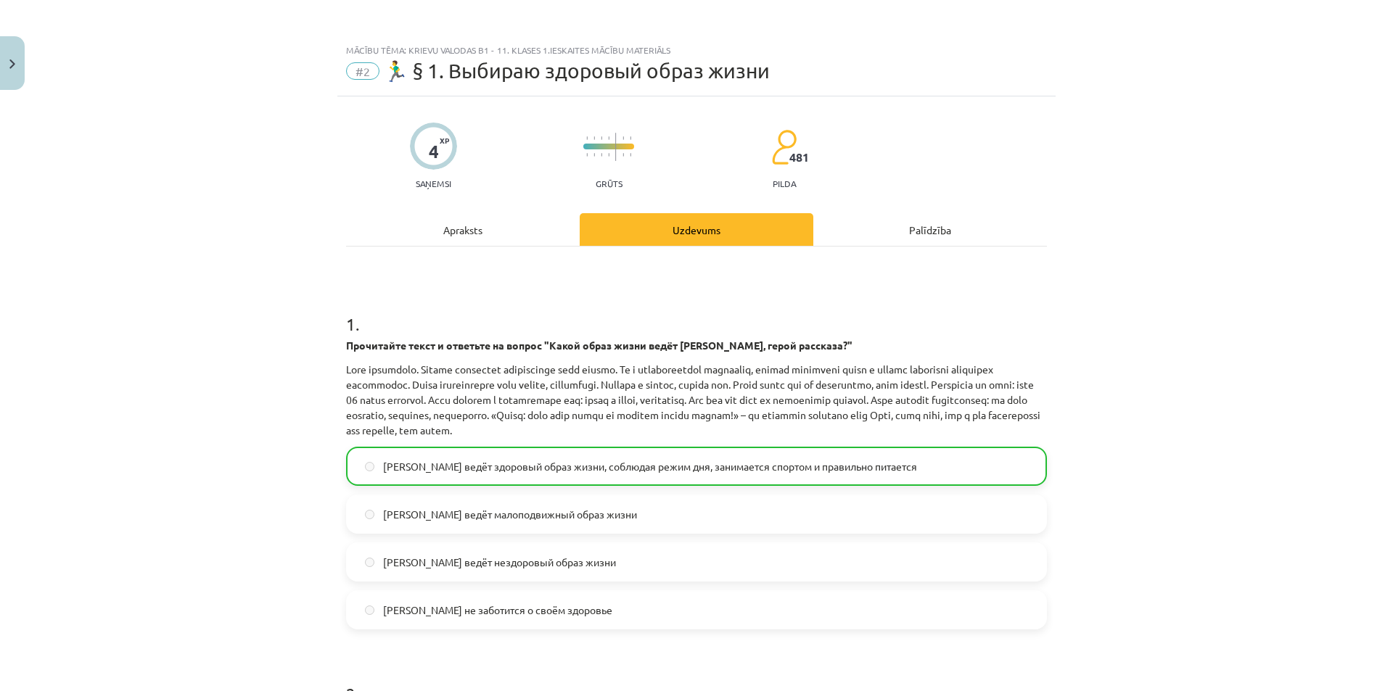
scroll to position [438, 0]
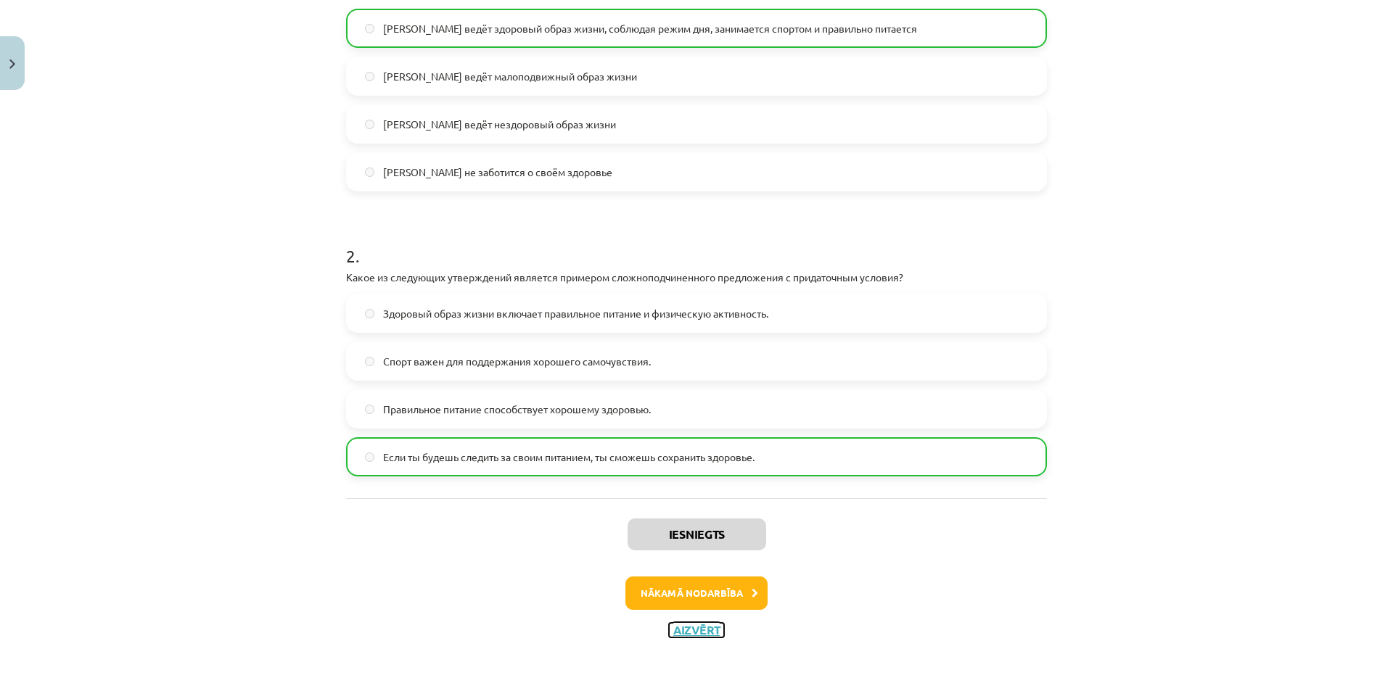
click at [707, 627] on button "Aizvērt" at bounding box center [696, 630] width 55 height 15
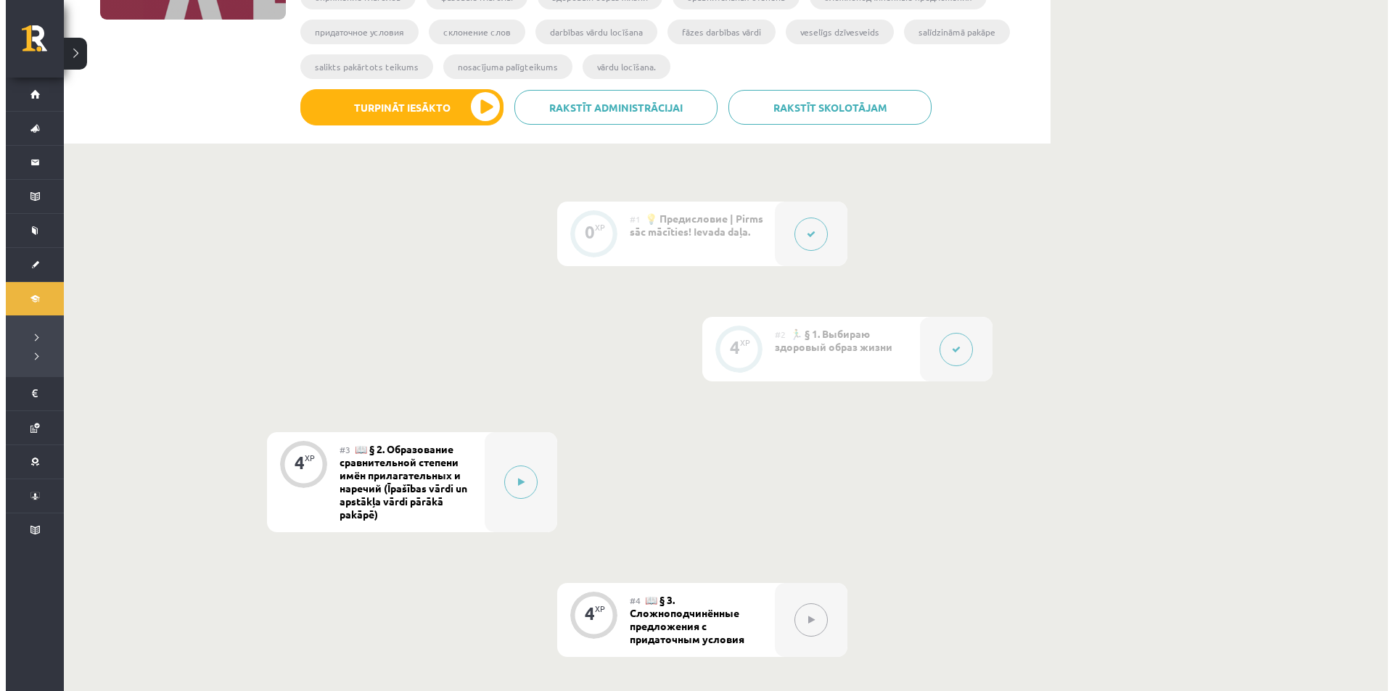
scroll to position [248, 0]
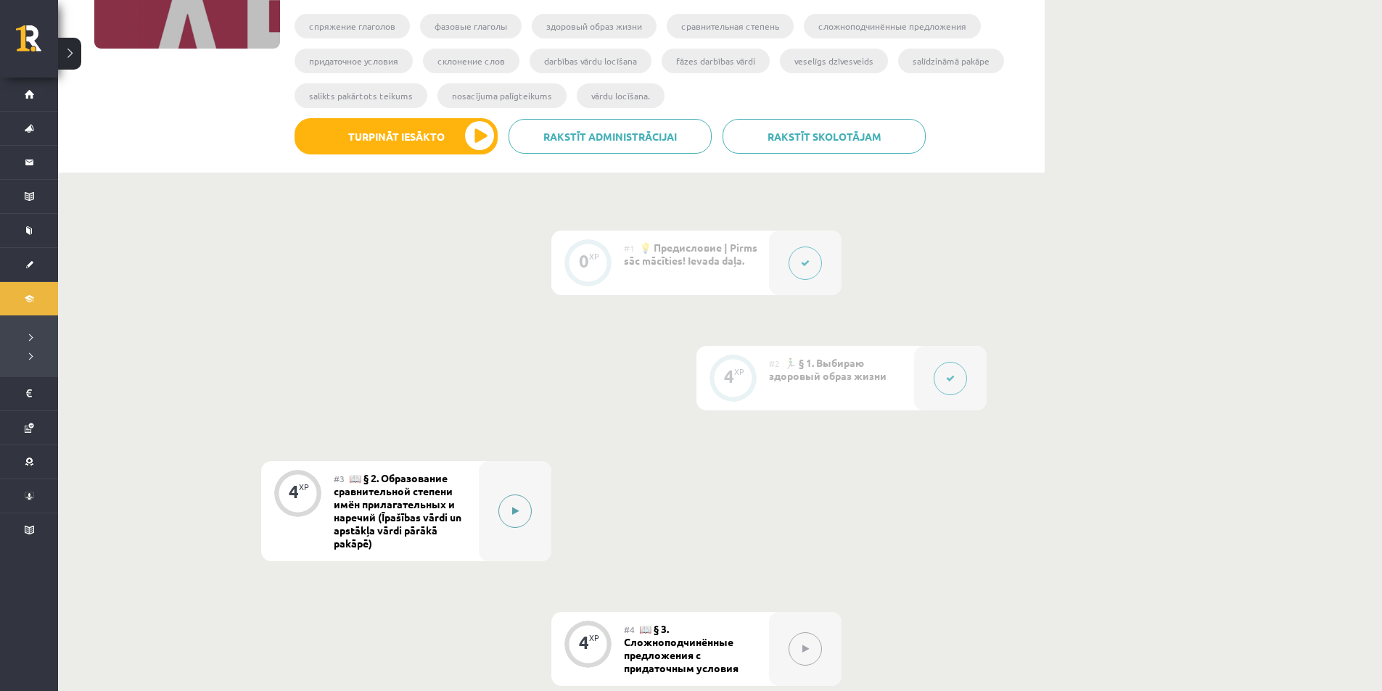
click at [509, 502] on button at bounding box center [514, 511] width 33 height 33
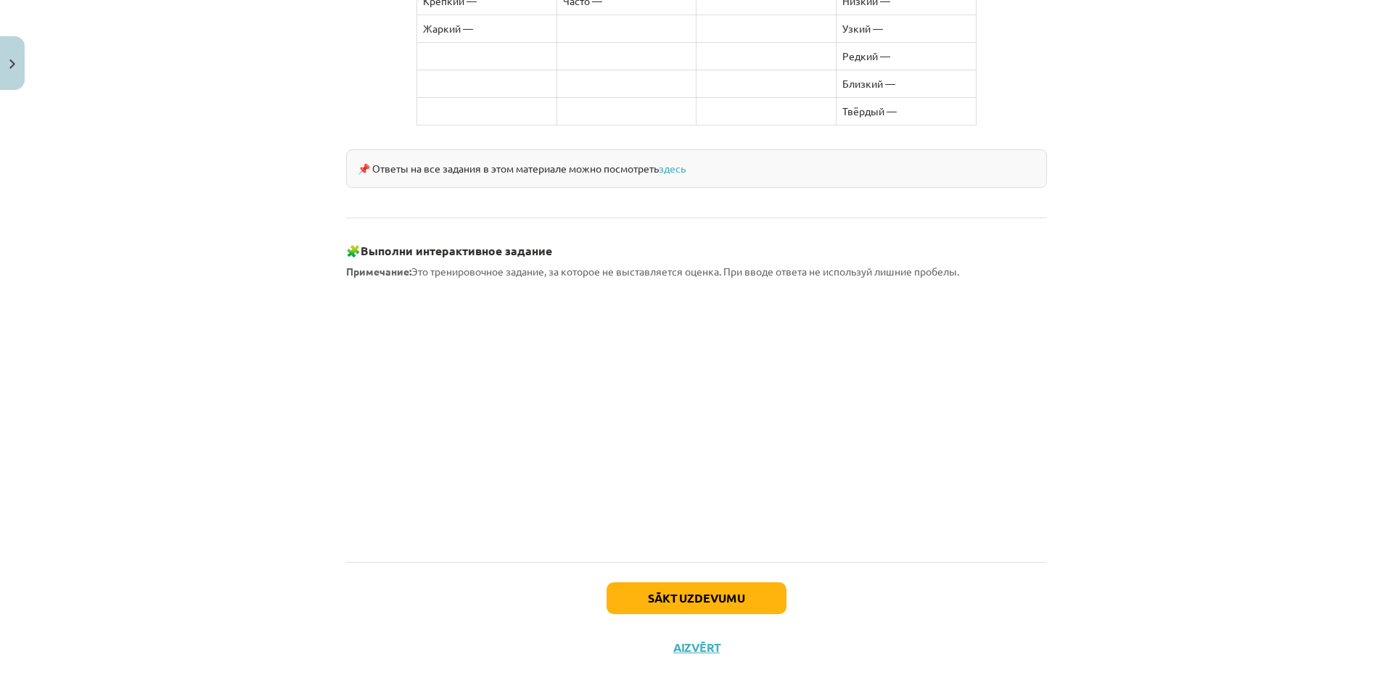
scroll to position [907, 0]
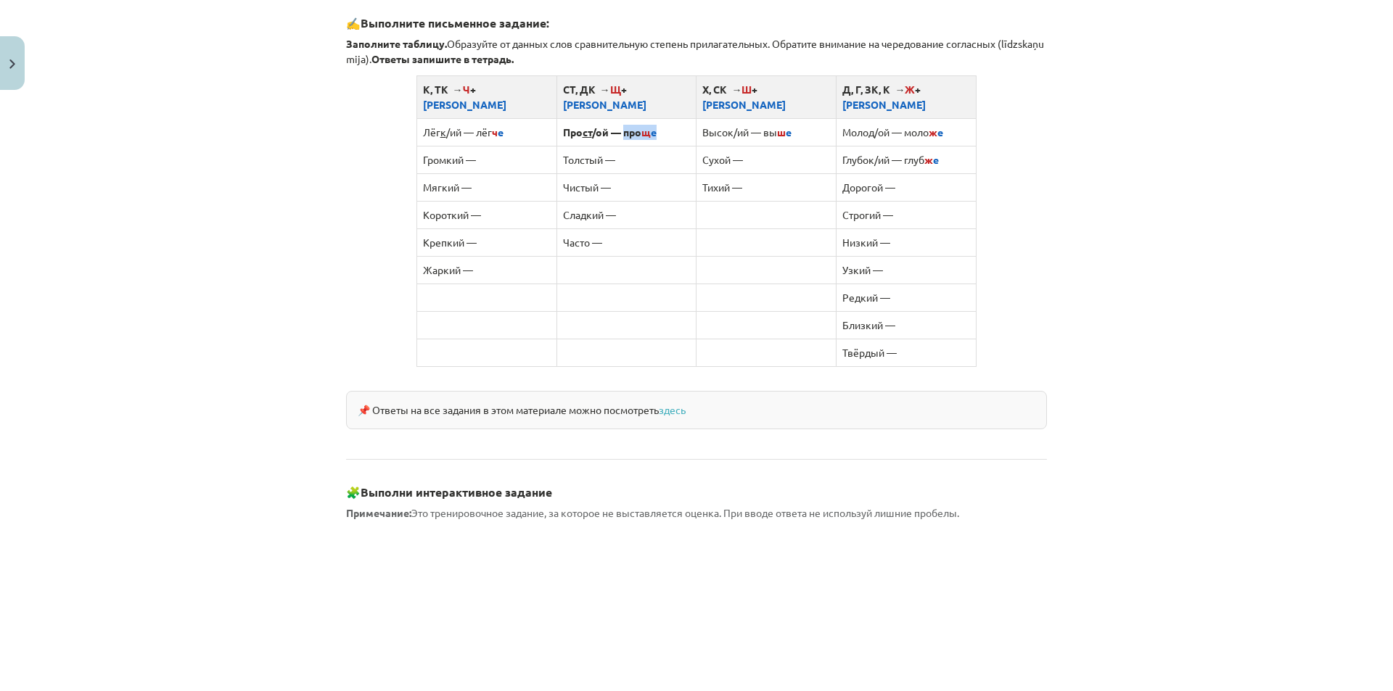
drag, startPoint x: 619, startPoint y: 116, endPoint x: 654, endPoint y: 115, distance: 34.8
click at [654, 118] on td "Про ст /ой — про щ е" at bounding box center [626, 132] width 140 height 28
copy b "про щ е"
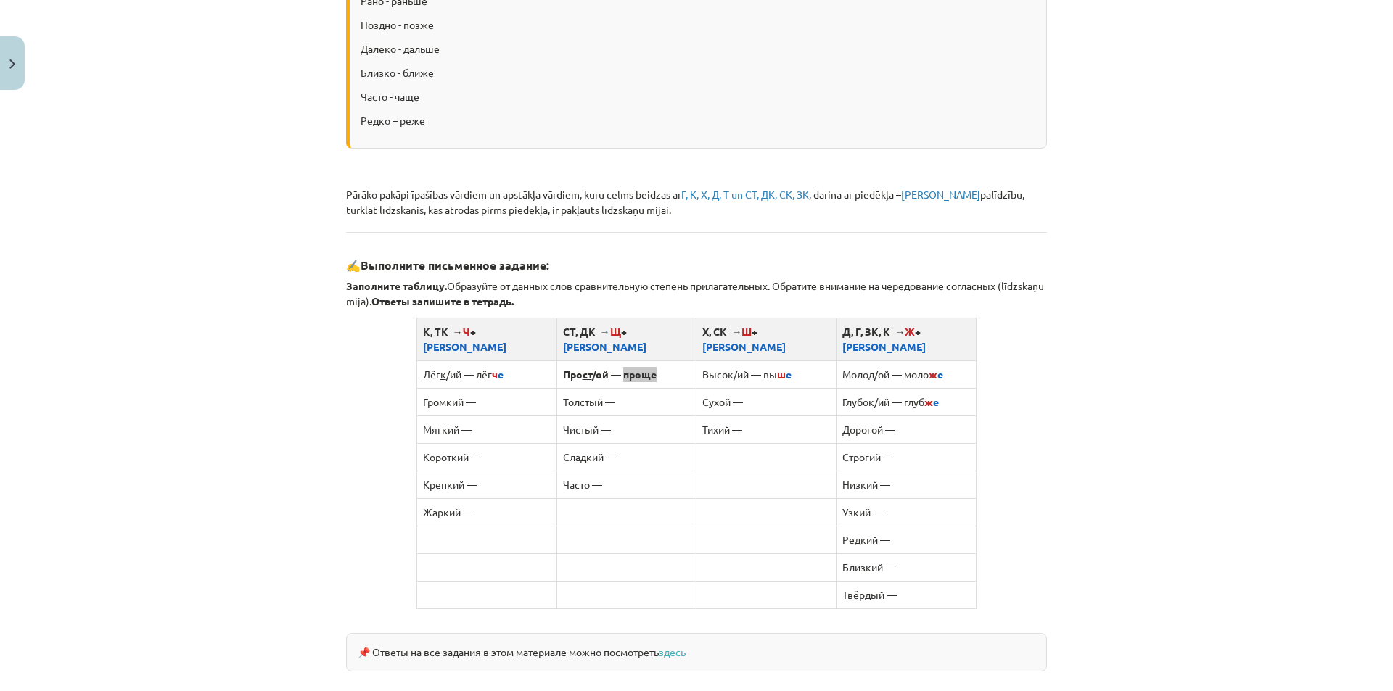
scroll to position [423, 0]
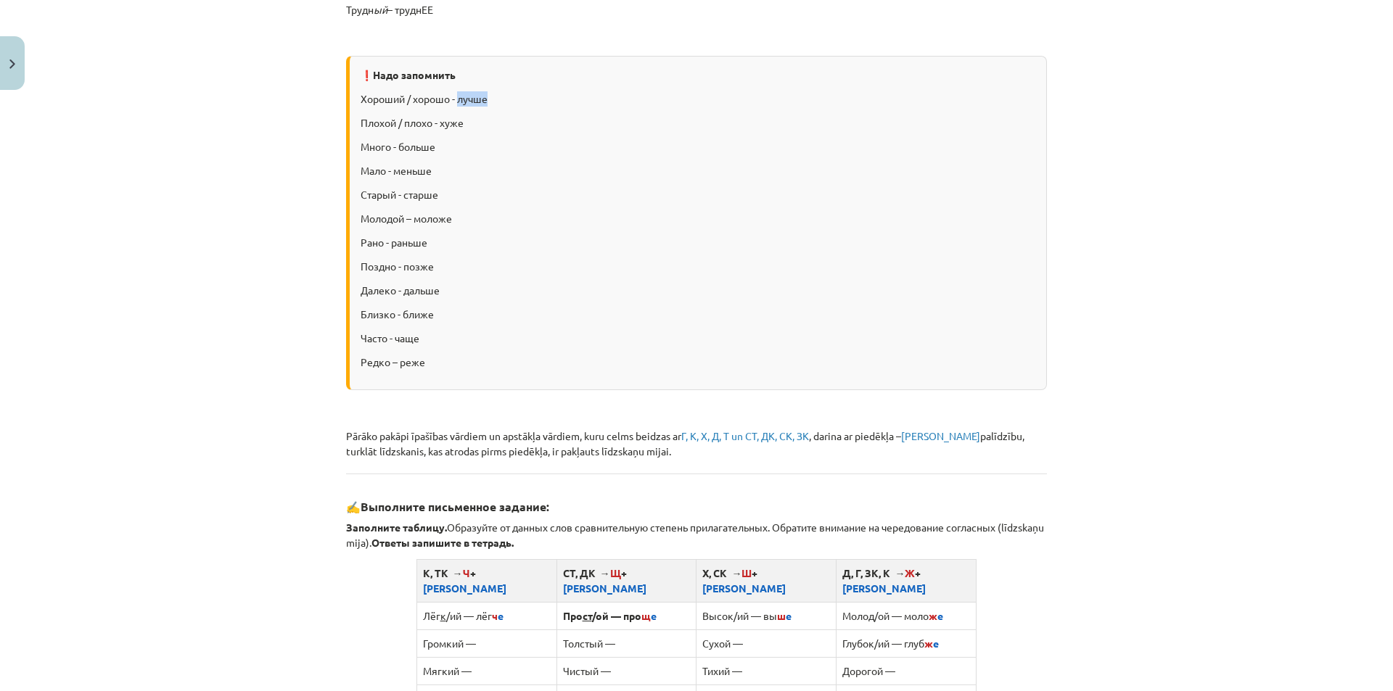
drag, startPoint x: 454, startPoint y: 99, endPoint x: 487, endPoint y: 97, distance: 32.7
click at [487, 97] on p "Хороший / хорошо - лучше" at bounding box center [697, 98] width 675 height 15
copy p "лучше"
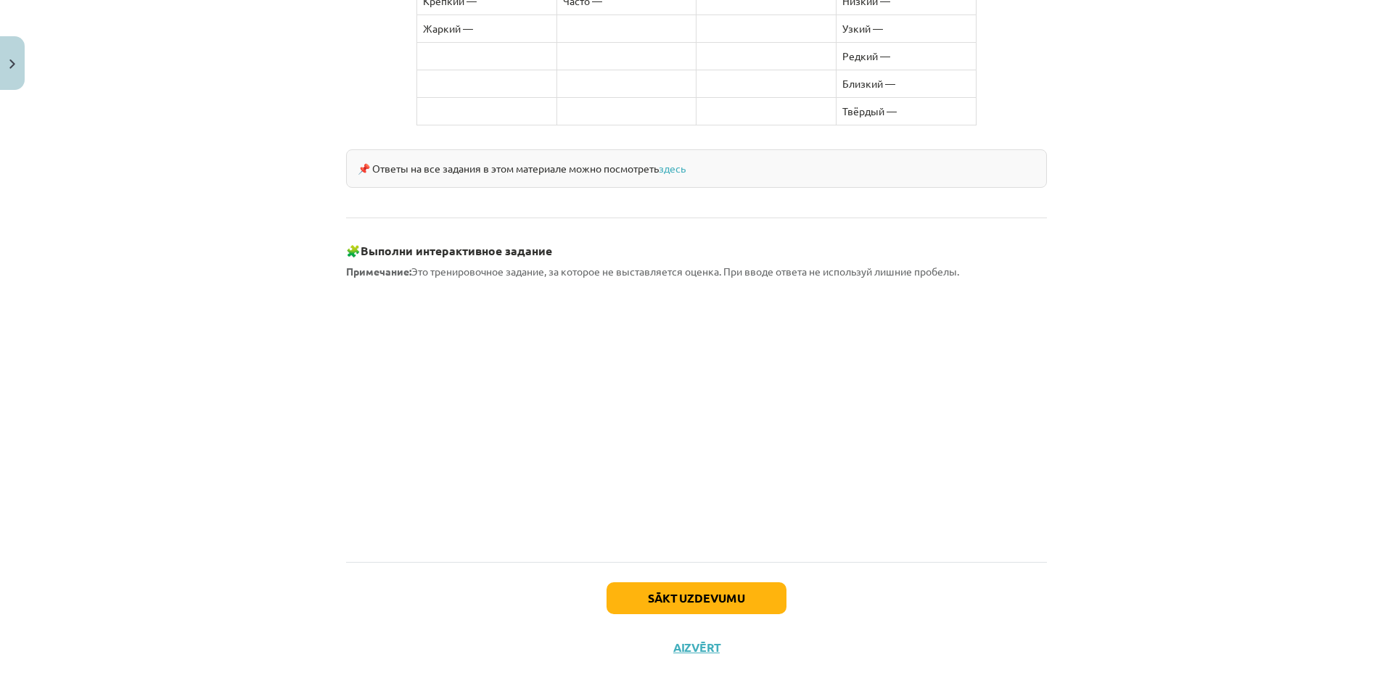
scroll to position [907, 0]
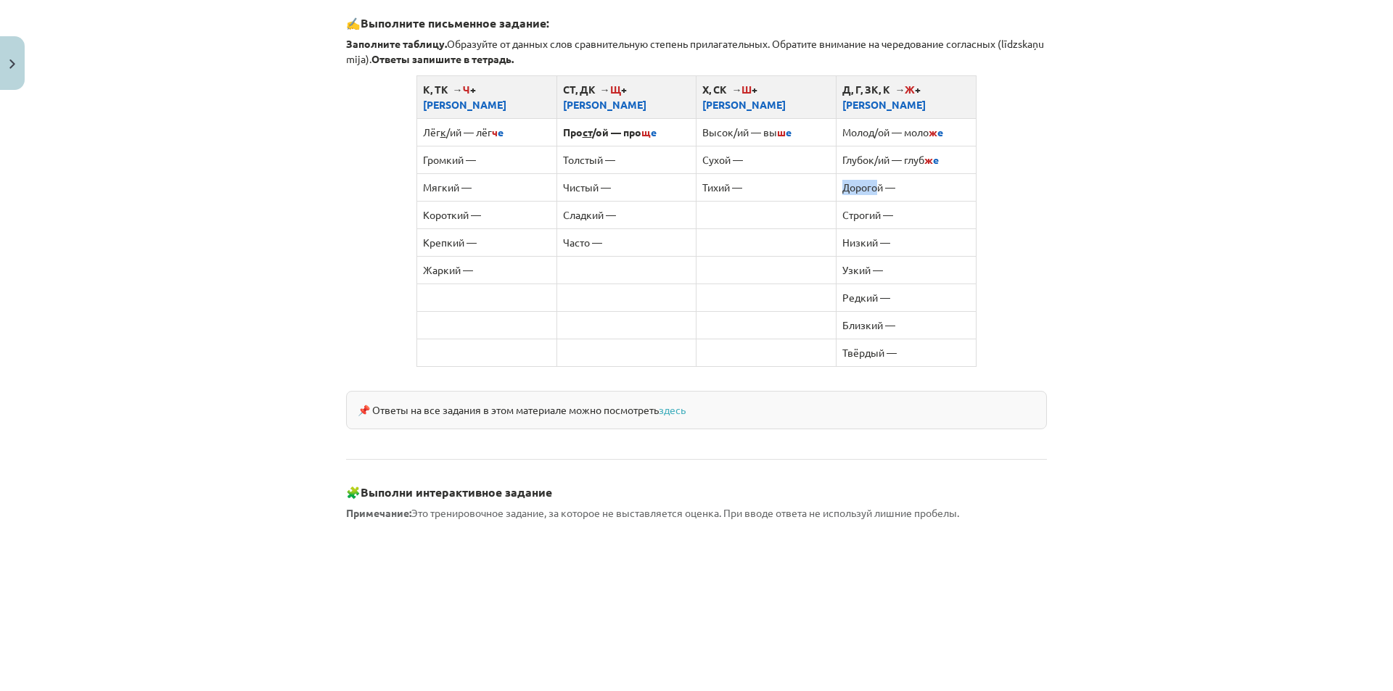
drag, startPoint x: 872, startPoint y: 171, endPoint x: 833, endPoint y: 176, distance: 38.8
click at [836, 176] on td "Дорогой —" at bounding box center [906, 187] width 140 height 28
copy td "Дорого"
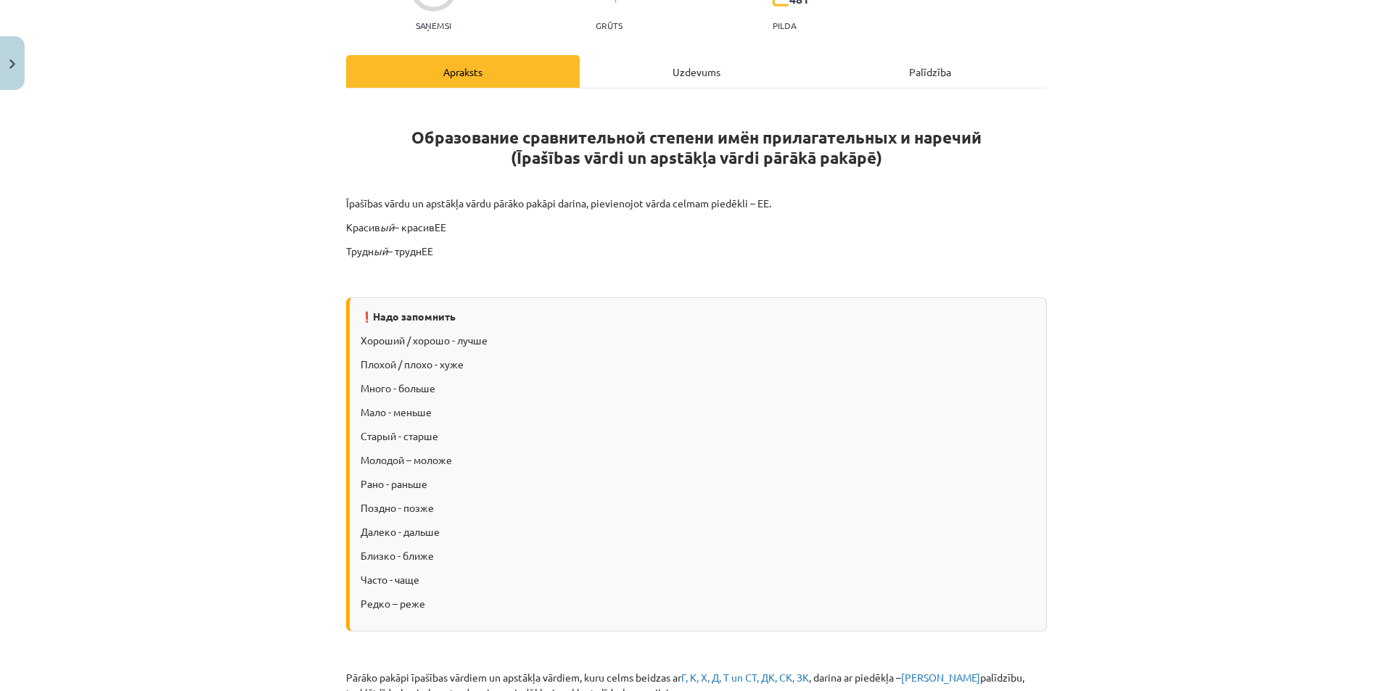
scroll to position [664, 0]
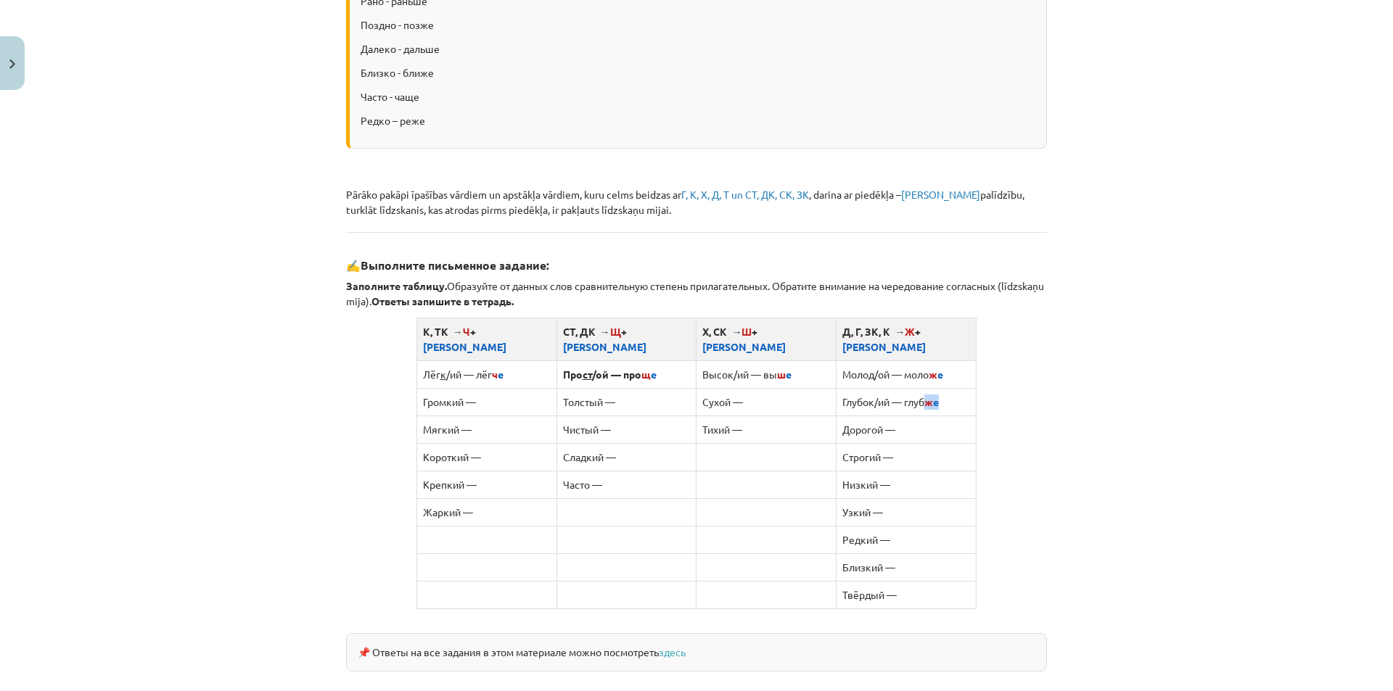
drag, startPoint x: 933, startPoint y: 388, endPoint x: 923, endPoint y: 387, distance: 10.3
click at [923, 388] on td "Глубок/ий — глуб ж е" at bounding box center [906, 402] width 140 height 28
copy td "ж е"
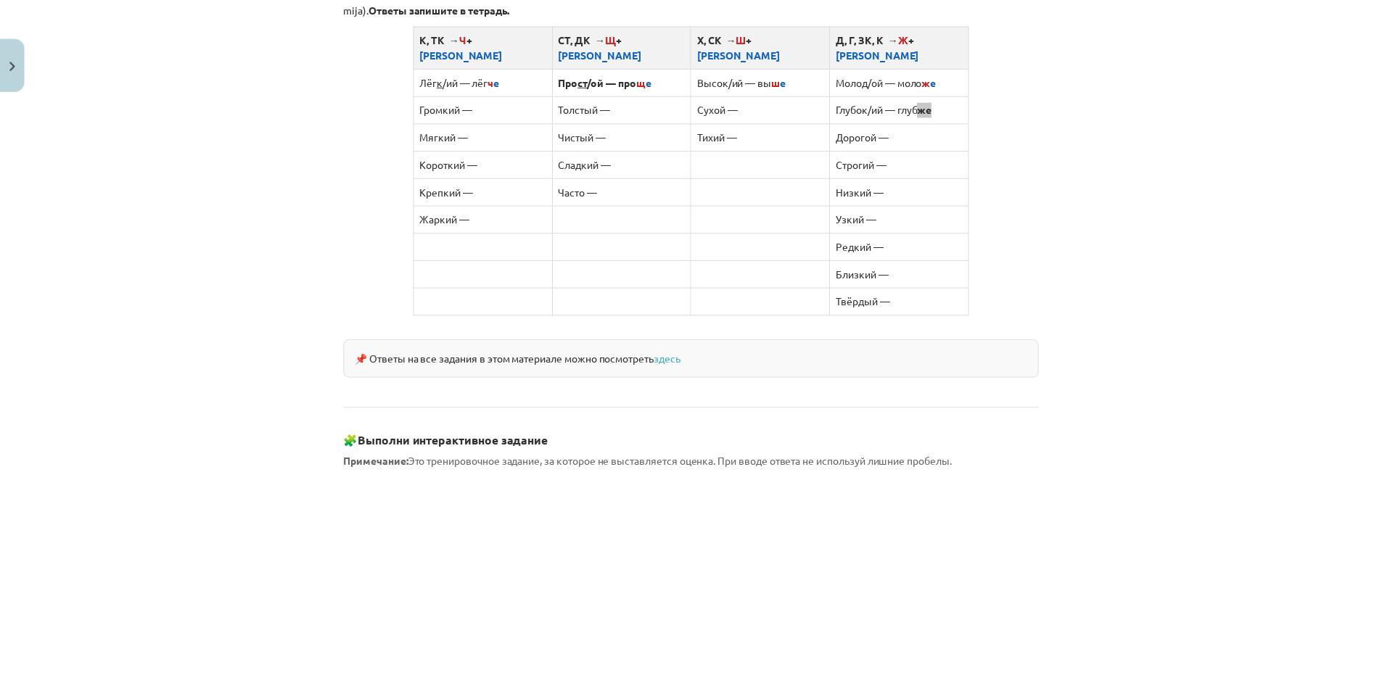
scroll to position [1150, 0]
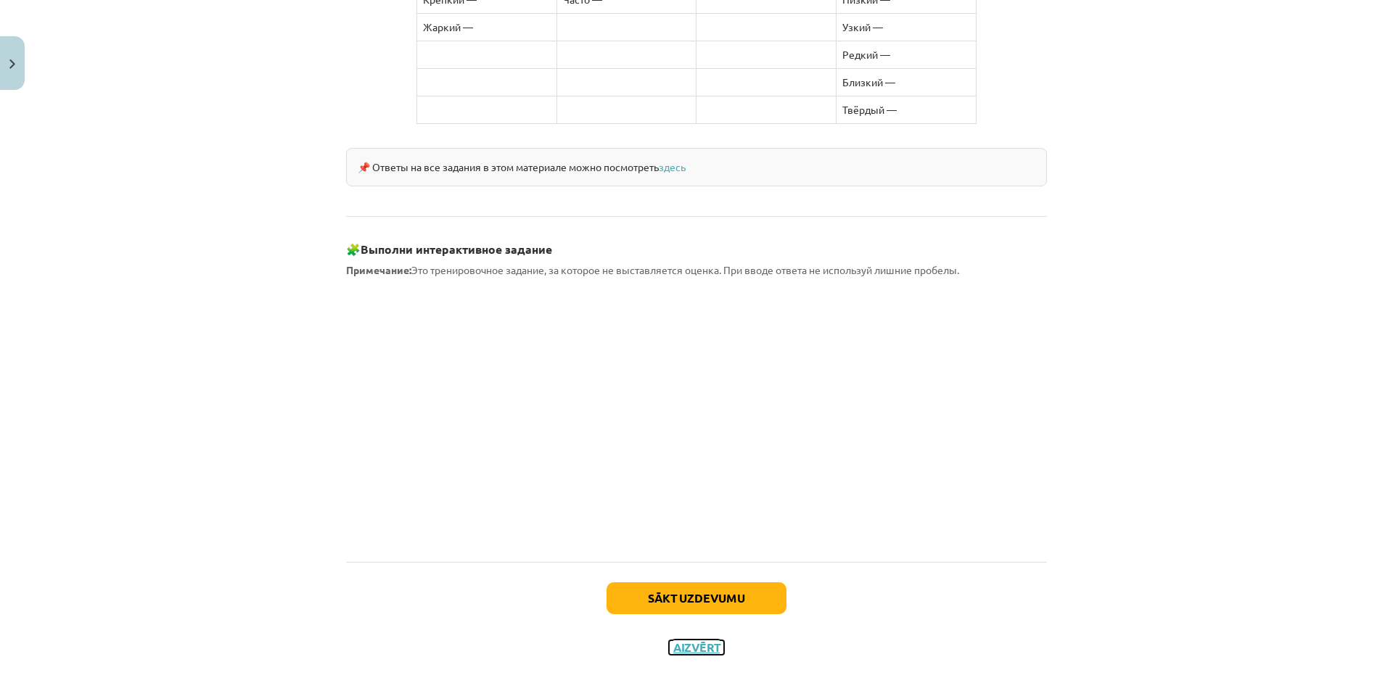
click at [710, 640] on button "Aizvērt" at bounding box center [696, 647] width 55 height 15
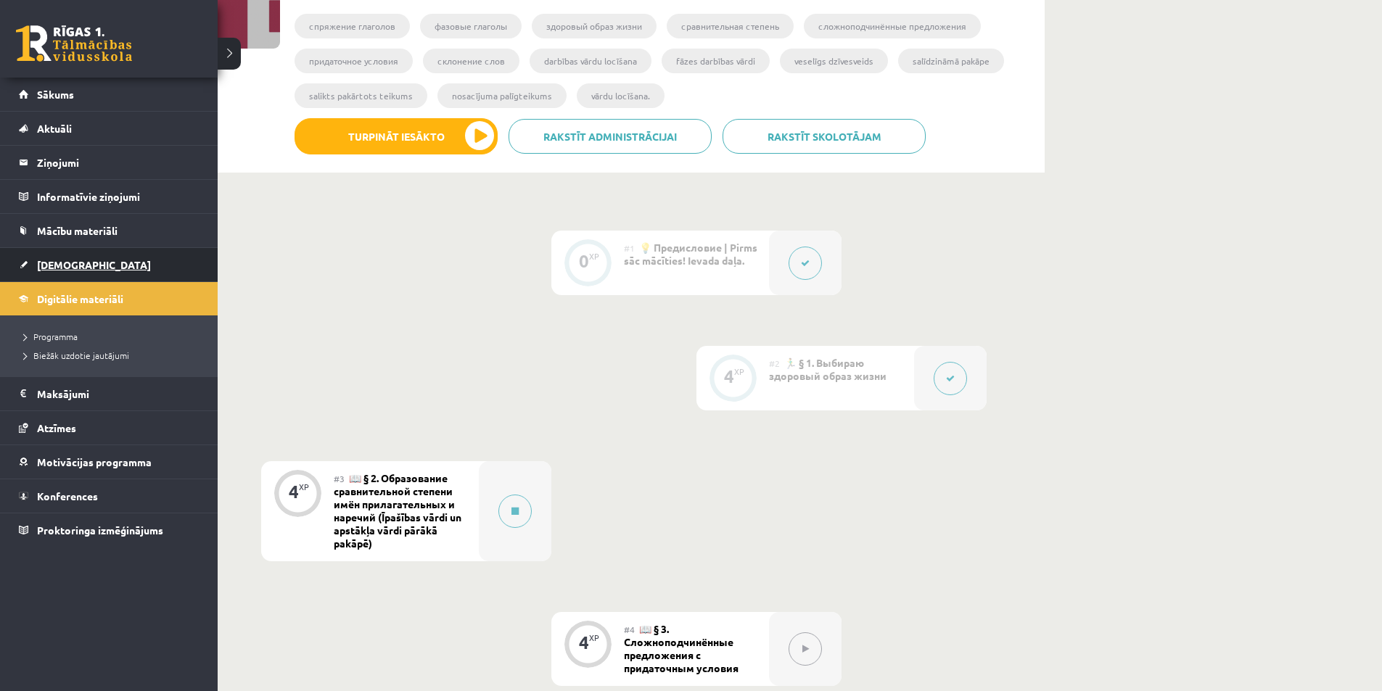
click at [62, 269] on span "[DEMOGRAPHIC_DATA]" at bounding box center [94, 264] width 114 height 13
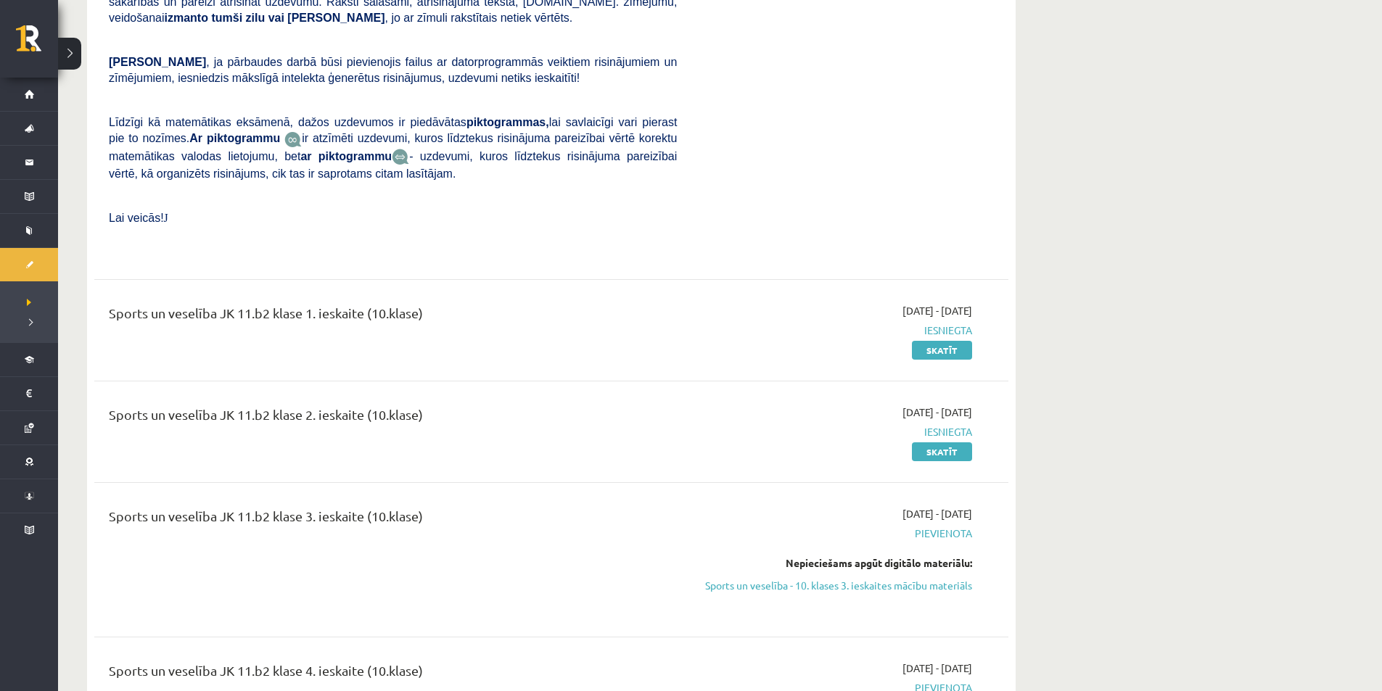
scroll to position [5318, 0]
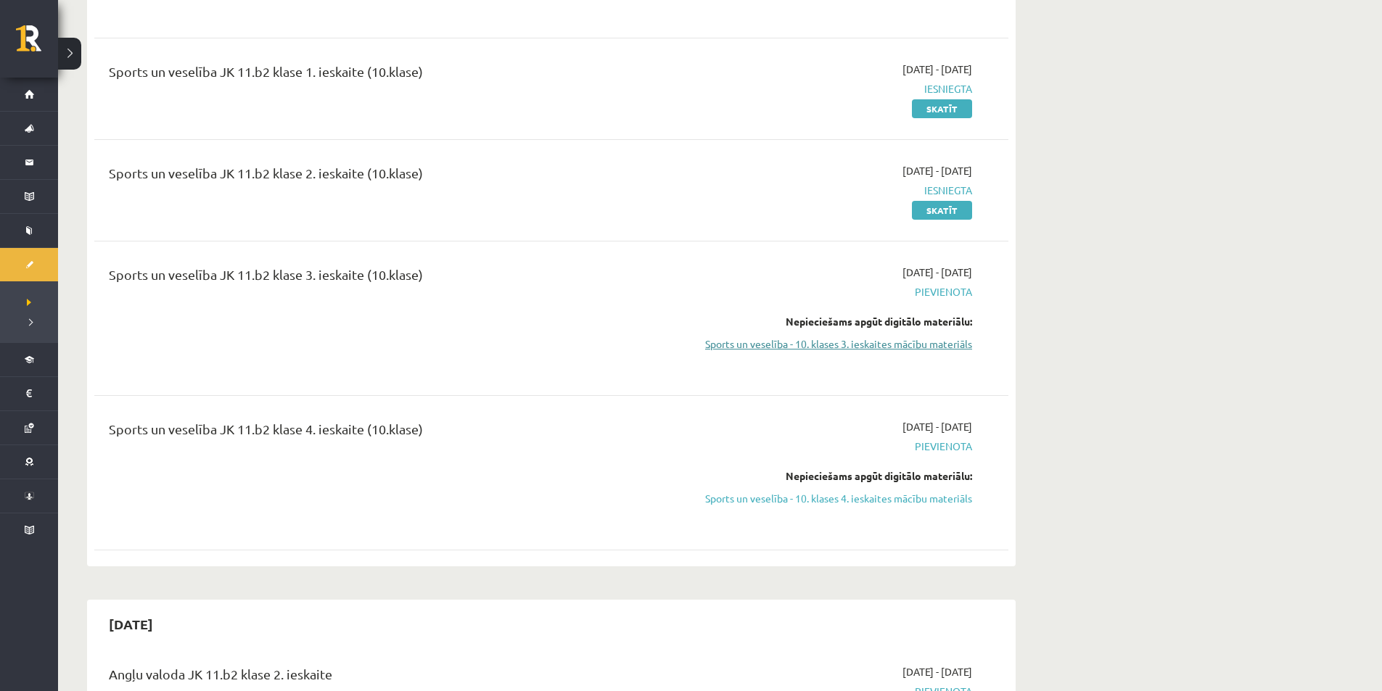
click at [916, 337] on link "Sports un veselība - 10. klases 3. ieskaites mācību materiāls" at bounding box center [834, 344] width 273 height 15
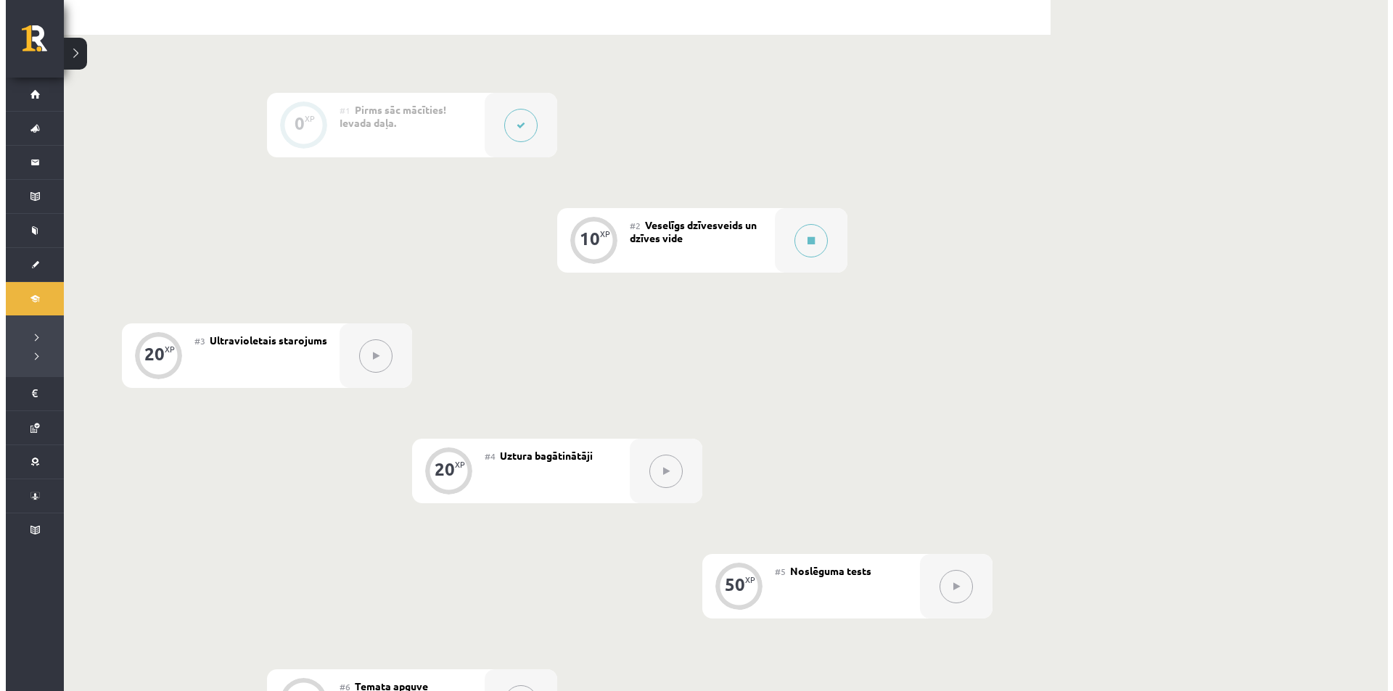
scroll to position [242, 0]
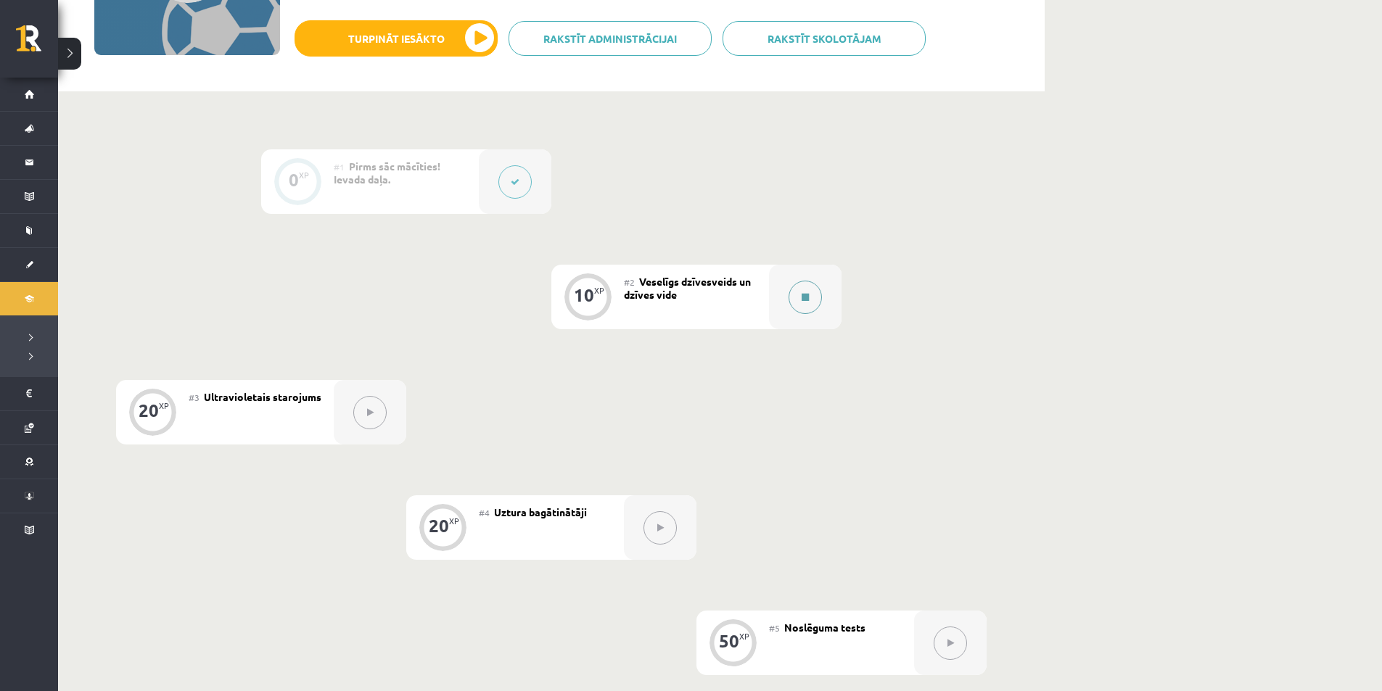
click at [804, 295] on icon at bounding box center [804, 297] width 7 height 9
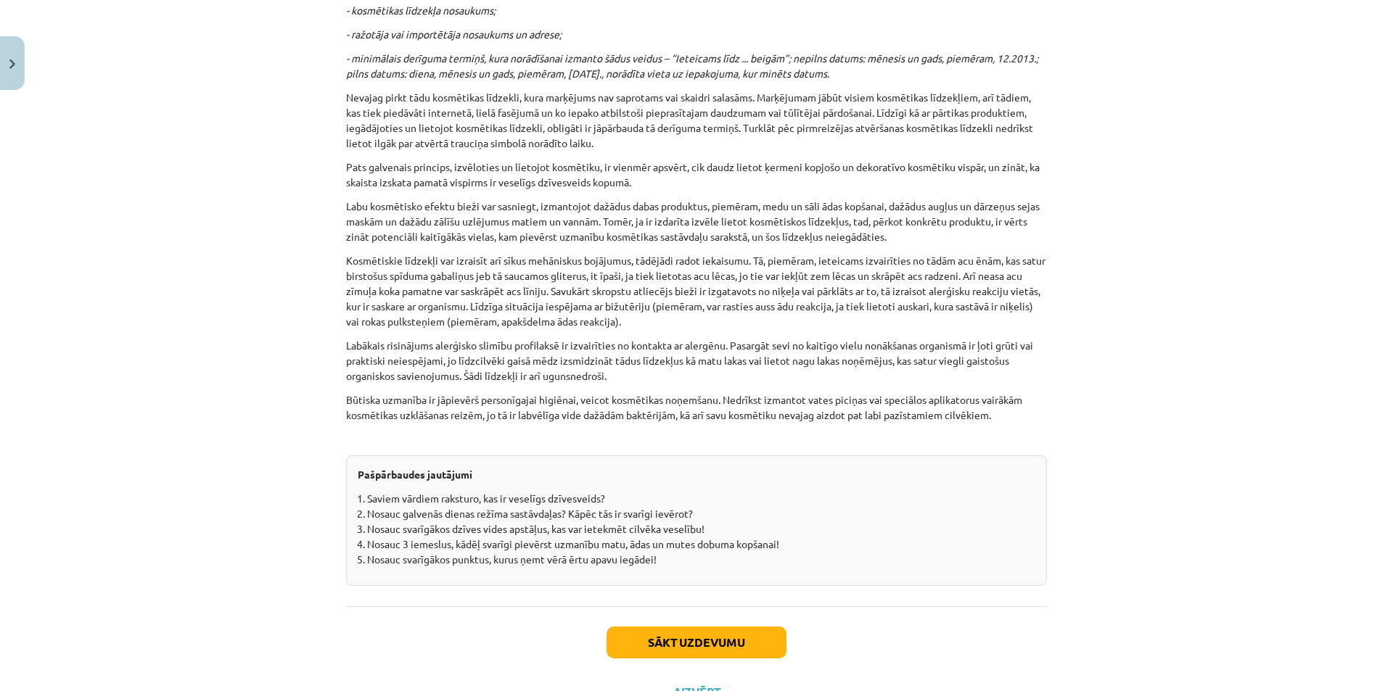
scroll to position [4347, 0]
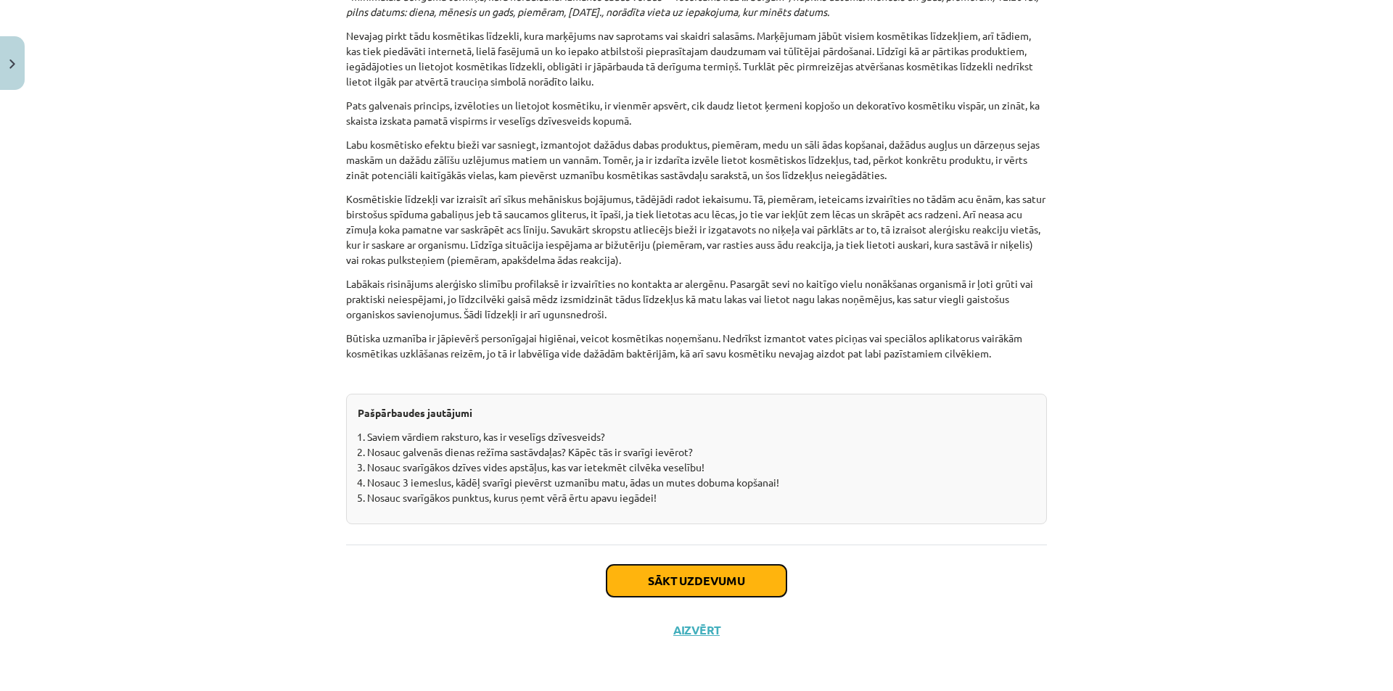
click at [720, 578] on button "Sākt uzdevumu" at bounding box center [696, 581] width 180 height 32
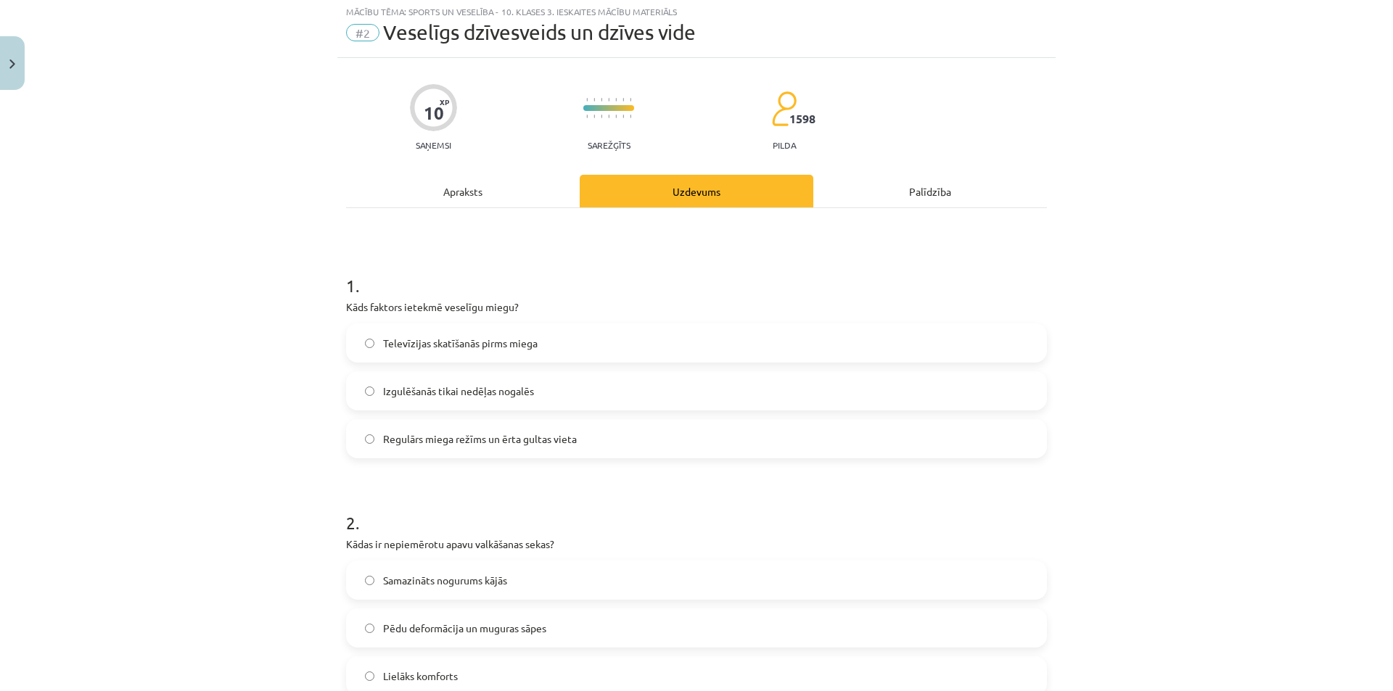
scroll to position [36, 0]
click at [570, 434] on span "Regulārs miega režīms un ērta gultas vieta" at bounding box center [480, 441] width 194 height 15
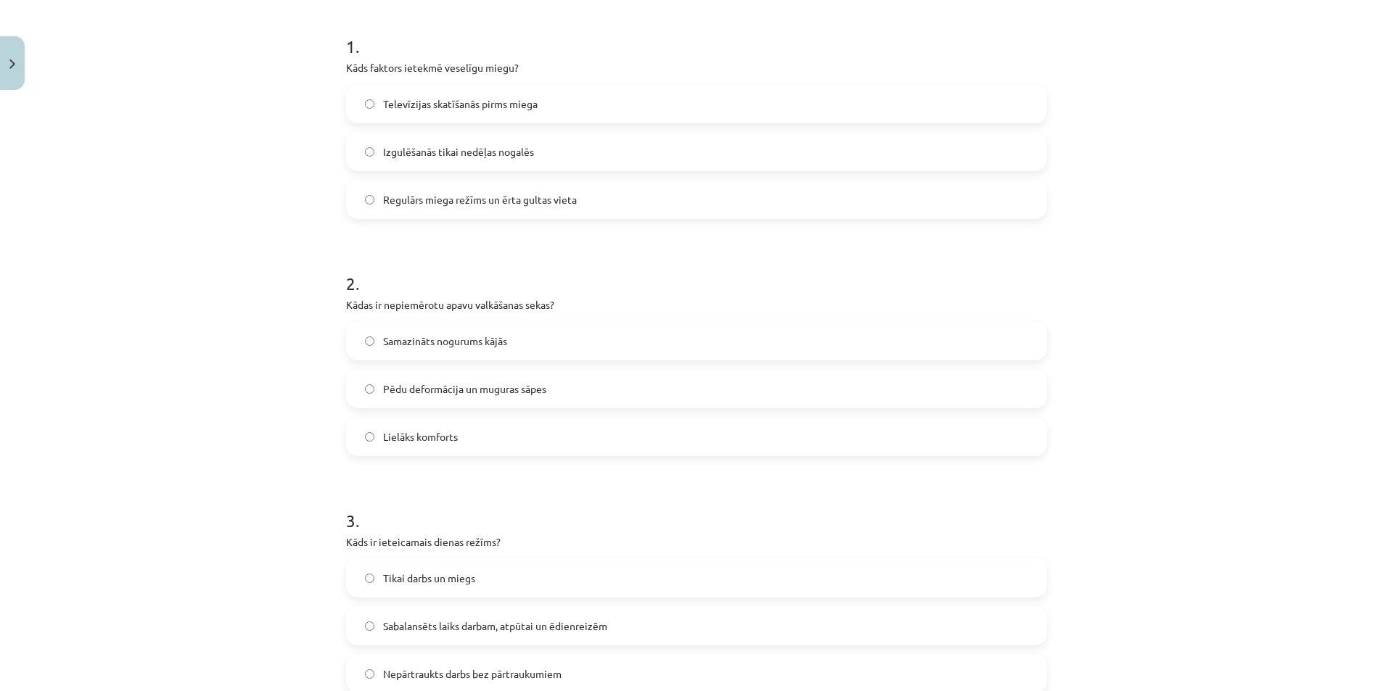
click at [535, 389] on span "Pēdu deformācija un muguras sāpes" at bounding box center [464, 388] width 163 height 15
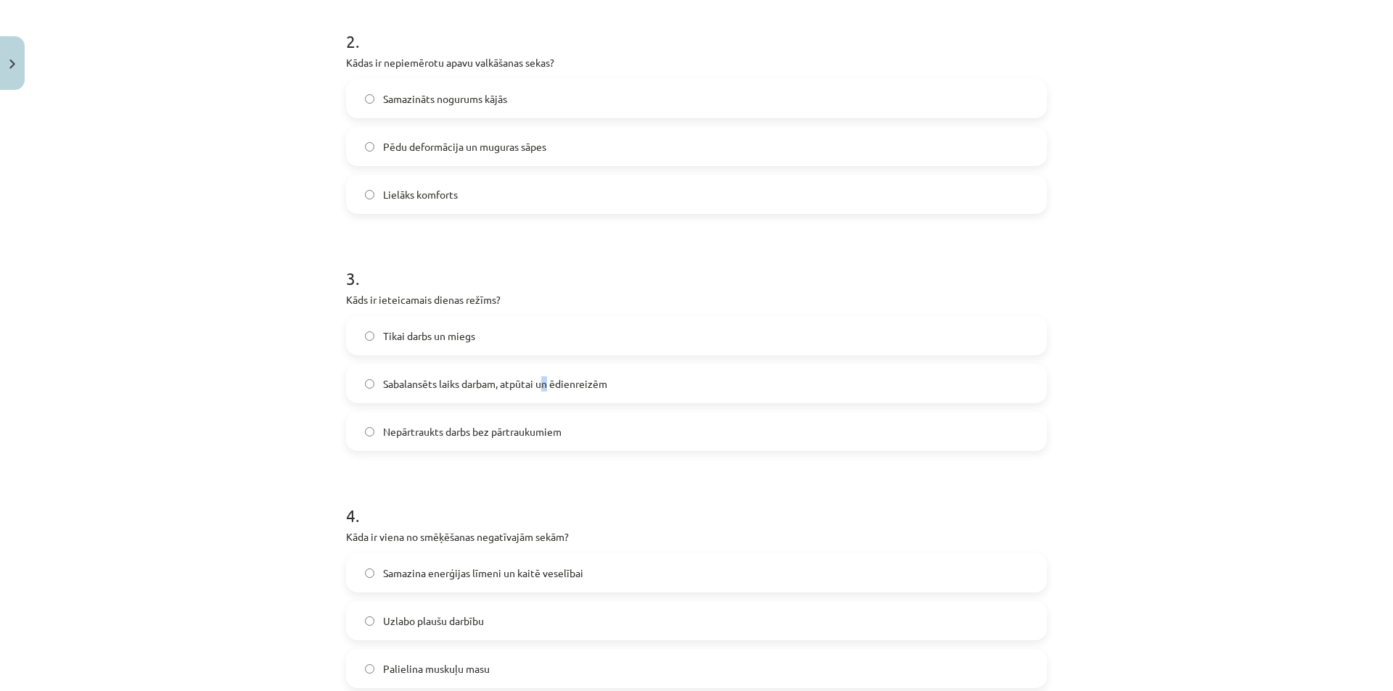
click at [542, 390] on span "Sabalansēts laiks darbam, atpūtai un ēdienreizēm" at bounding box center [495, 383] width 224 height 15
click at [593, 397] on label "Sabalansēts laiks darbam, atpūtai un ēdienreizēm" at bounding box center [696, 384] width 698 height 36
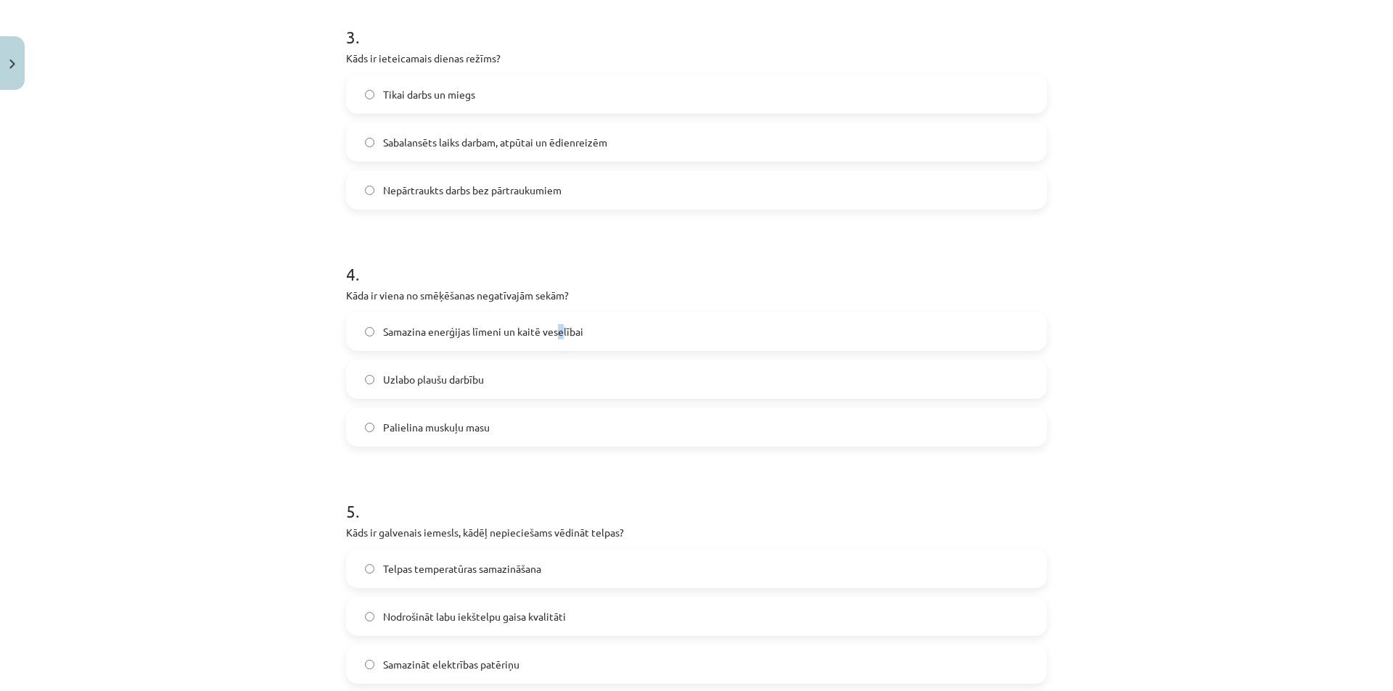
click at [556, 334] on span "Samazina enerģijas līmeni un kaitē veselībai" at bounding box center [483, 331] width 200 height 15
click at [485, 342] on label "Samazina enerģijas līmeni un kaitē veselībai" at bounding box center [696, 331] width 698 height 36
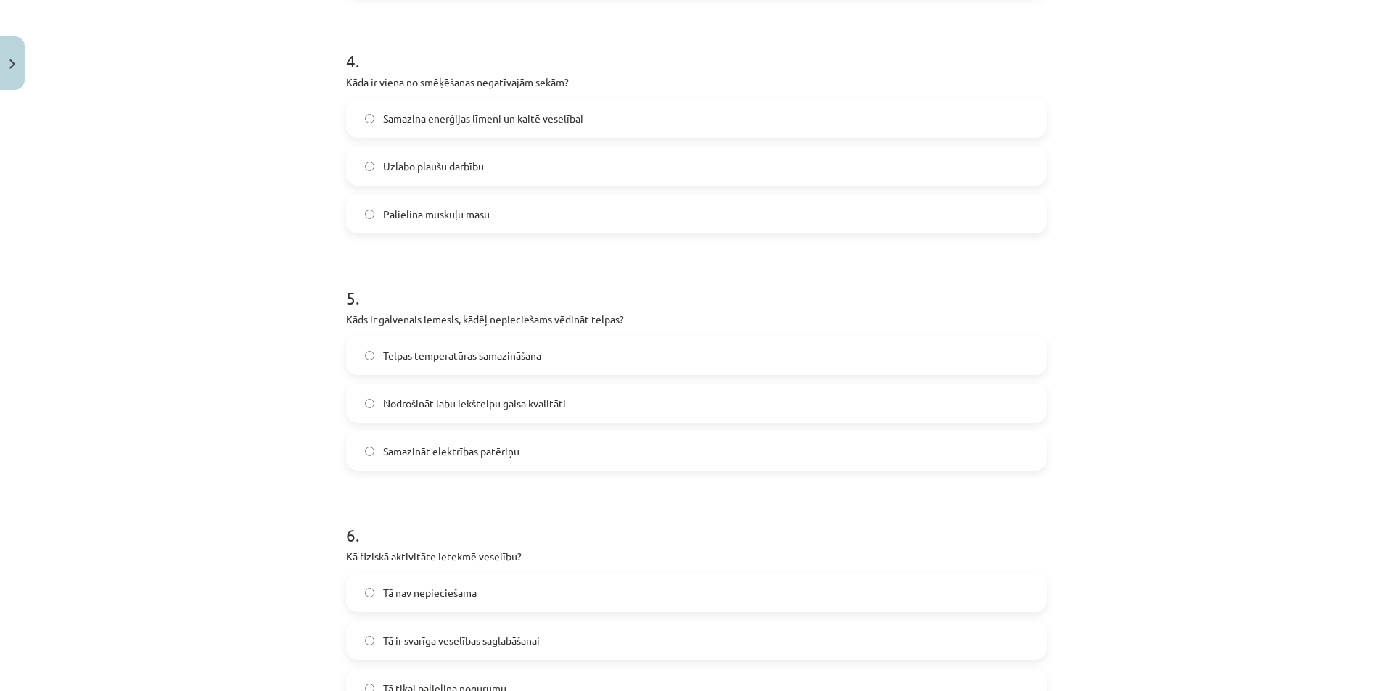
scroll to position [1003, 0]
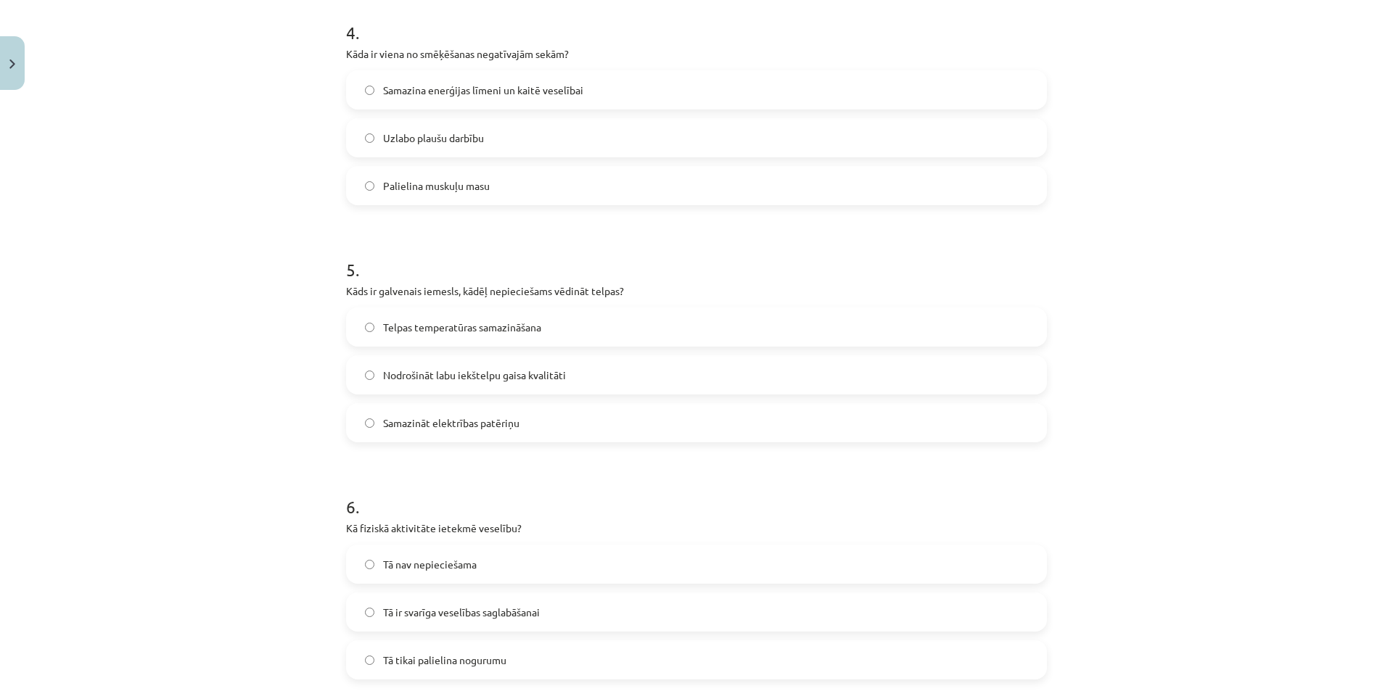
click at [426, 371] on span "Nodrošināt labu iekštelpu gaisa kvalitāti" at bounding box center [474, 375] width 183 height 15
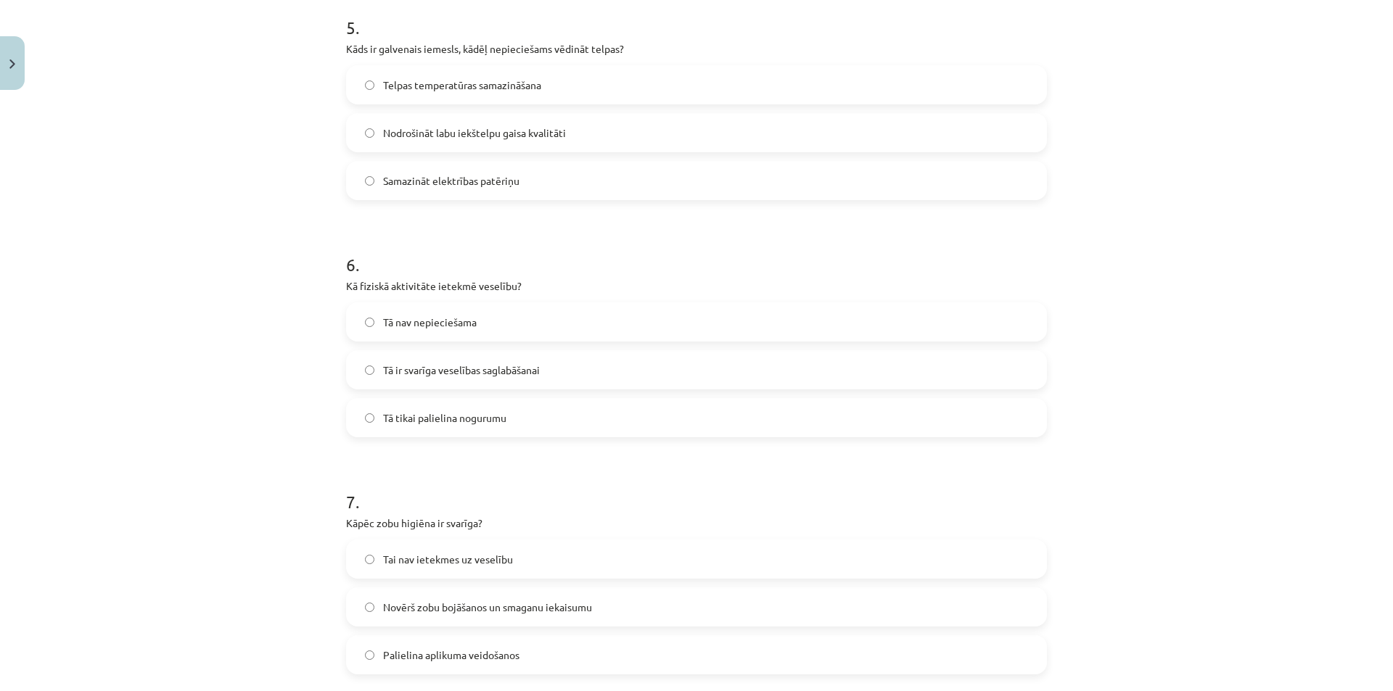
click at [389, 361] on label "Tā ir svarīga veselības saglabāšanai" at bounding box center [696, 370] width 698 height 36
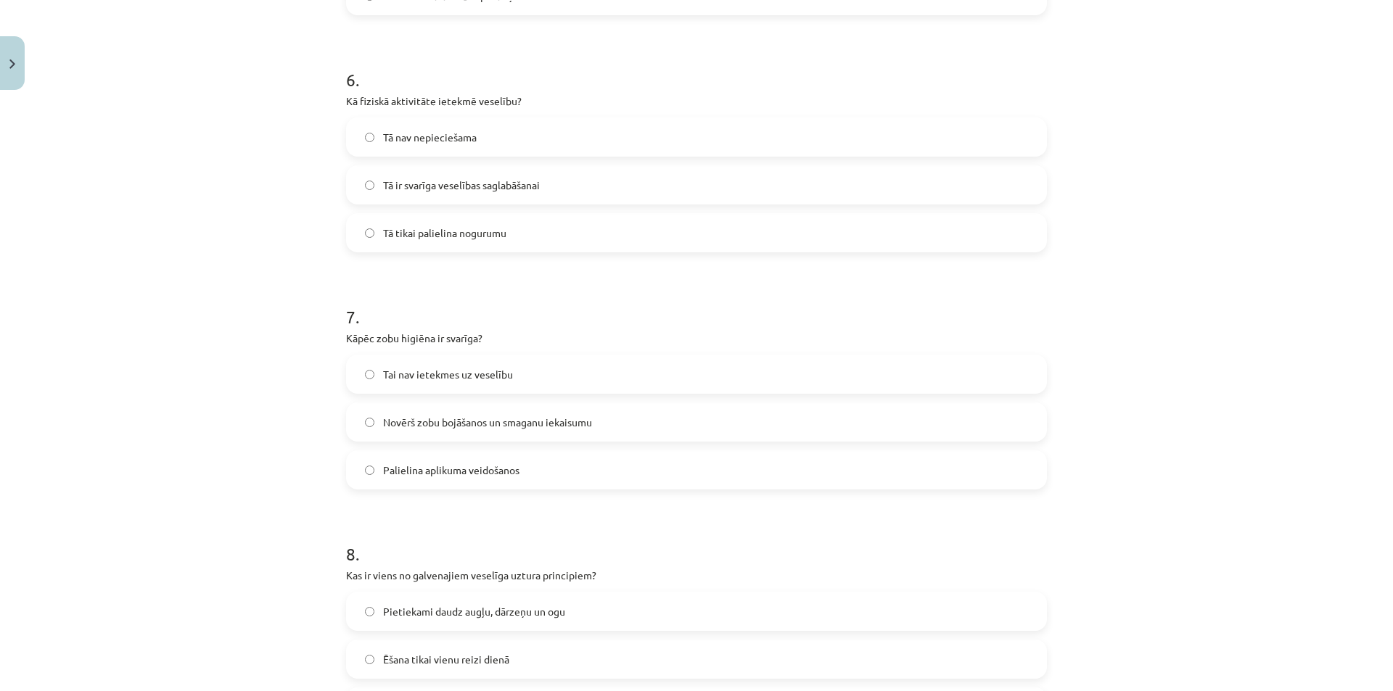
scroll to position [1487, 0]
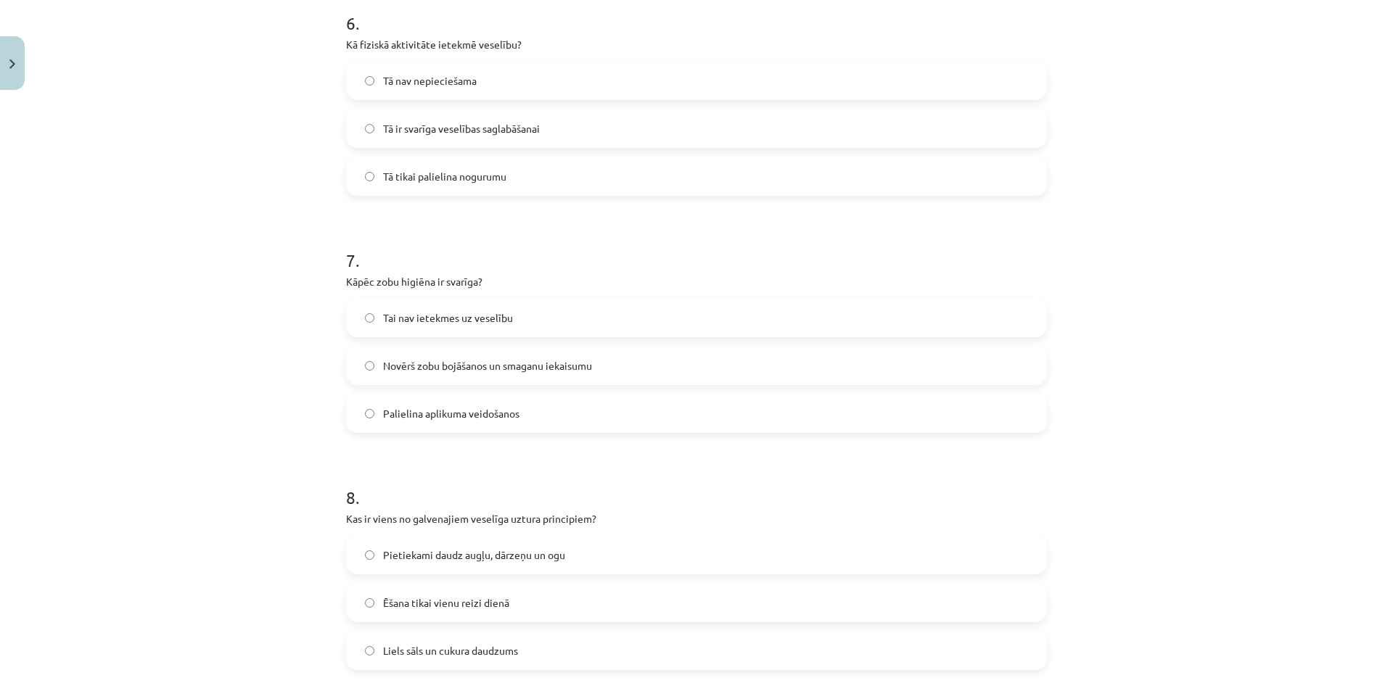
click at [531, 371] on span "Novērš zobu bojāšanos un smaganu iekaisumu" at bounding box center [487, 365] width 209 height 15
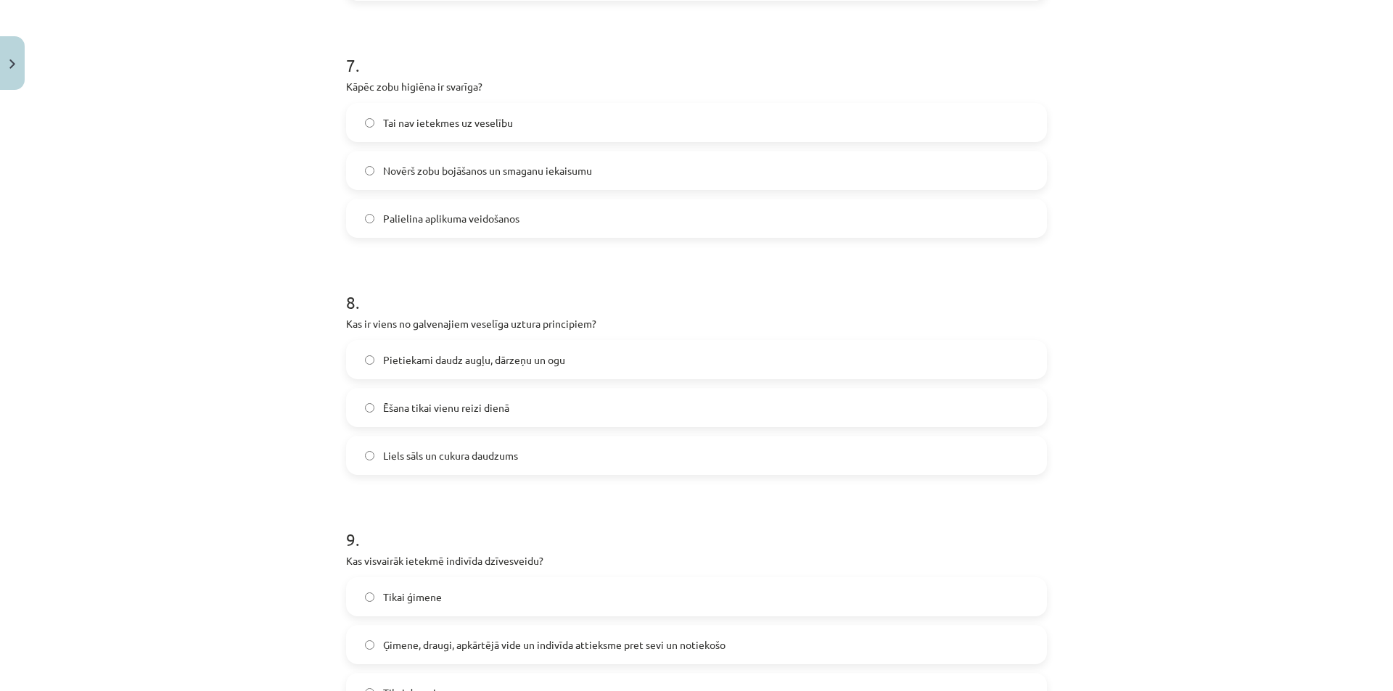
scroll to position [1728, 0]
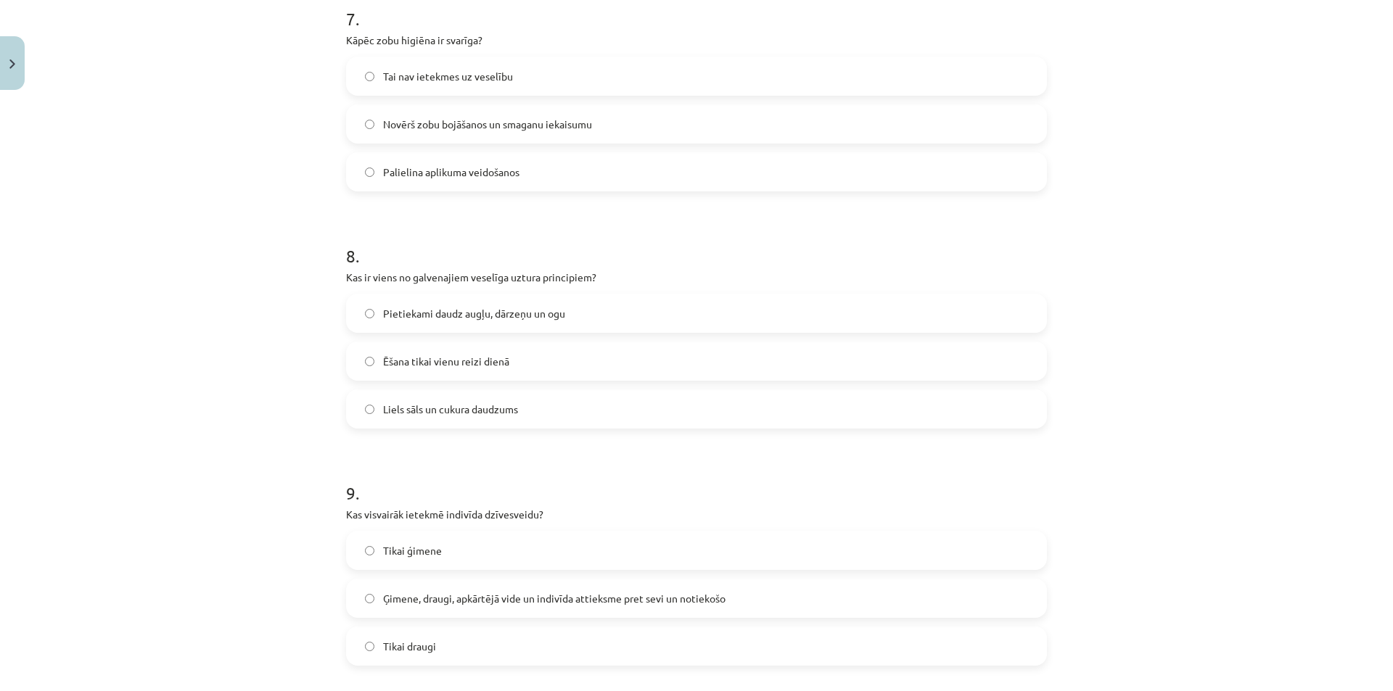
click at [553, 326] on label "Pietiekami daudz augļu, dārzeņu un ogu" at bounding box center [696, 313] width 698 height 36
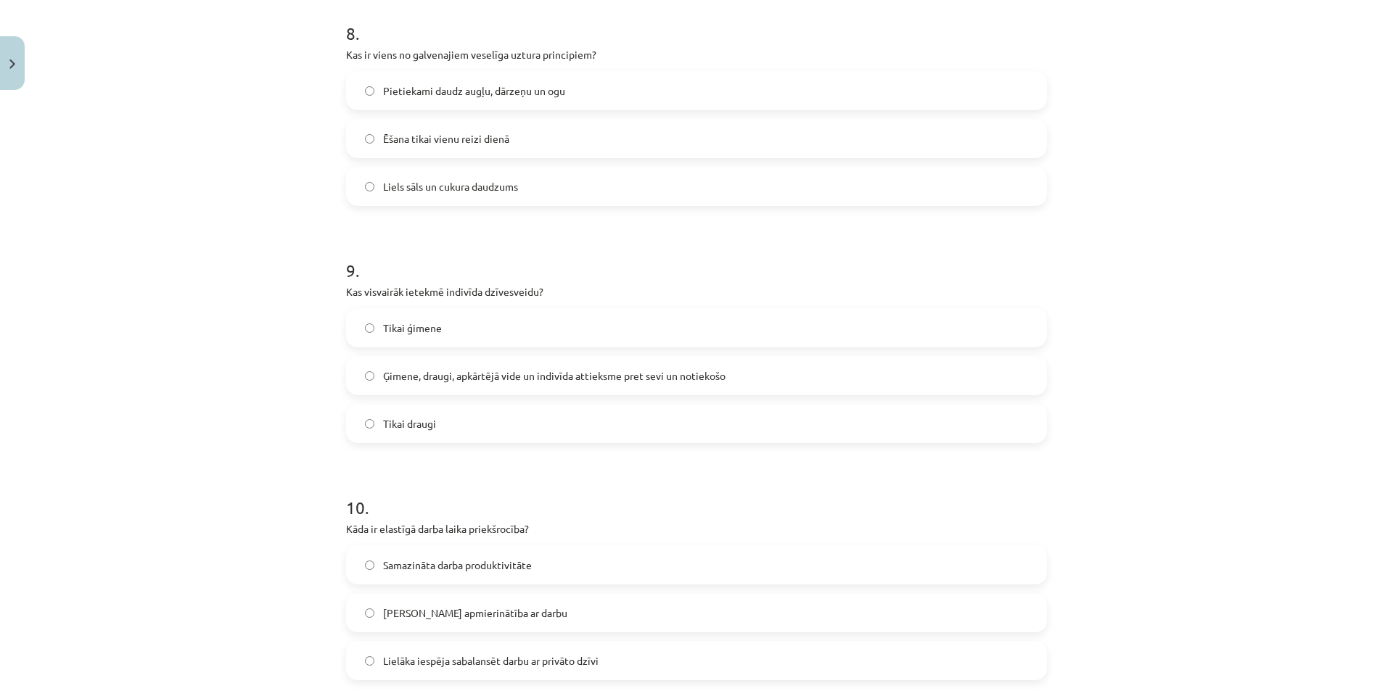
scroll to position [1971, 0]
